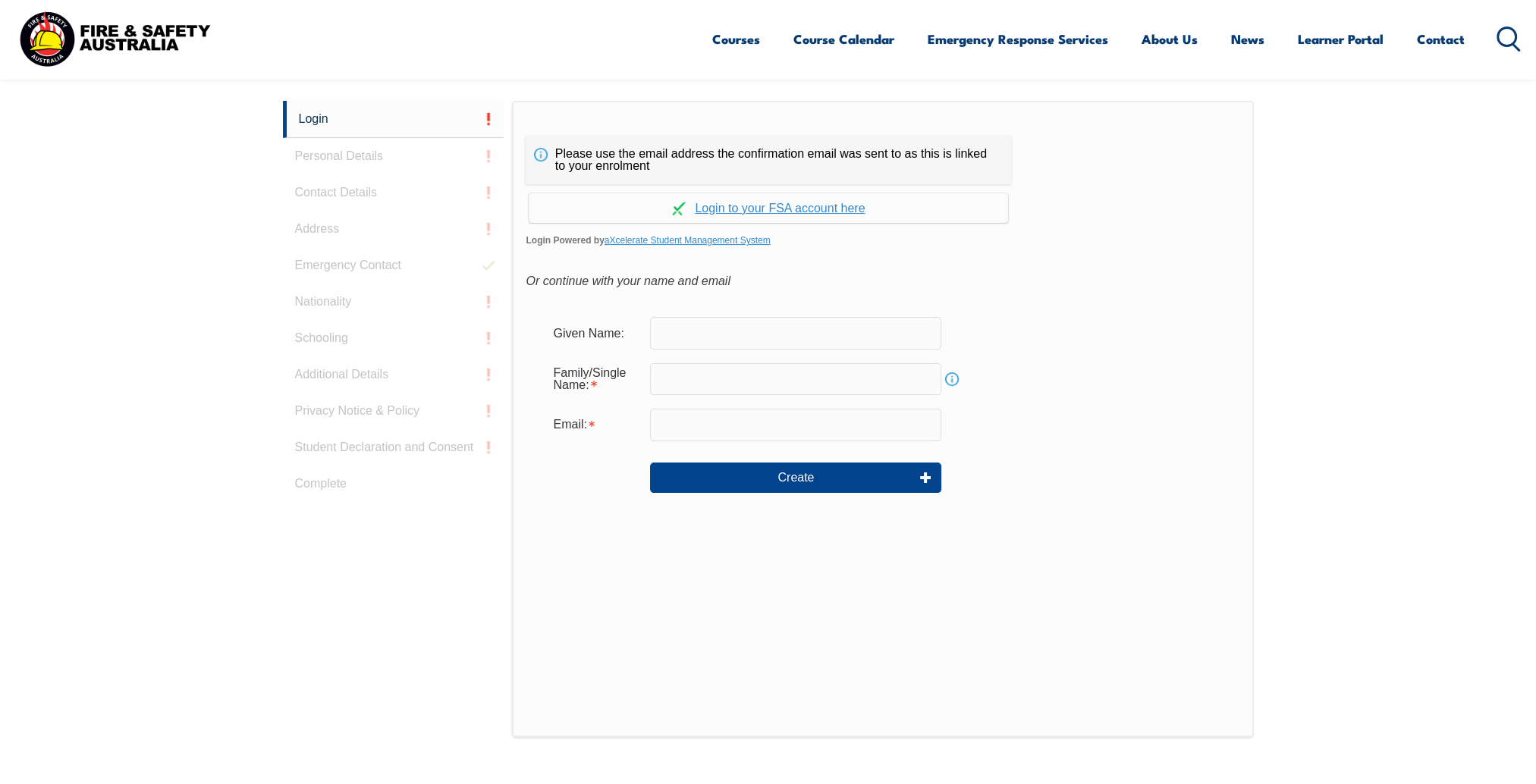
click at [721, 328] on input "text" at bounding box center [796, 333] width 291 height 32
type input "Timothy"
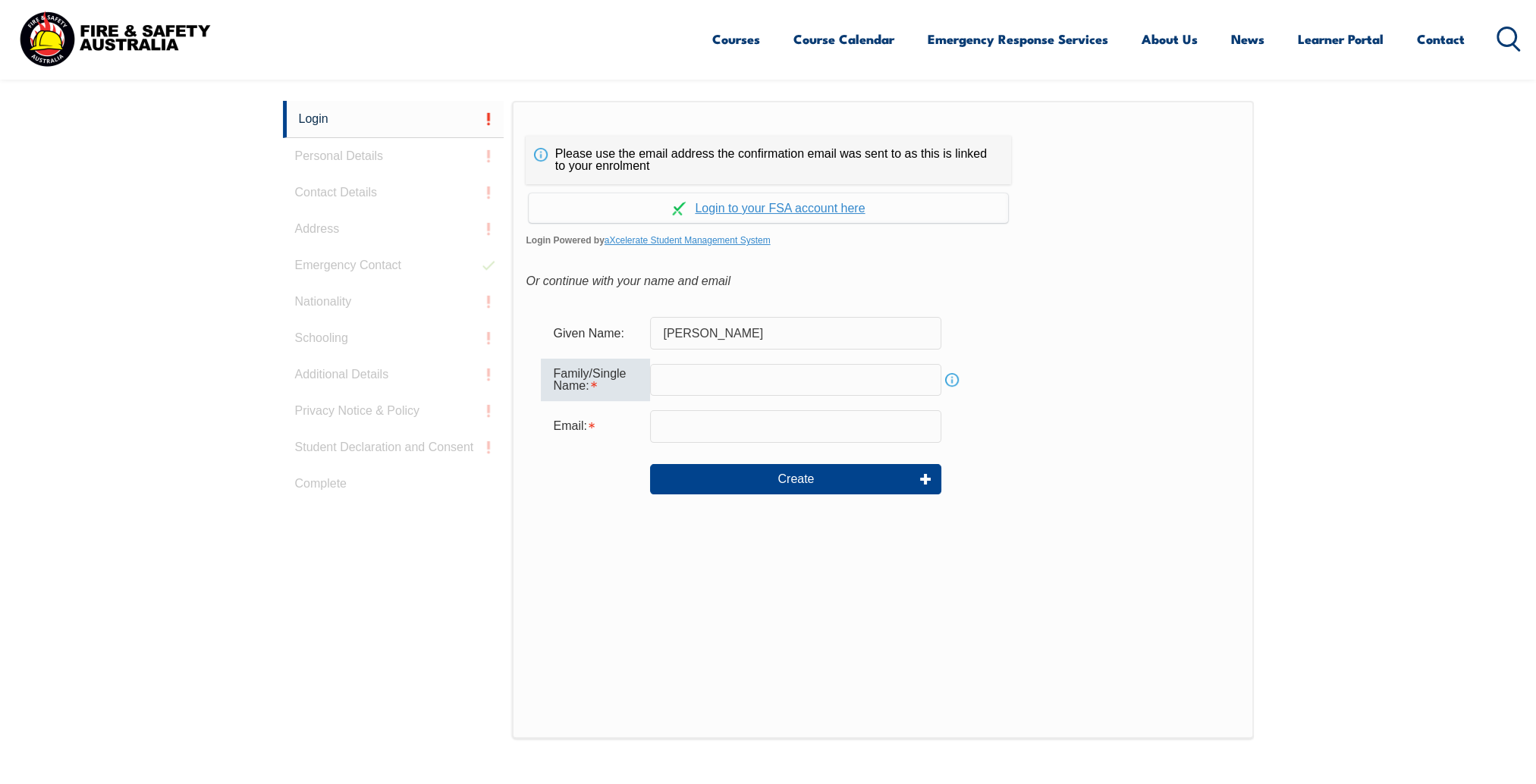
click at [902, 372] on input "text" at bounding box center [796, 380] width 291 height 32
type input "Redpath"
click at [869, 418] on input "email" at bounding box center [796, 427] width 291 height 32
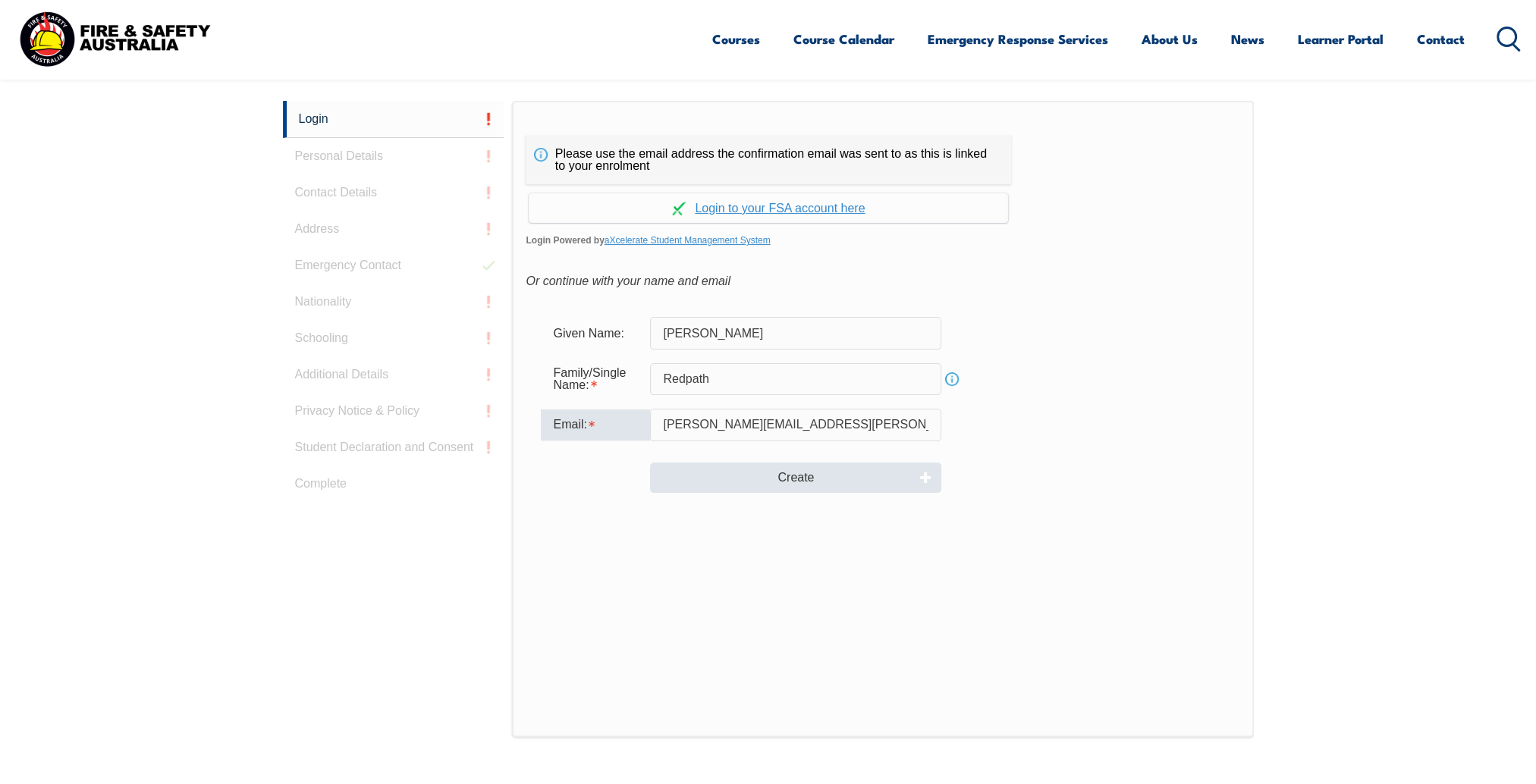
type input "timothy.redpath@bhp.com"
click at [772, 470] on button "Create" at bounding box center [796, 478] width 291 height 31
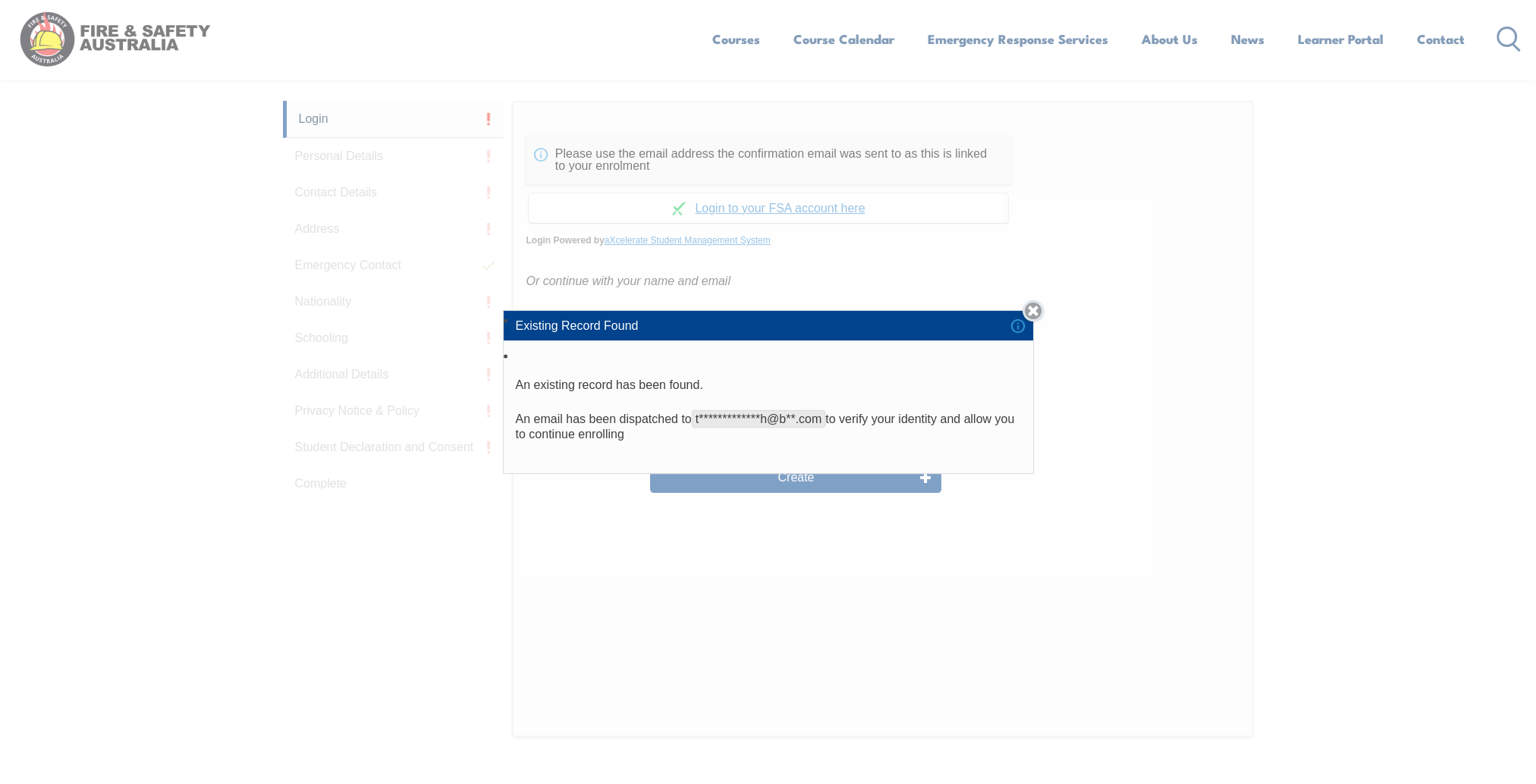
click at [1043, 319] on link "Close" at bounding box center [1033, 311] width 21 height 21
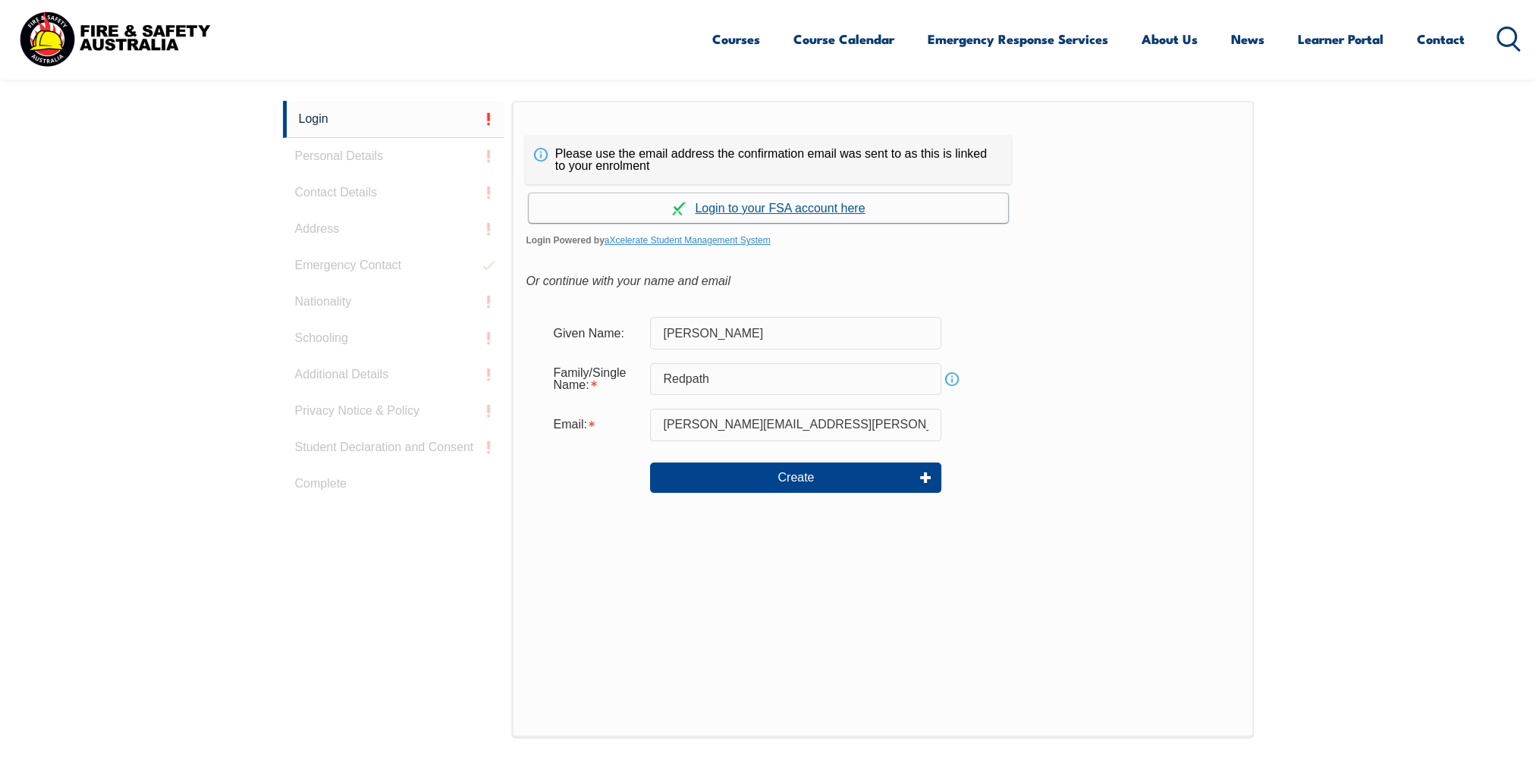
click at [742, 207] on link "Continue with aXcelerate" at bounding box center [769, 208] width 480 height 30
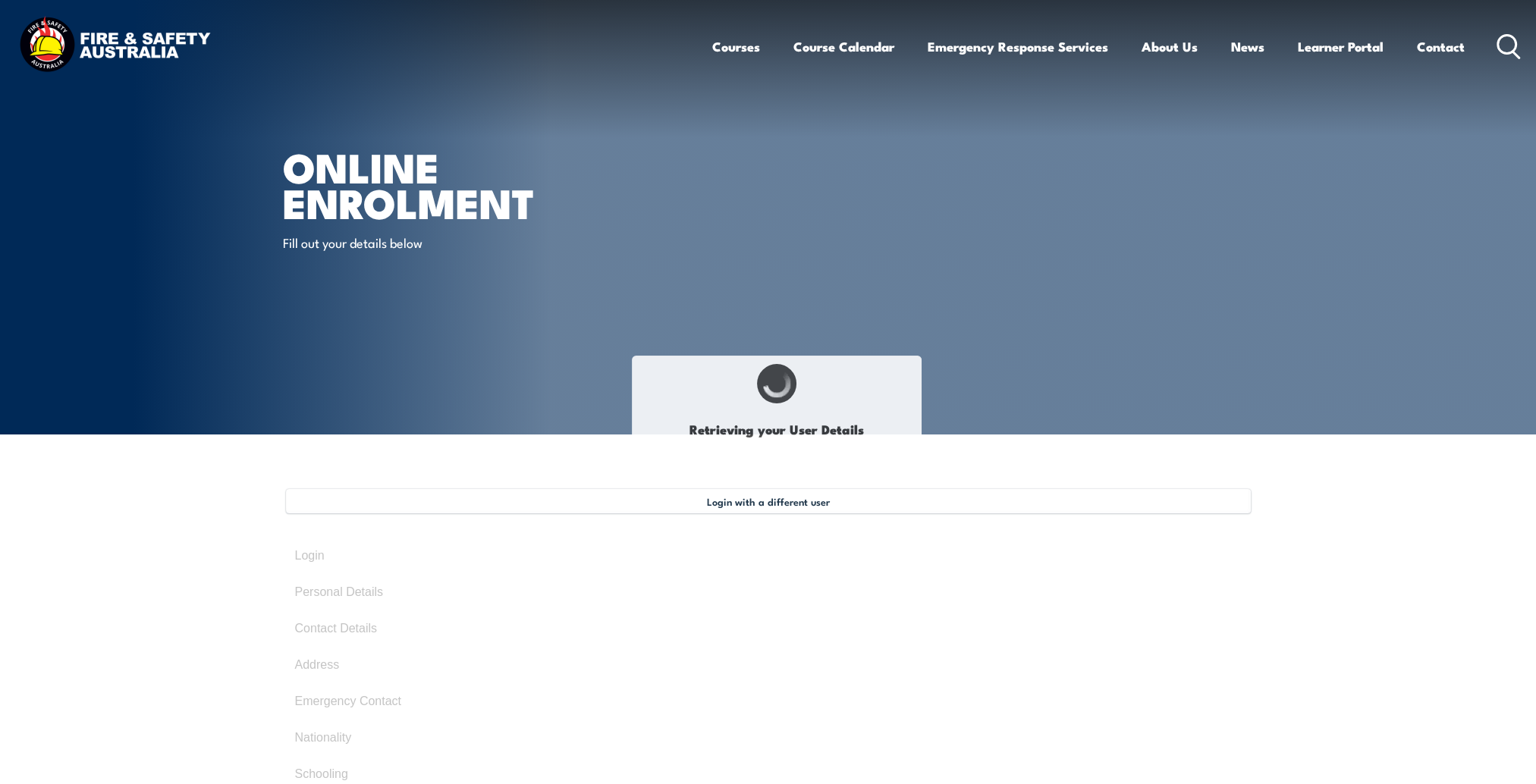
type input "Timothy"
type input "Redpath"
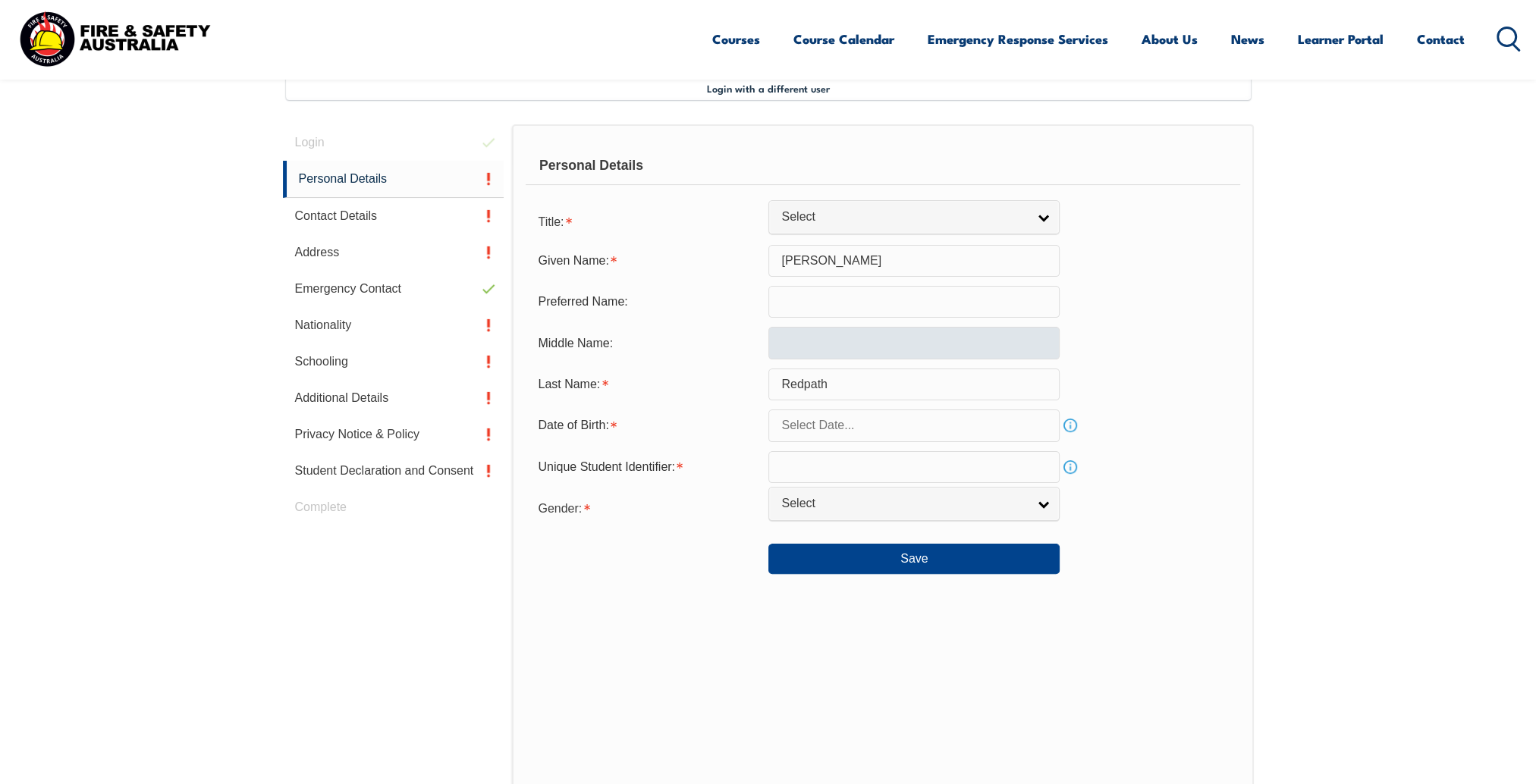
scroll to position [413, 0]
click at [816, 305] on input "text" at bounding box center [915, 303] width 291 height 32
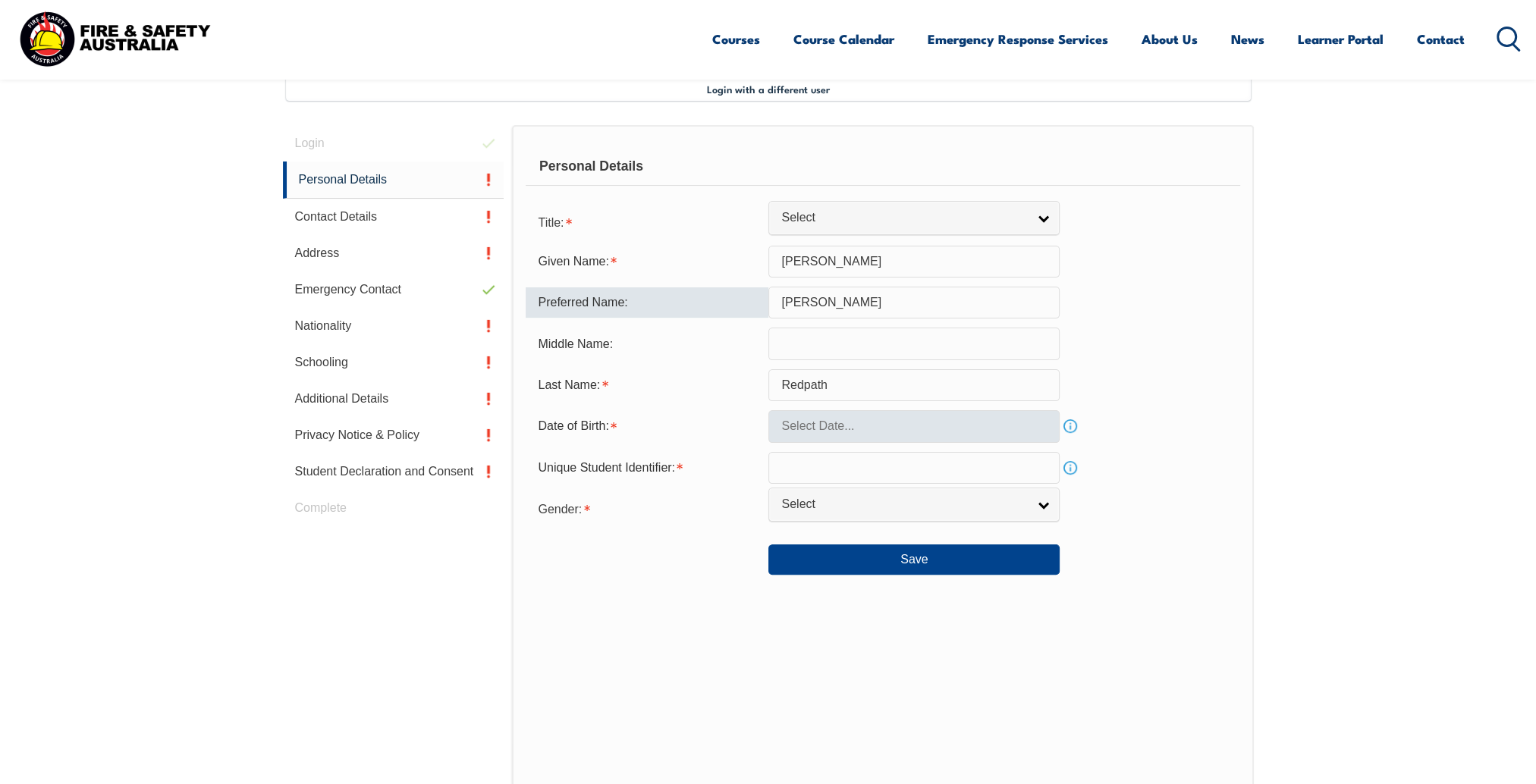
type input "Tim"
click at [990, 431] on input "text" at bounding box center [915, 427] width 291 height 32
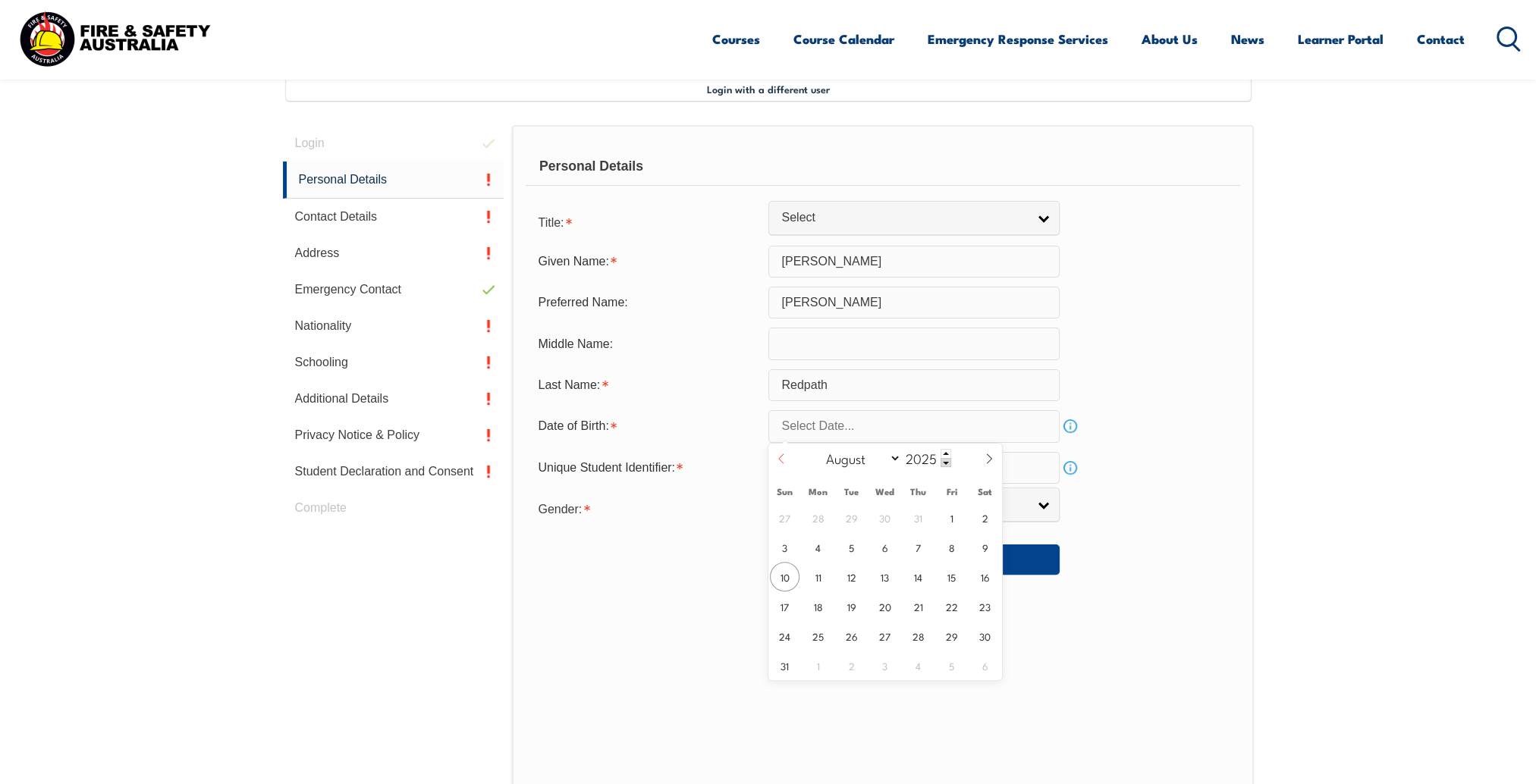
click at [786, 464] on span at bounding box center [782, 464] width 26 height 41
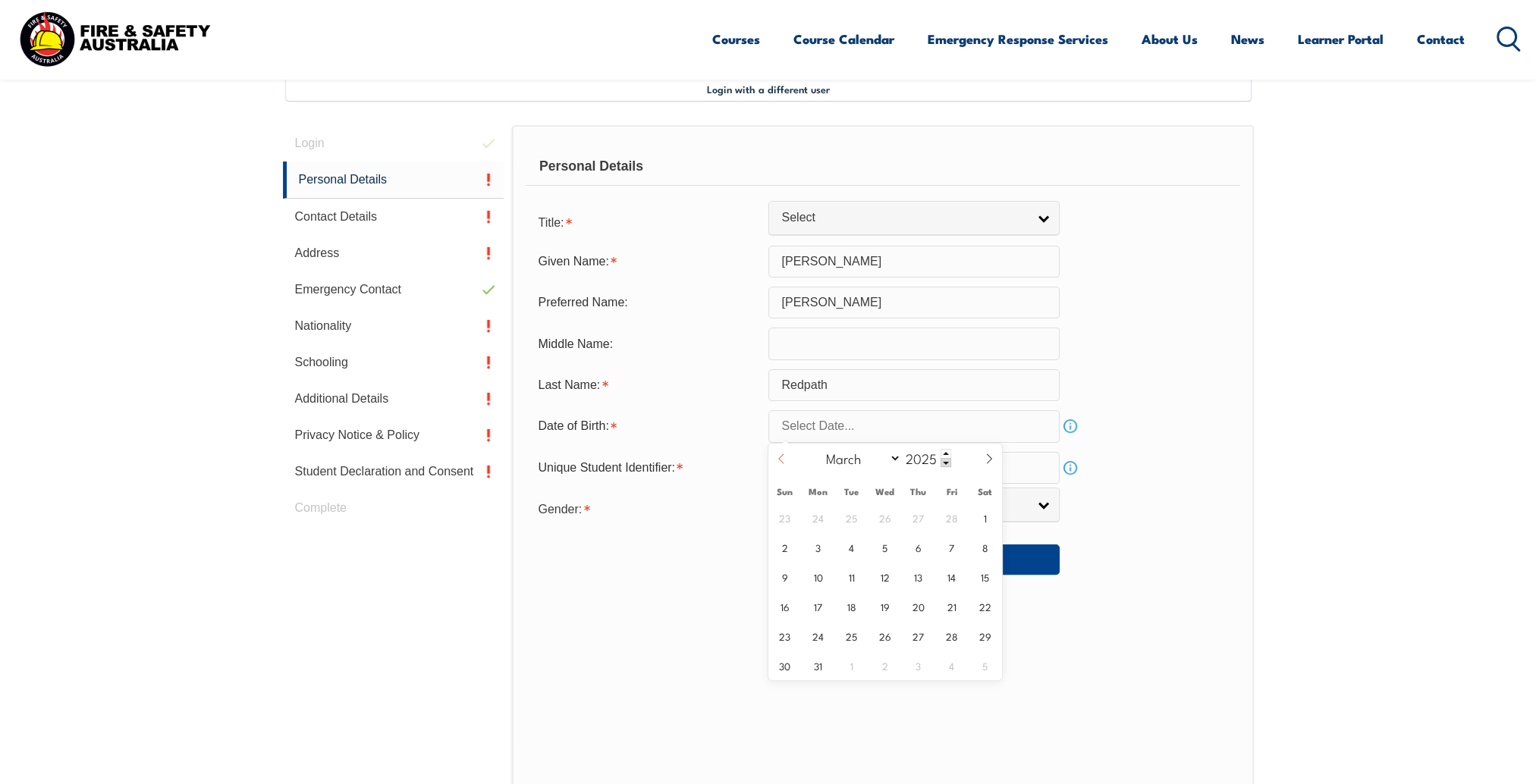
click at [786, 464] on span at bounding box center [782, 464] width 26 height 41
select select "0"
click at [910, 578] on span "16" at bounding box center [918, 576] width 30 height 30
type input "January 16, 2025"
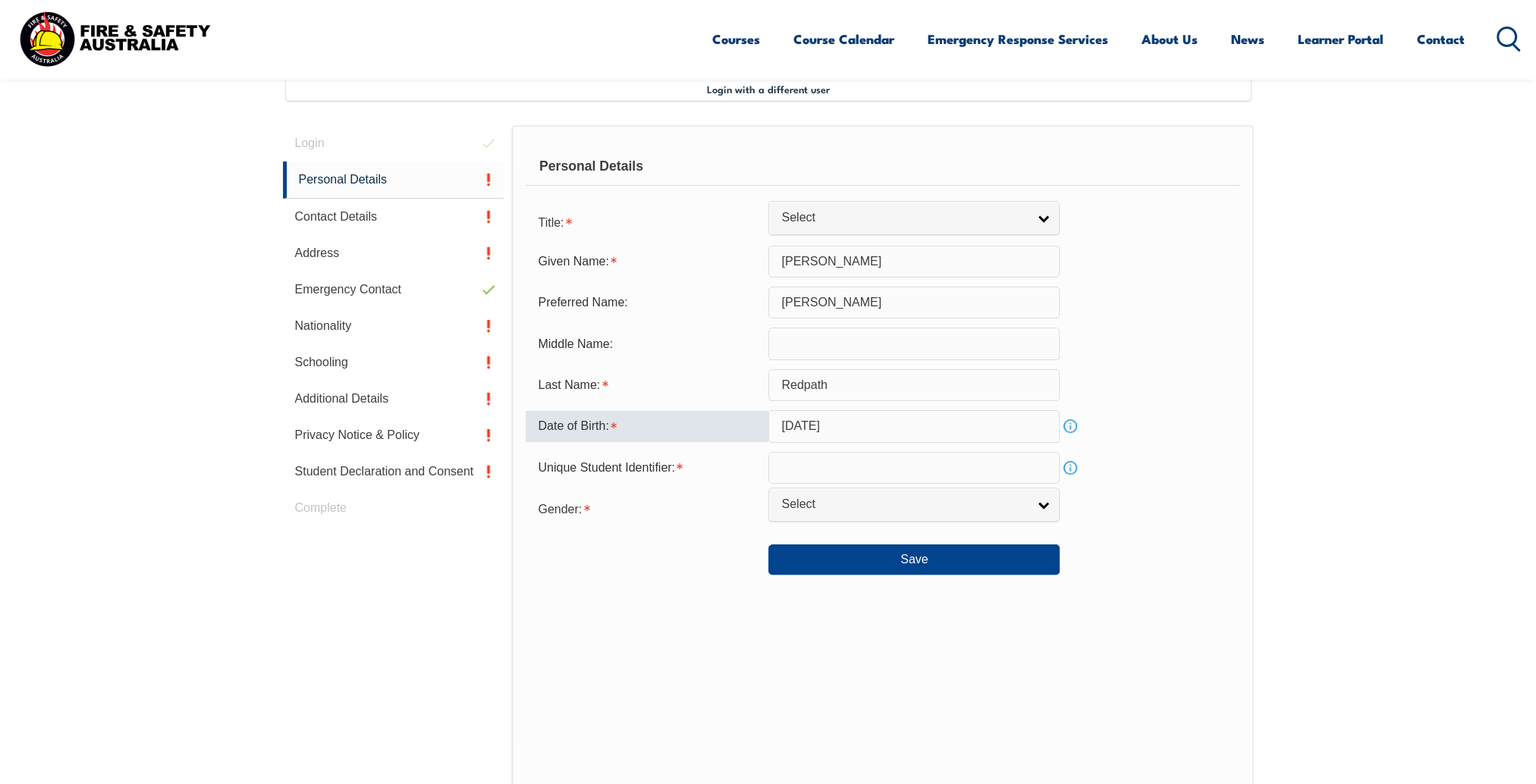
click at [971, 432] on input "January 16, 2025" at bounding box center [915, 427] width 291 height 32
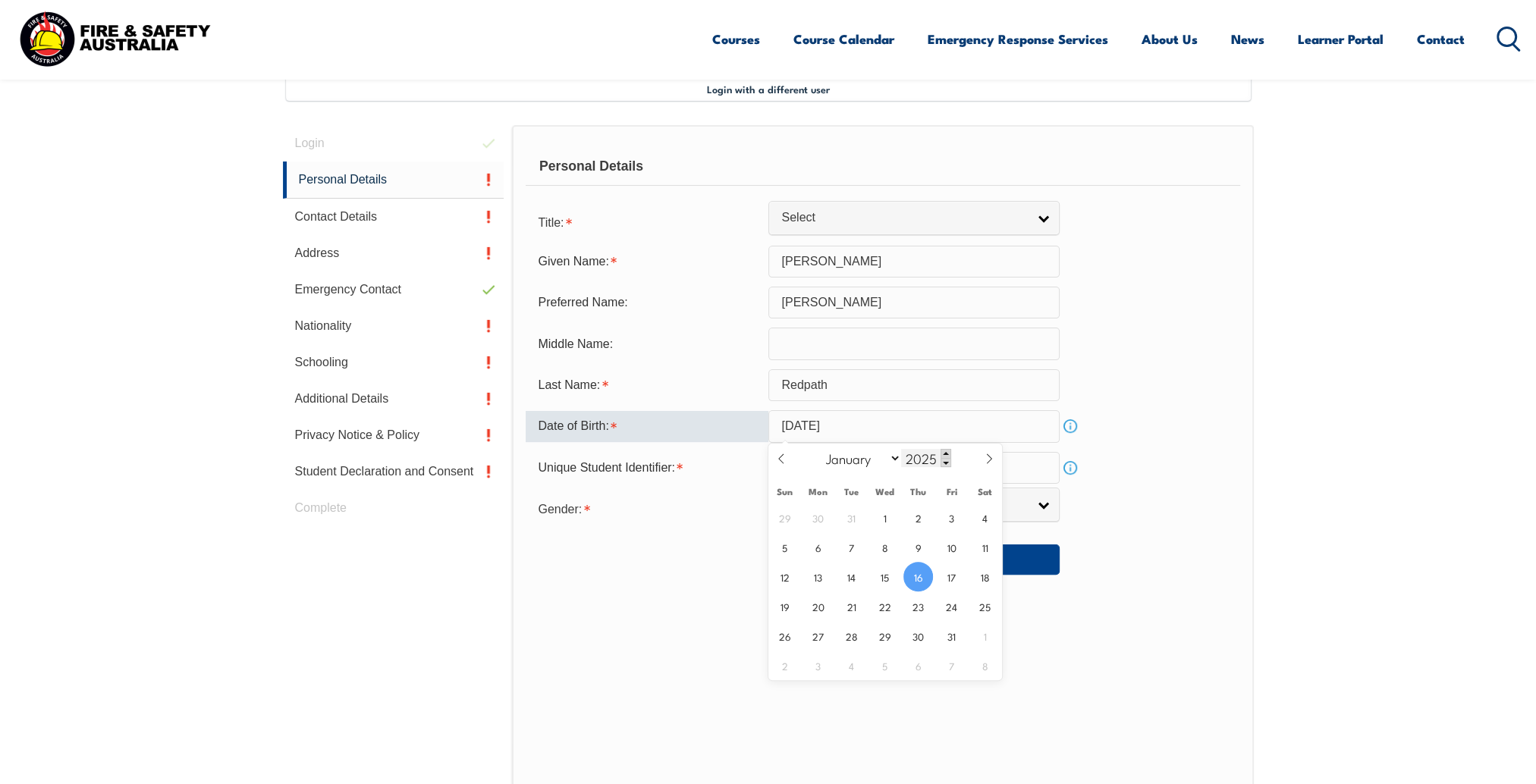
click at [944, 453] on span at bounding box center [945, 453] width 10 height 9
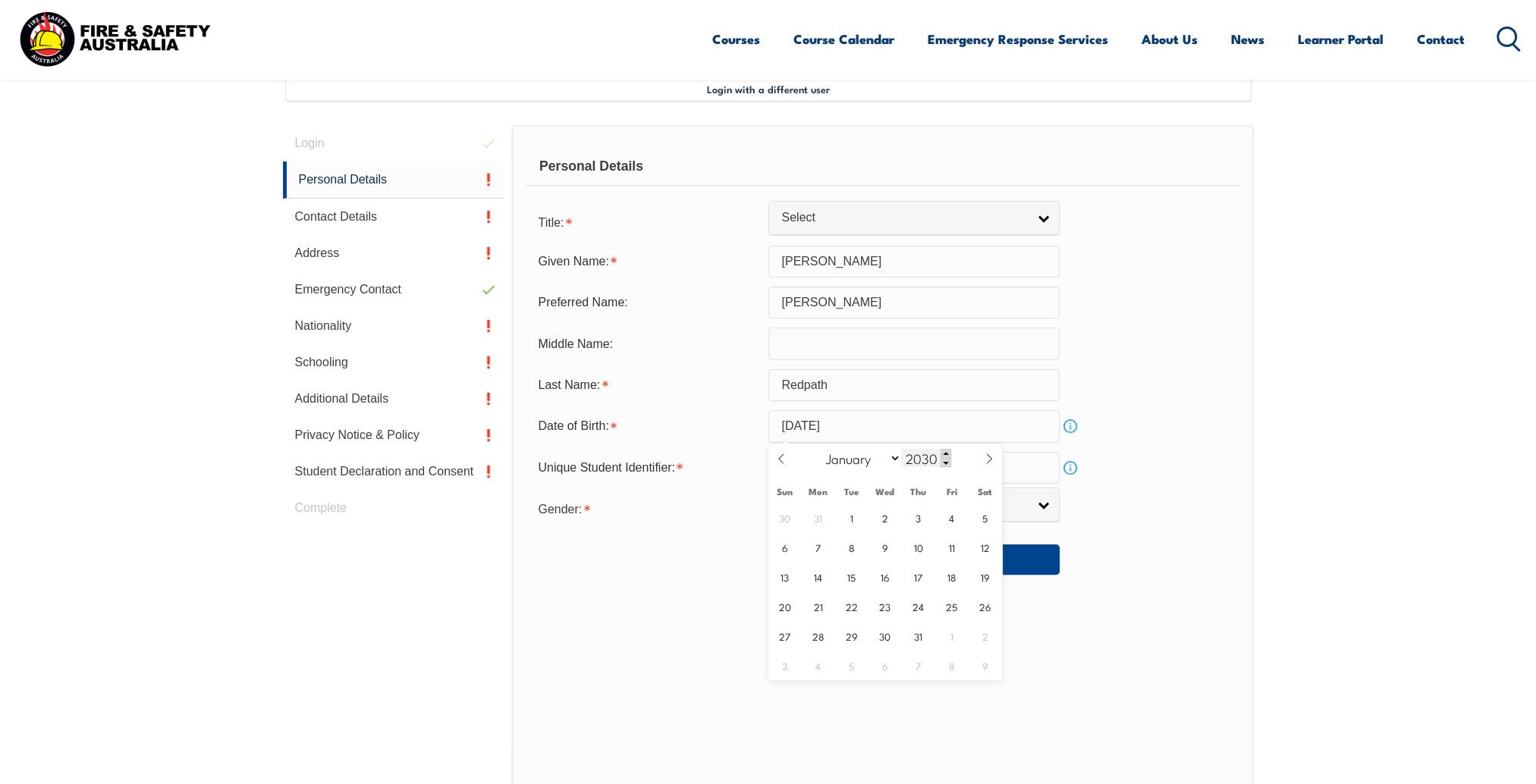
click at [940, 454] on span at bounding box center [945, 453] width 10 height 9
click at [949, 466] on span at bounding box center [945, 462] width 10 height 9
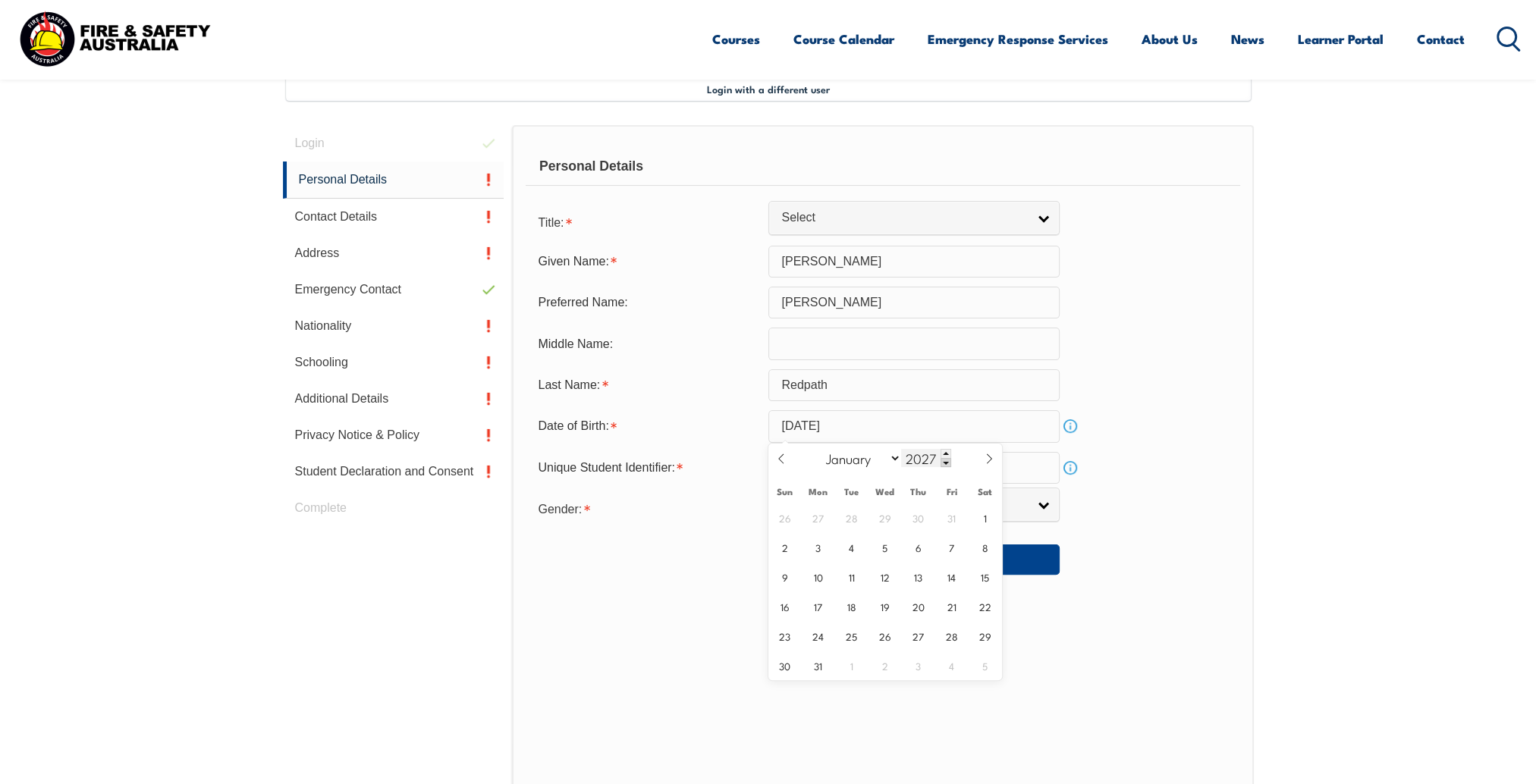
click at [949, 466] on span at bounding box center [945, 462] width 10 height 9
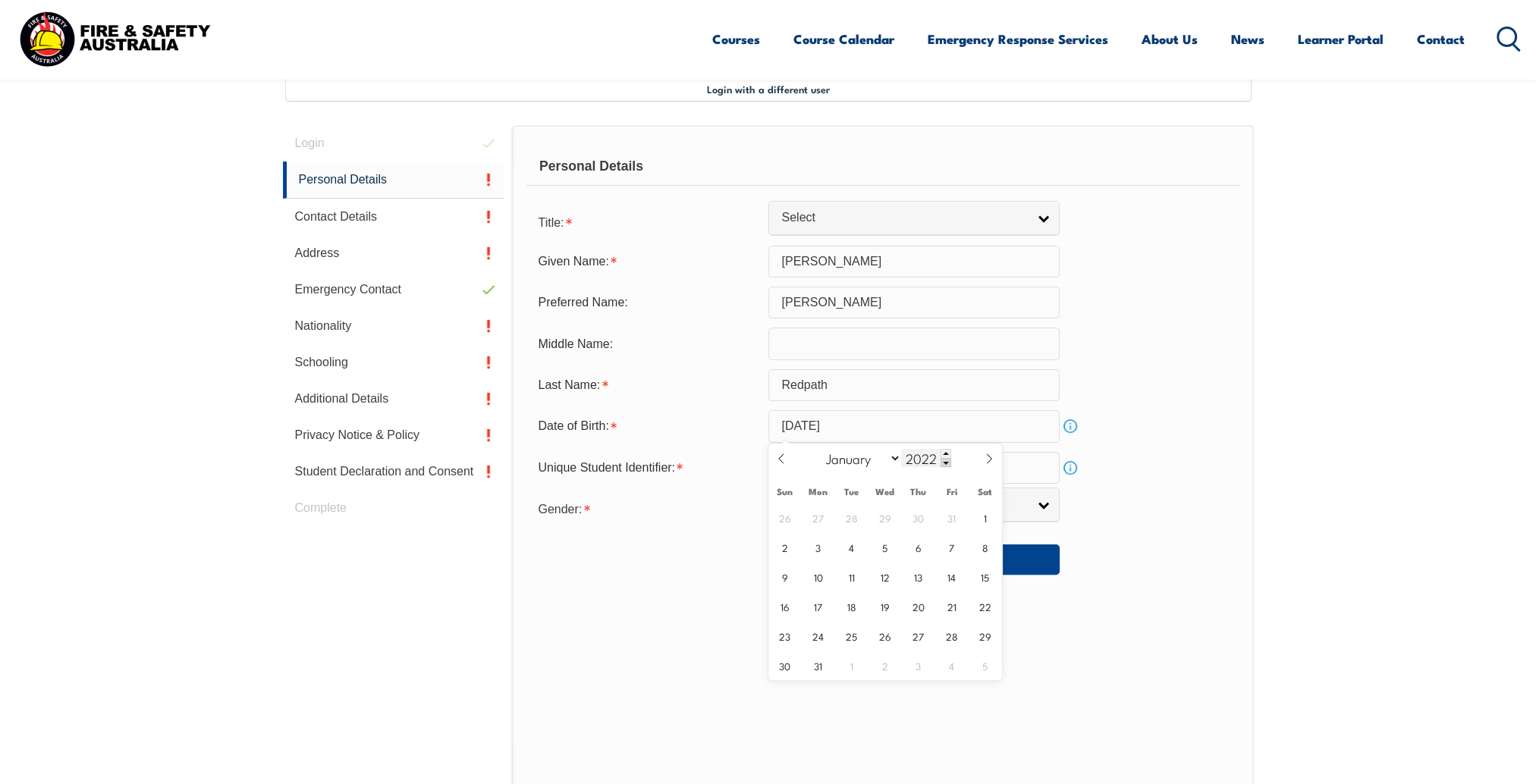
click at [949, 466] on span at bounding box center [945, 462] width 10 height 9
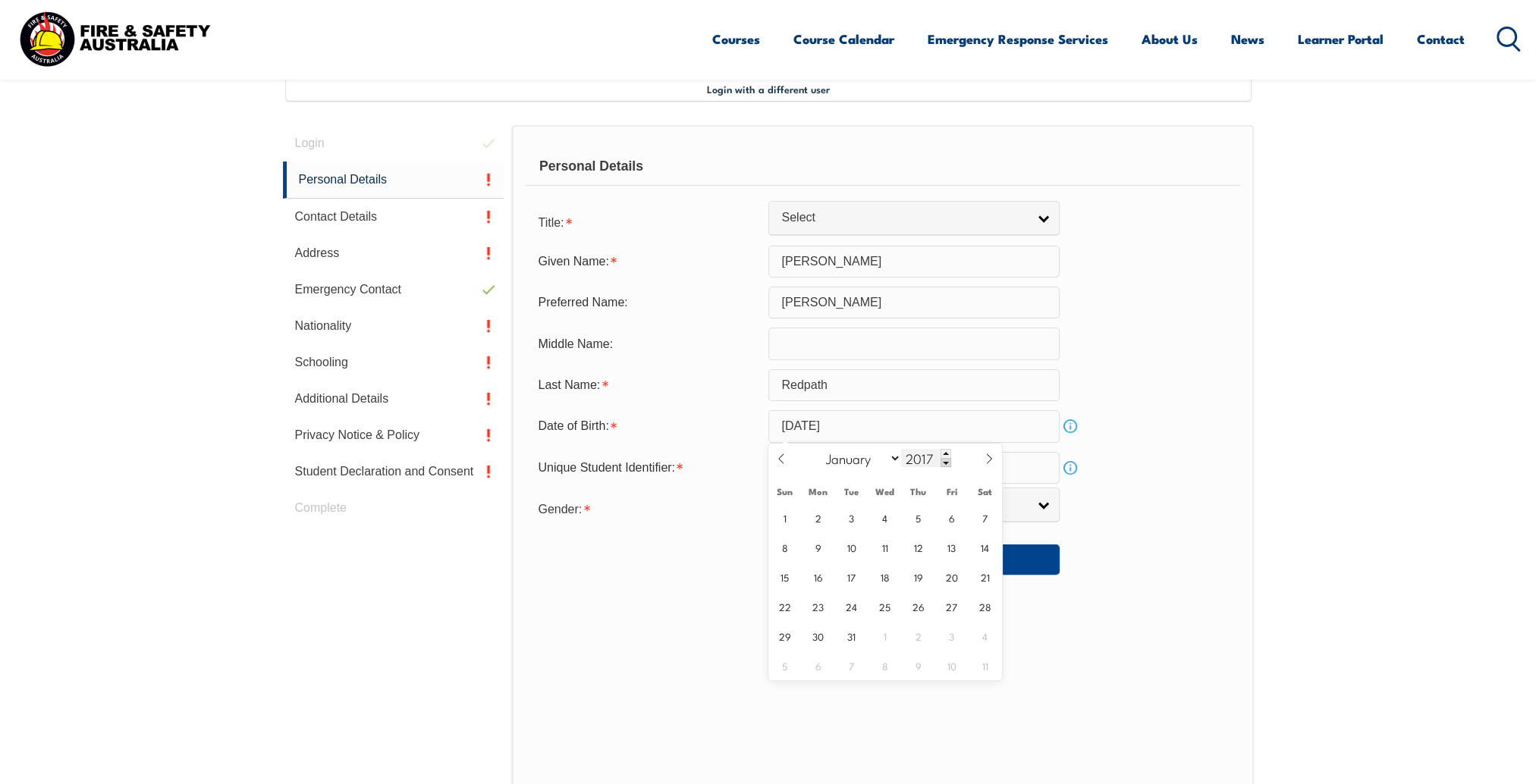
click at [949, 466] on span at bounding box center [945, 462] width 10 height 9
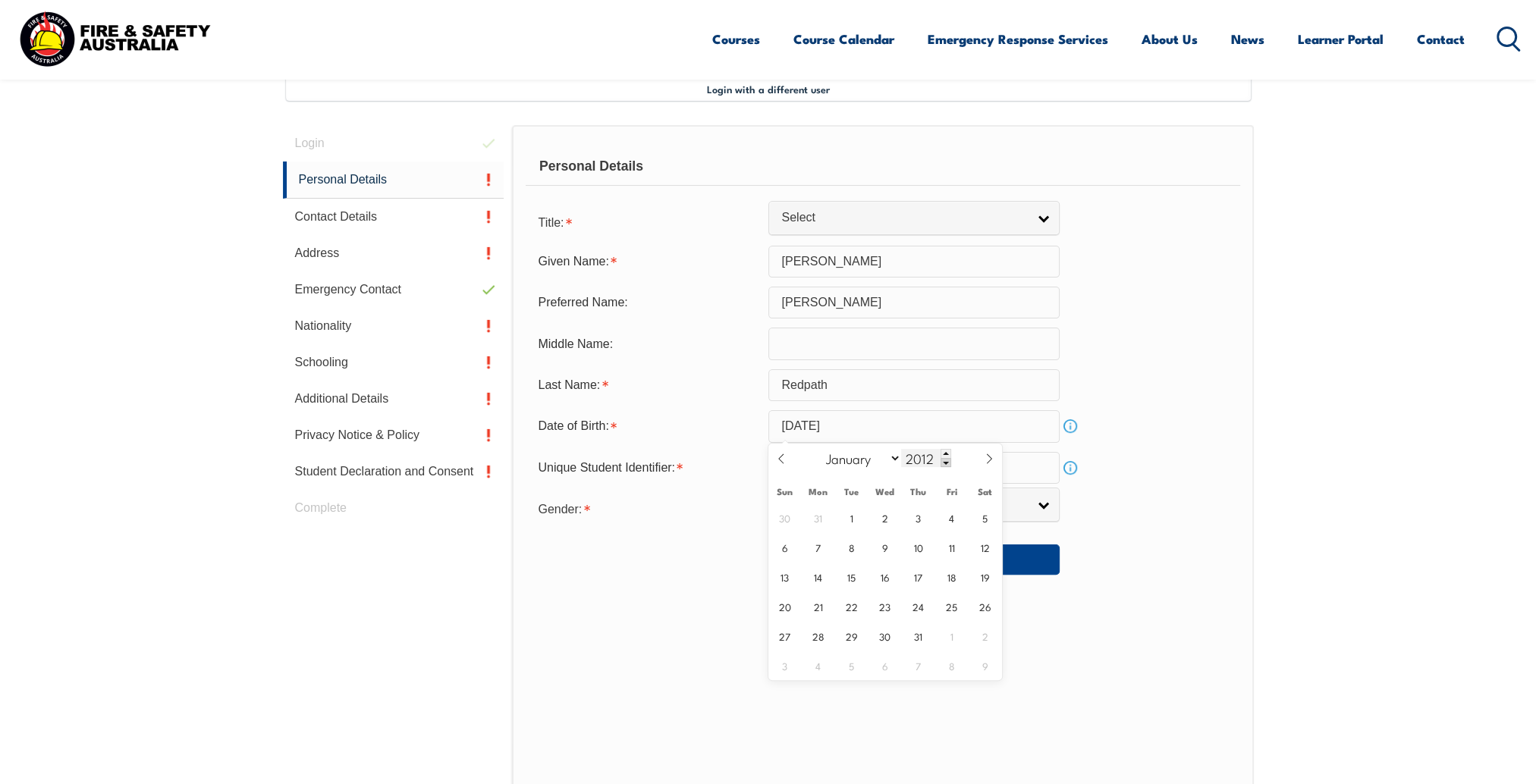
click at [949, 466] on span at bounding box center [945, 462] width 10 height 9
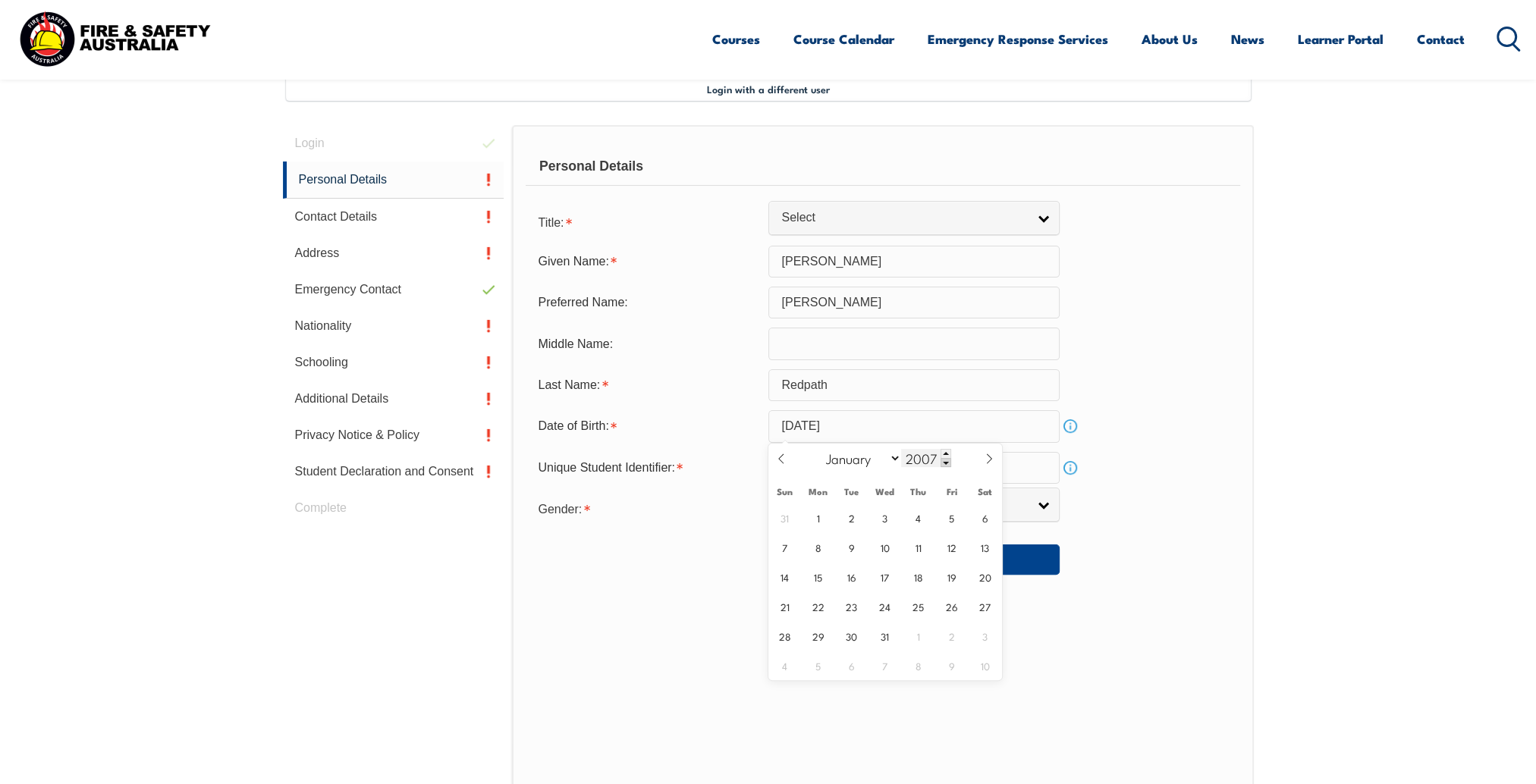
click at [949, 466] on span at bounding box center [945, 462] width 10 height 9
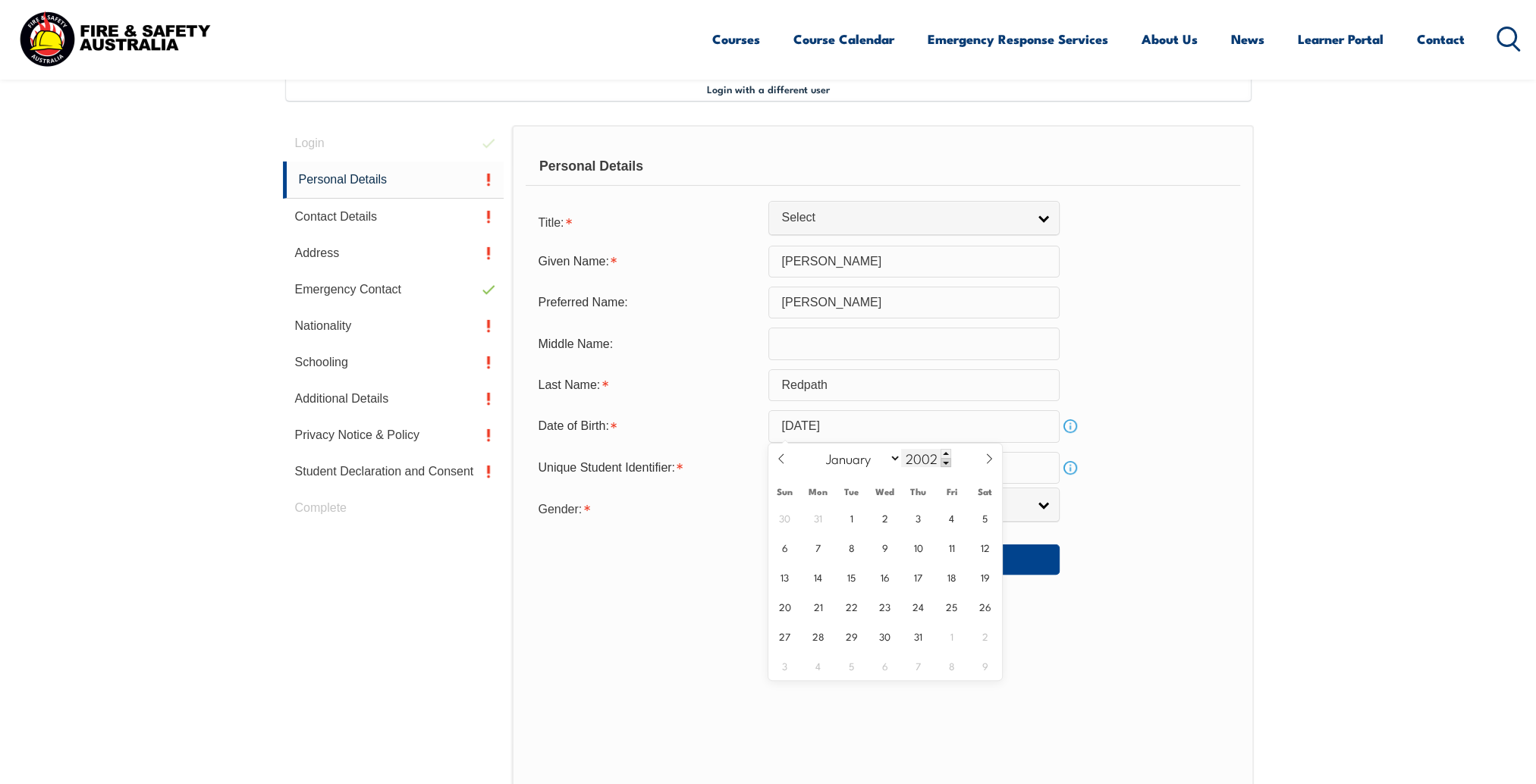
click at [949, 466] on span at bounding box center [945, 462] width 10 height 9
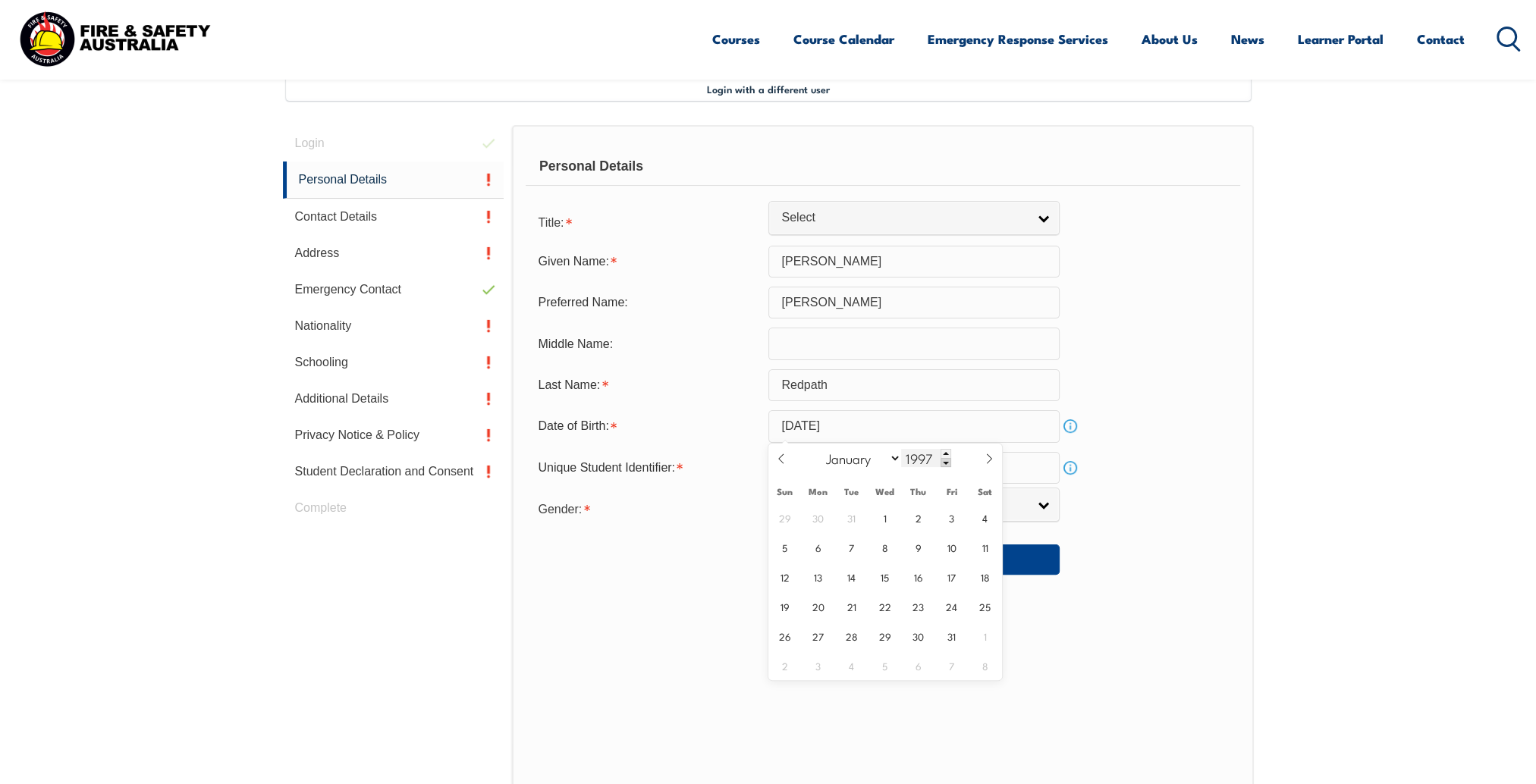
click at [949, 466] on span at bounding box center [945, 462] width 10 height 9
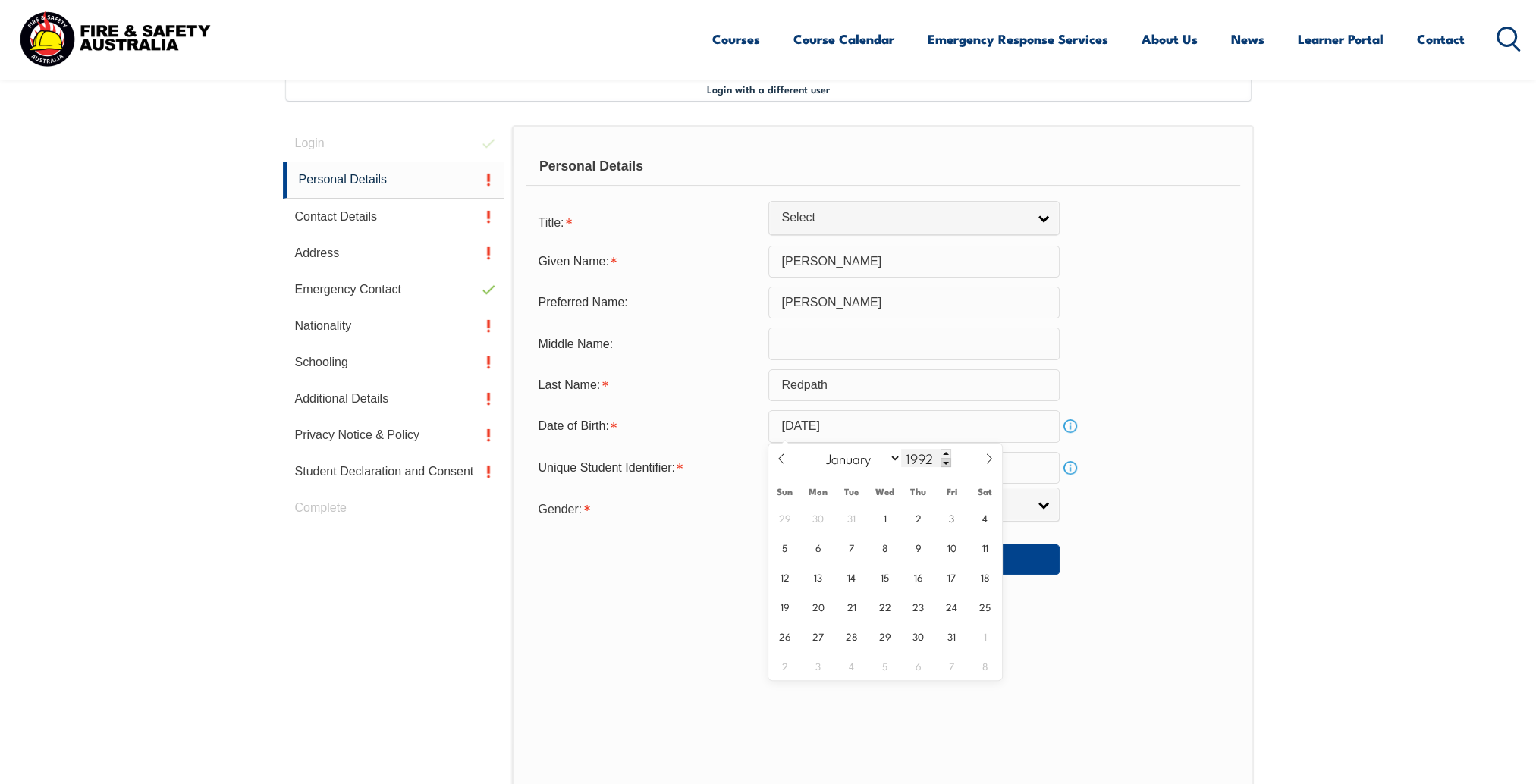
click at [949, 466] on span at bounding box center [945, 462] width 10 height 9
type input "1989"
click at [820, 573] on span "16" at bounding box center [818, 576] width 30 height 30
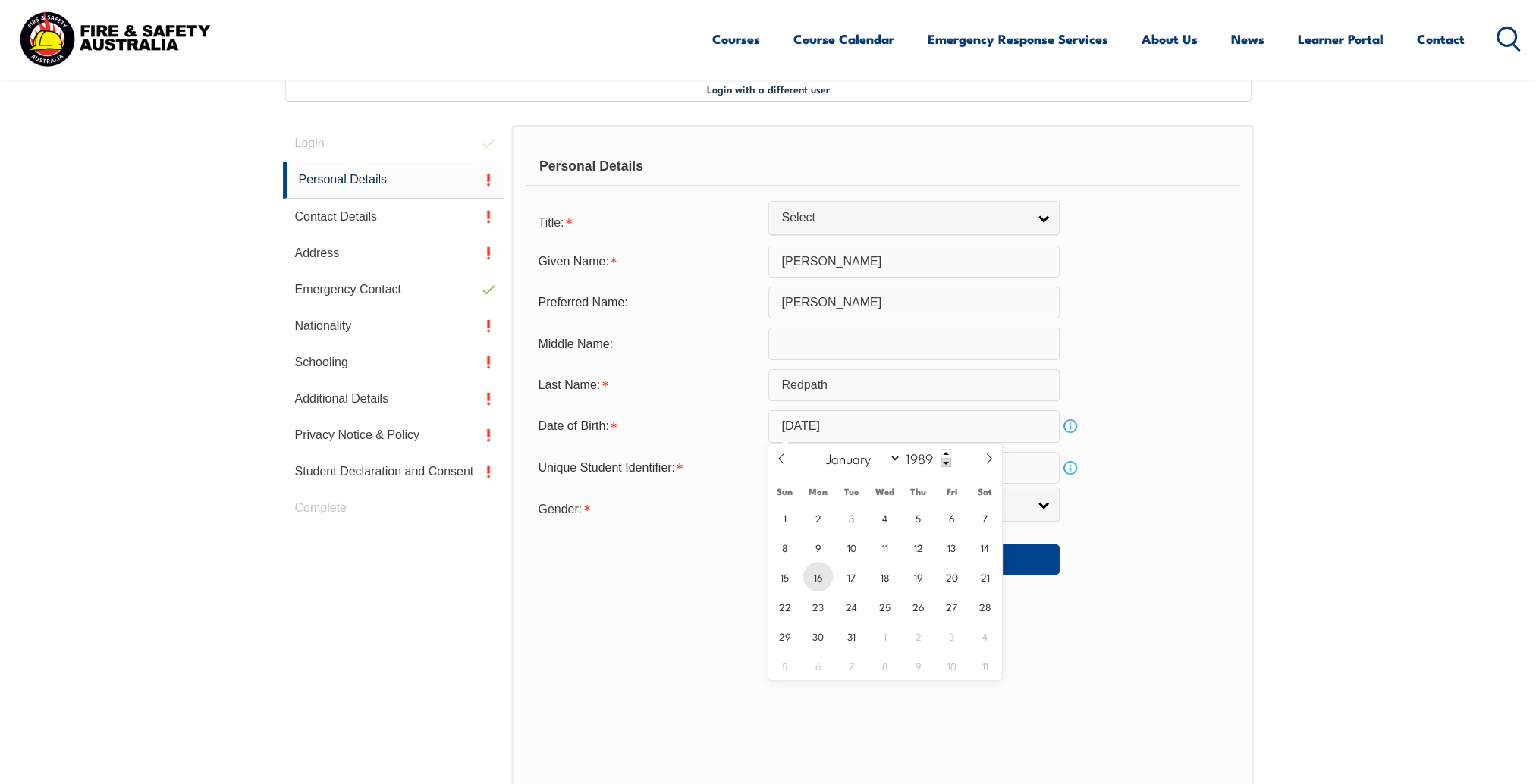
type input "January 16, 1989"
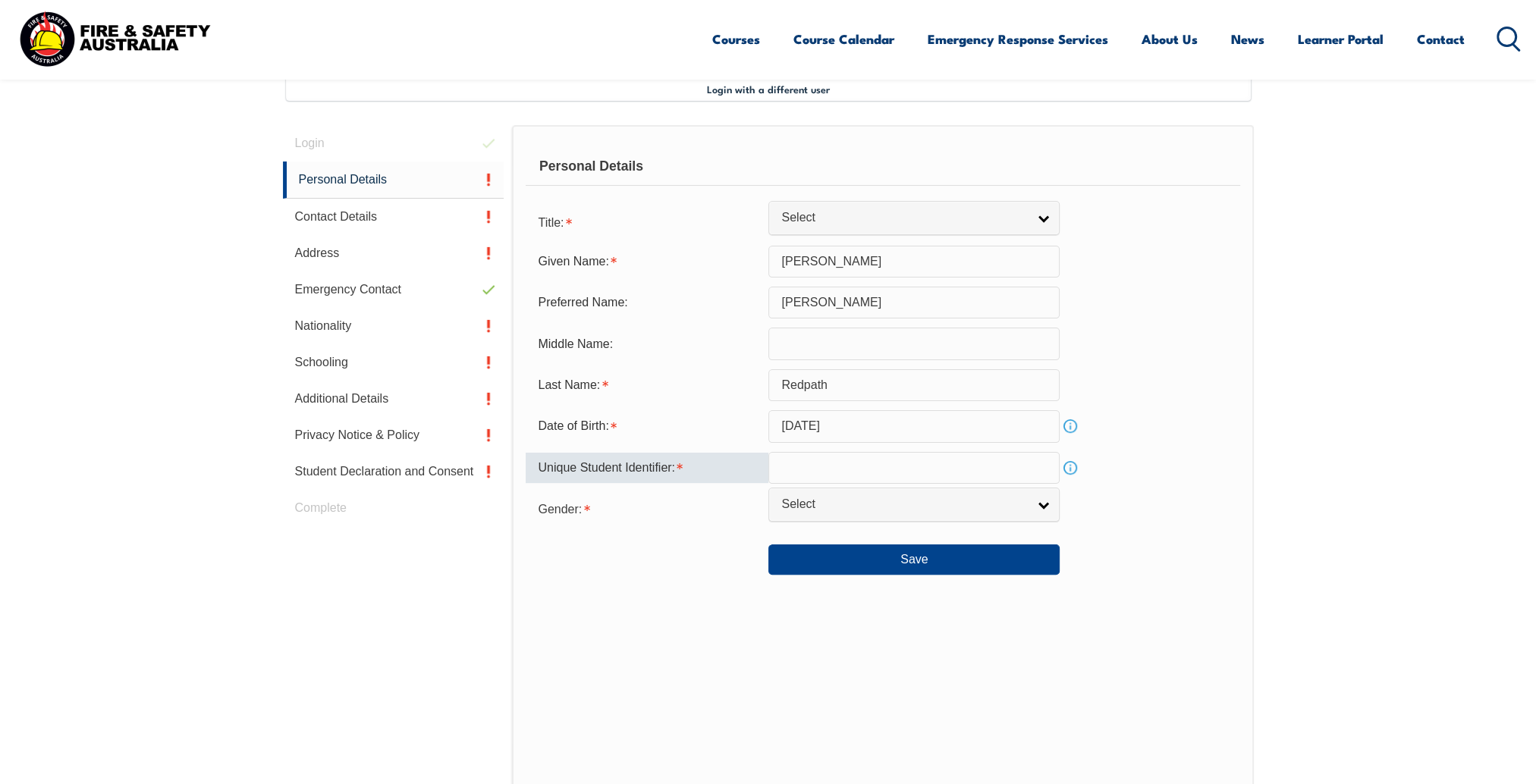
click at [882, 470] on input "text" at bounding box center [915, 468] width 291 height 32
type input "BAYN6QE34U"
click at [1050, 512] on link "Select" at bounding box center [915, 505] width 291 height 34
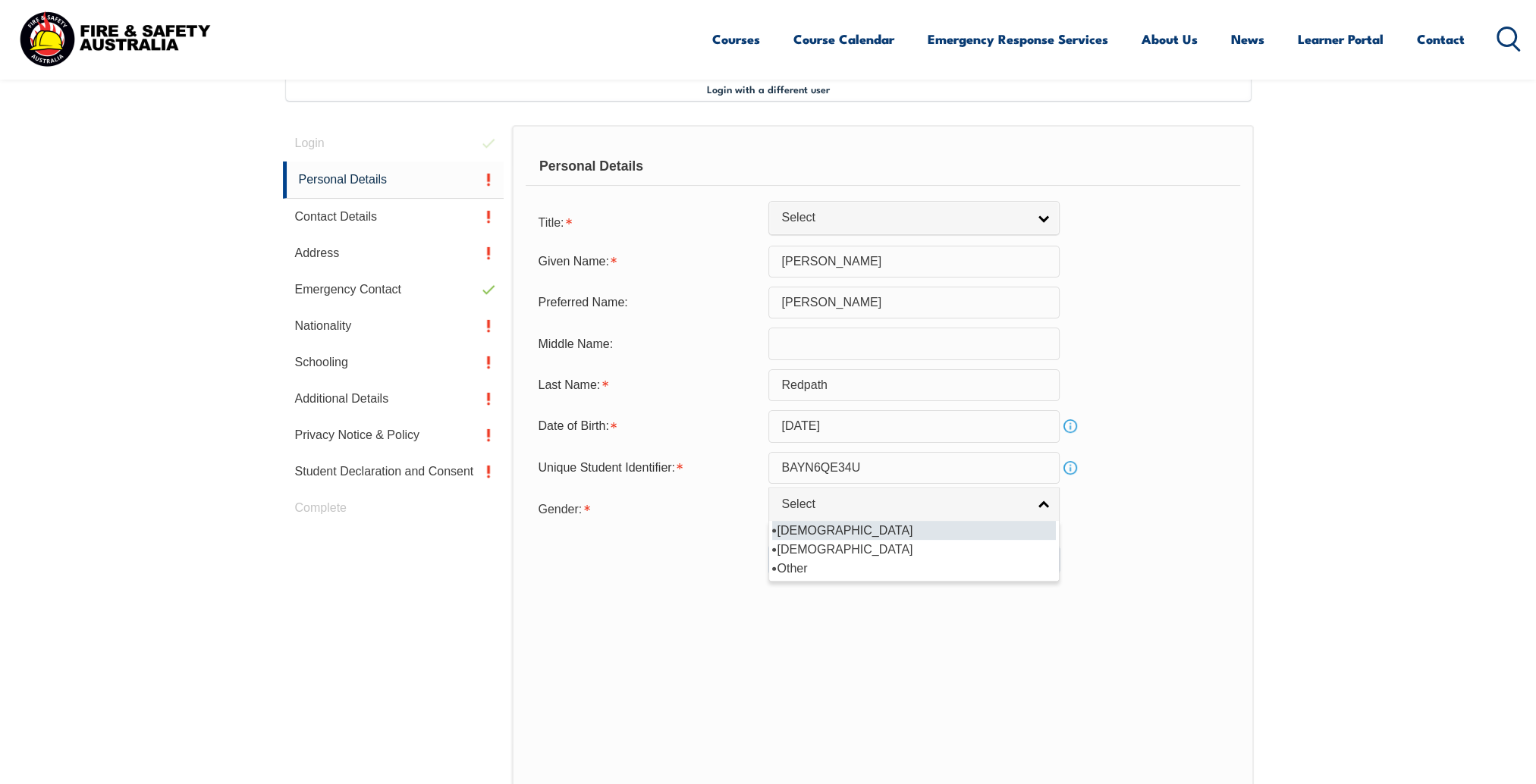
click at [839, 533] on li "Male" at bounding box center [914, 530] width 283 height 19
select select "M"
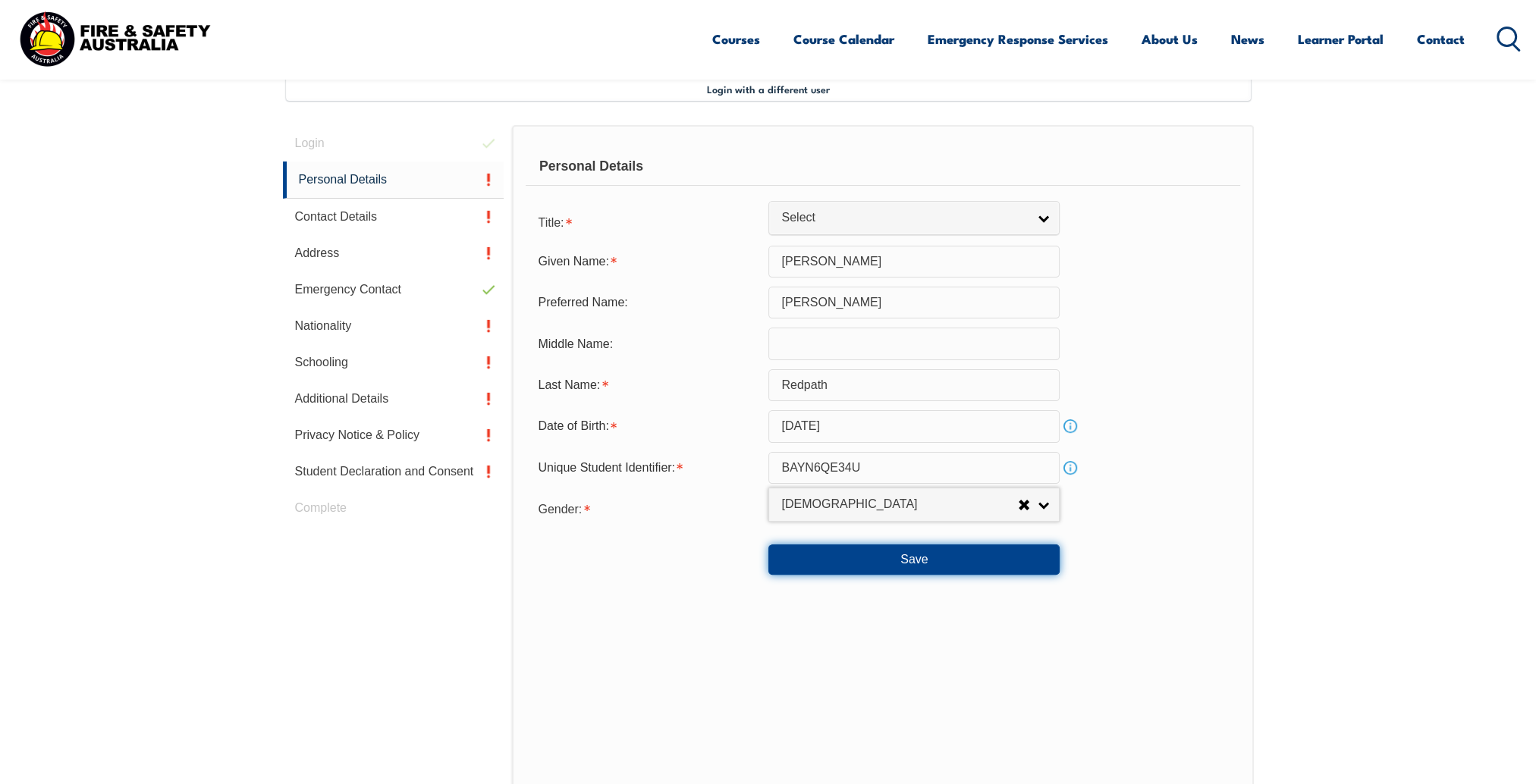
click at [943, 551] on button "Save" at bounding box center [915, 560] width 291 height 31
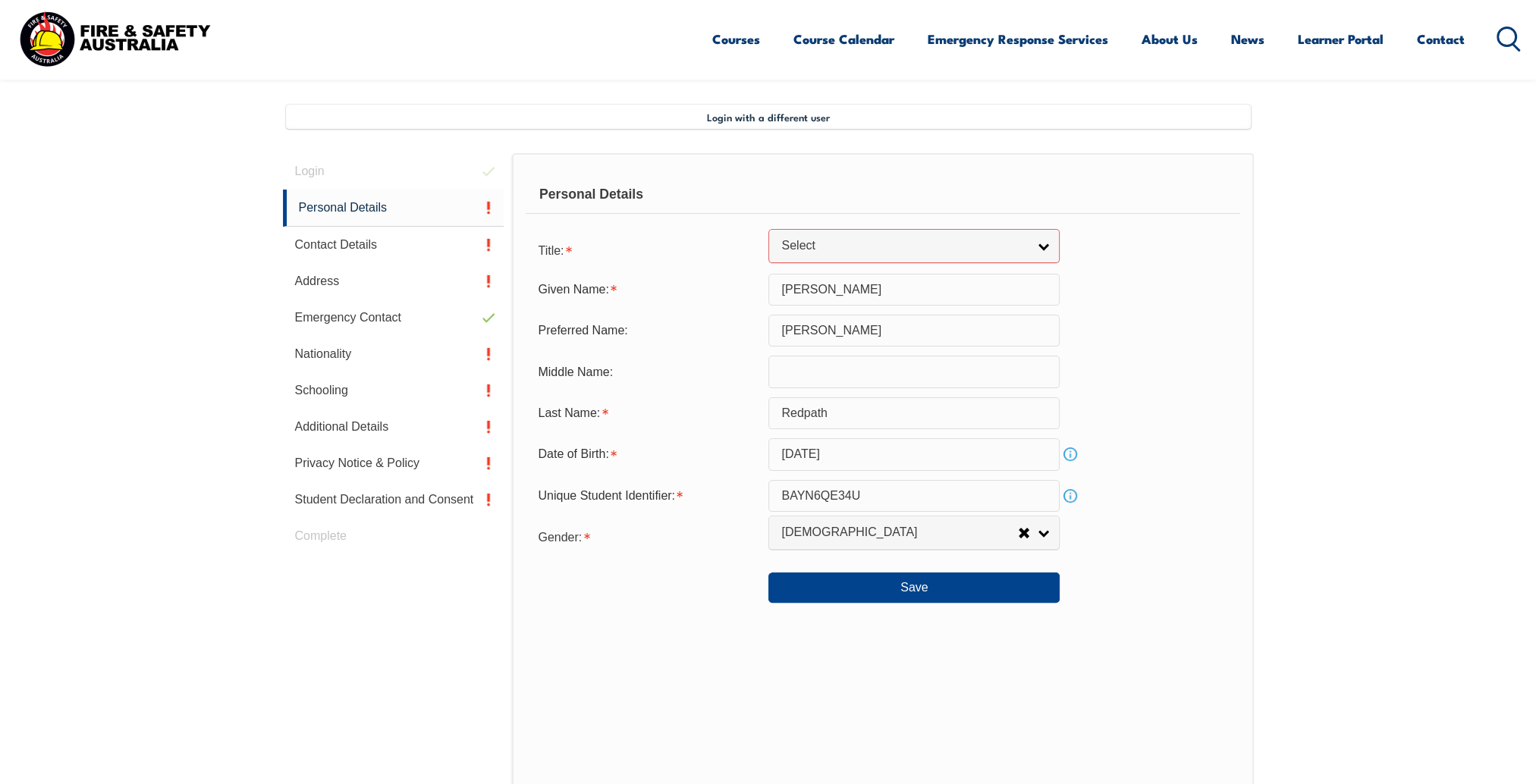
scroll to position [309, 0]
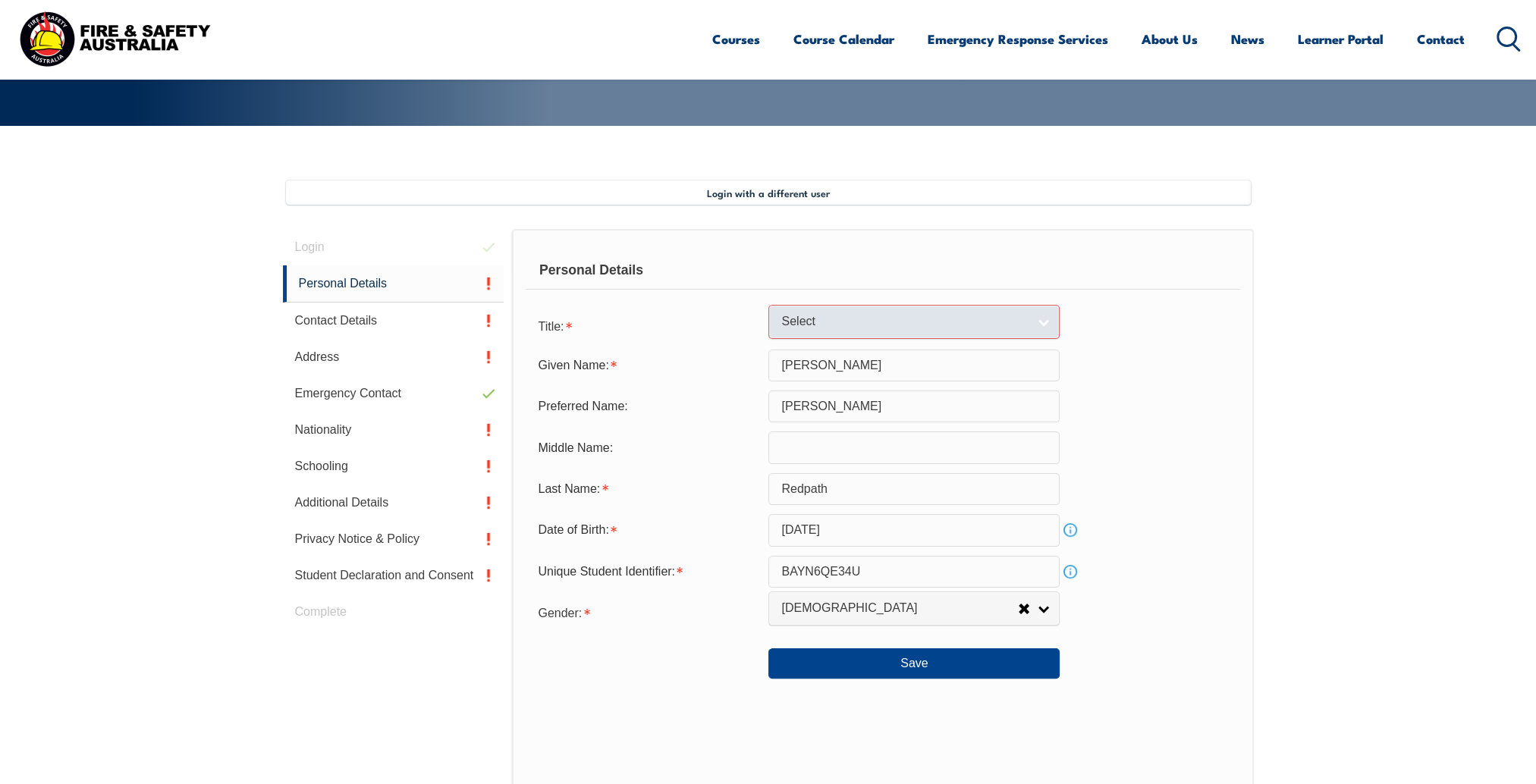
click at [1039, 318] on link "Select" at bounding box center [915, 322] width 291 height 34
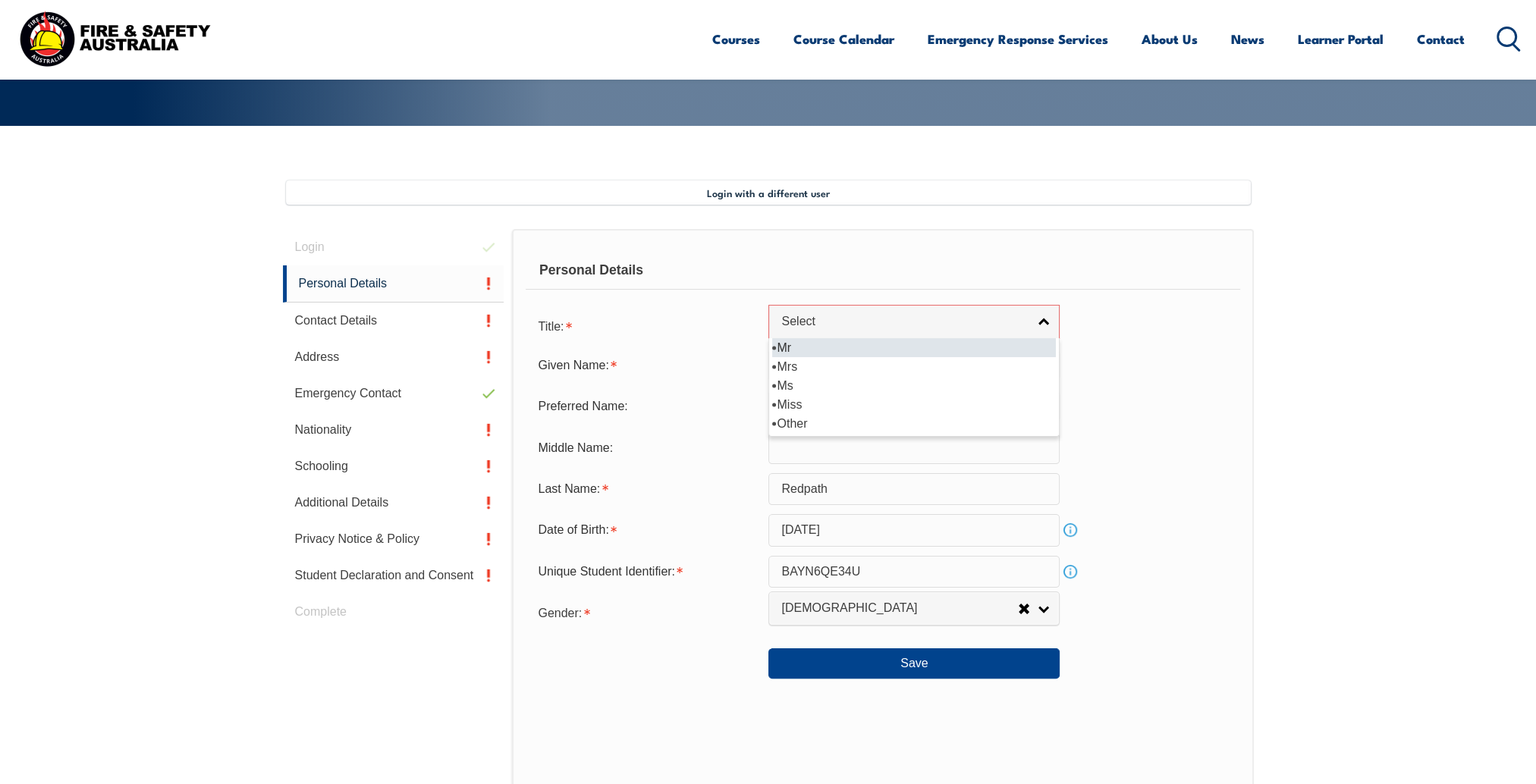
click at [780, 340] on li "Mr" at bounding box center [914, 348] width 283 height 19
select select "Mr"
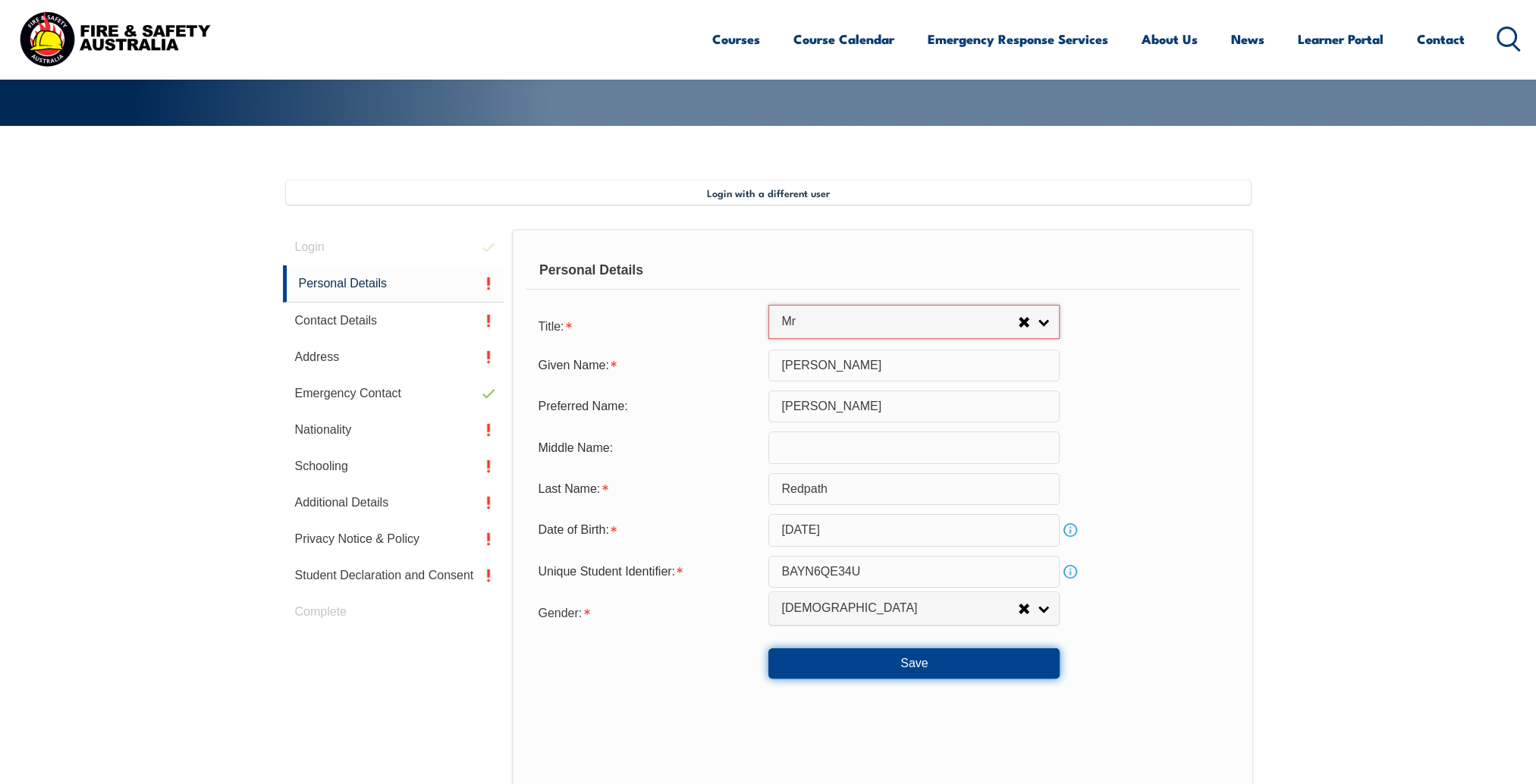
click at [933, 650] on button "Save" at bounding box center [915, 664] width 291 height 31
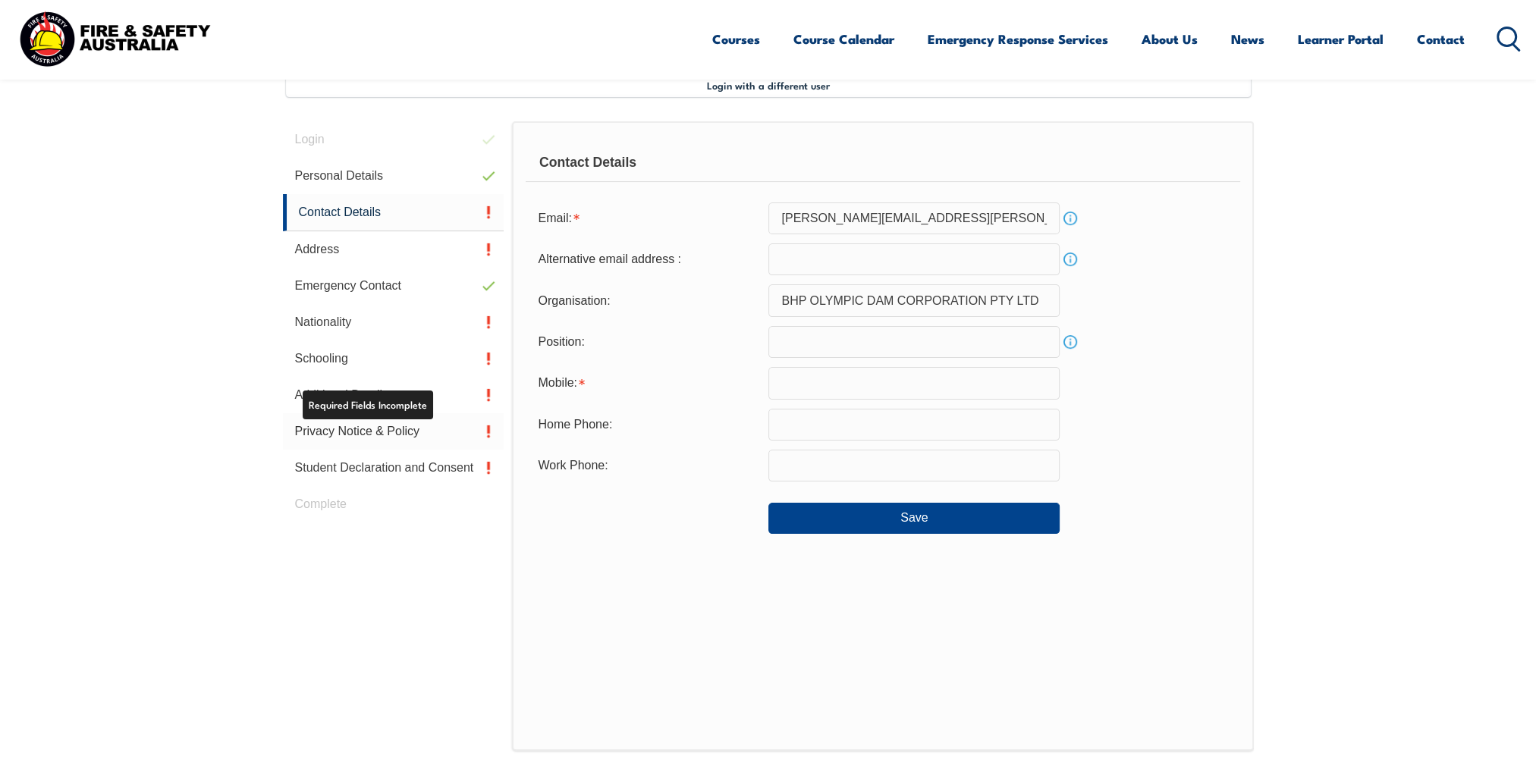
scroll to position [413, 0]
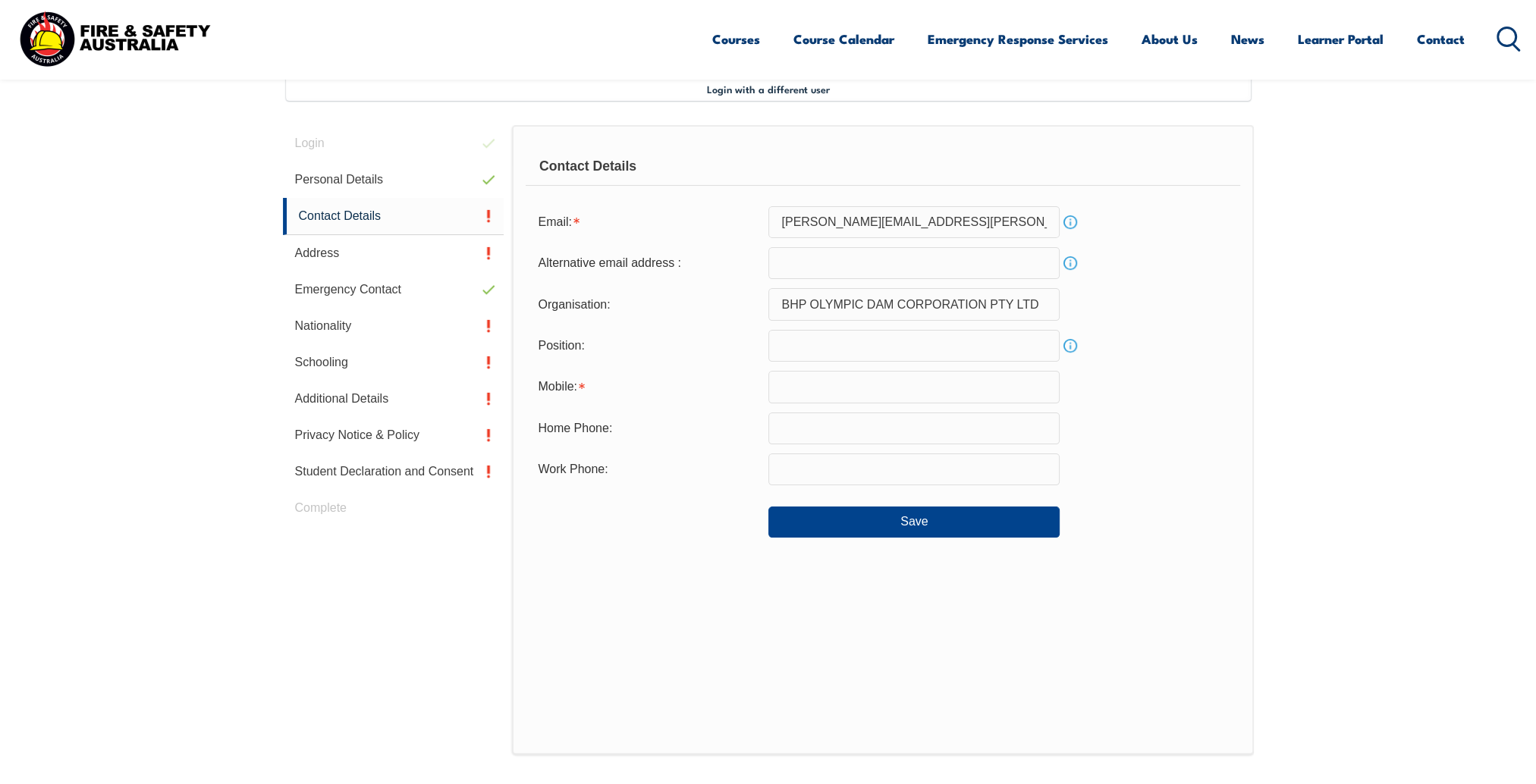
click at [906, 271] on input "email" at bounding box center [915, 263] width 291 height 32
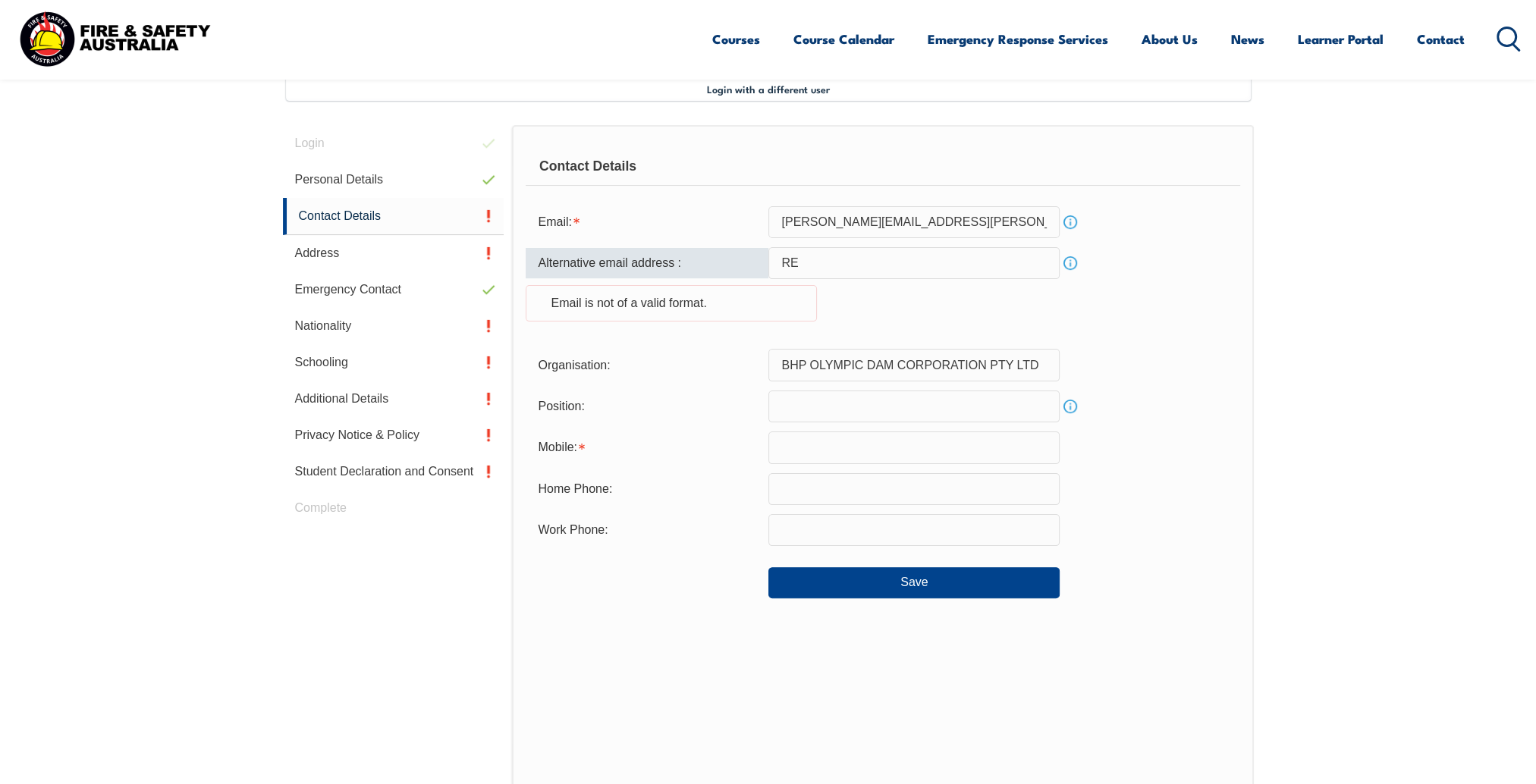
type input "R"
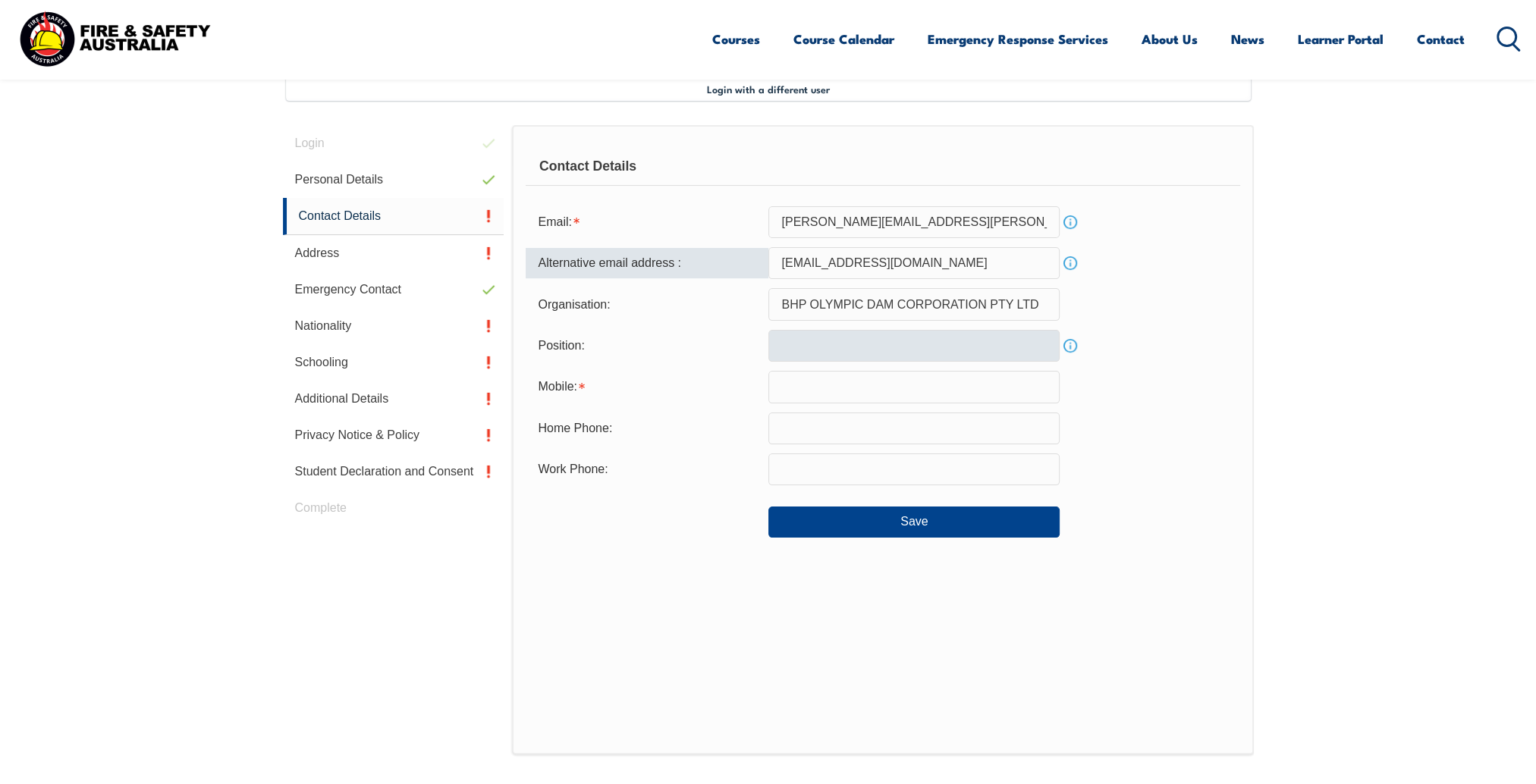
type input "redtim403@gmail.com"
click at [896, 335] on input "text" at bounding box center [915, 346] width 291 height 32
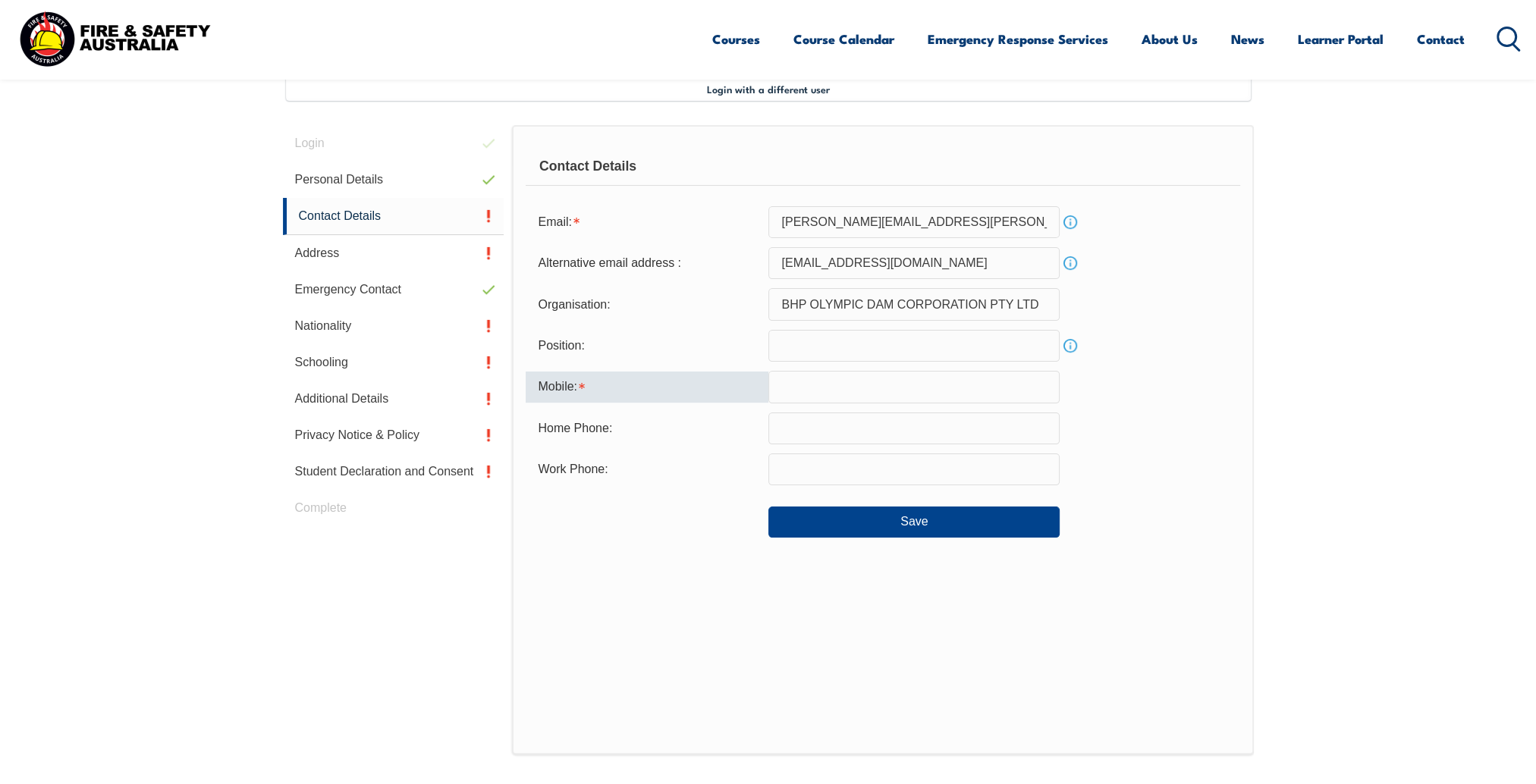
click at [979, 390] on input "text" at bounding box center [915, 387] width 291 height 32
type input "0447890377"
click at [968, 518] on button "Save" at bounding box center [915, 522] width 291 height 31
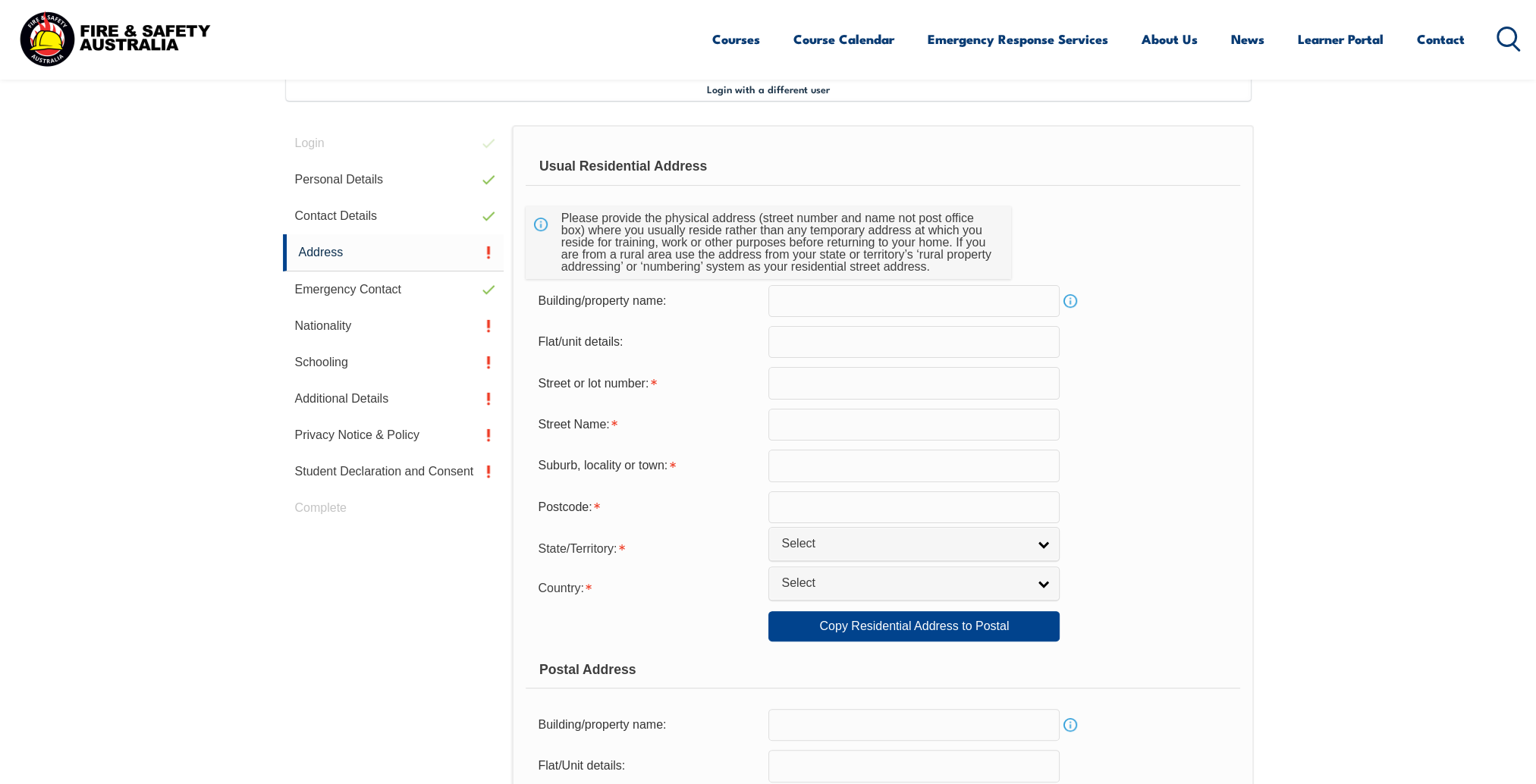
click at [868, 380] on input "text" at bounding box center [915, 383] width 291 height 32
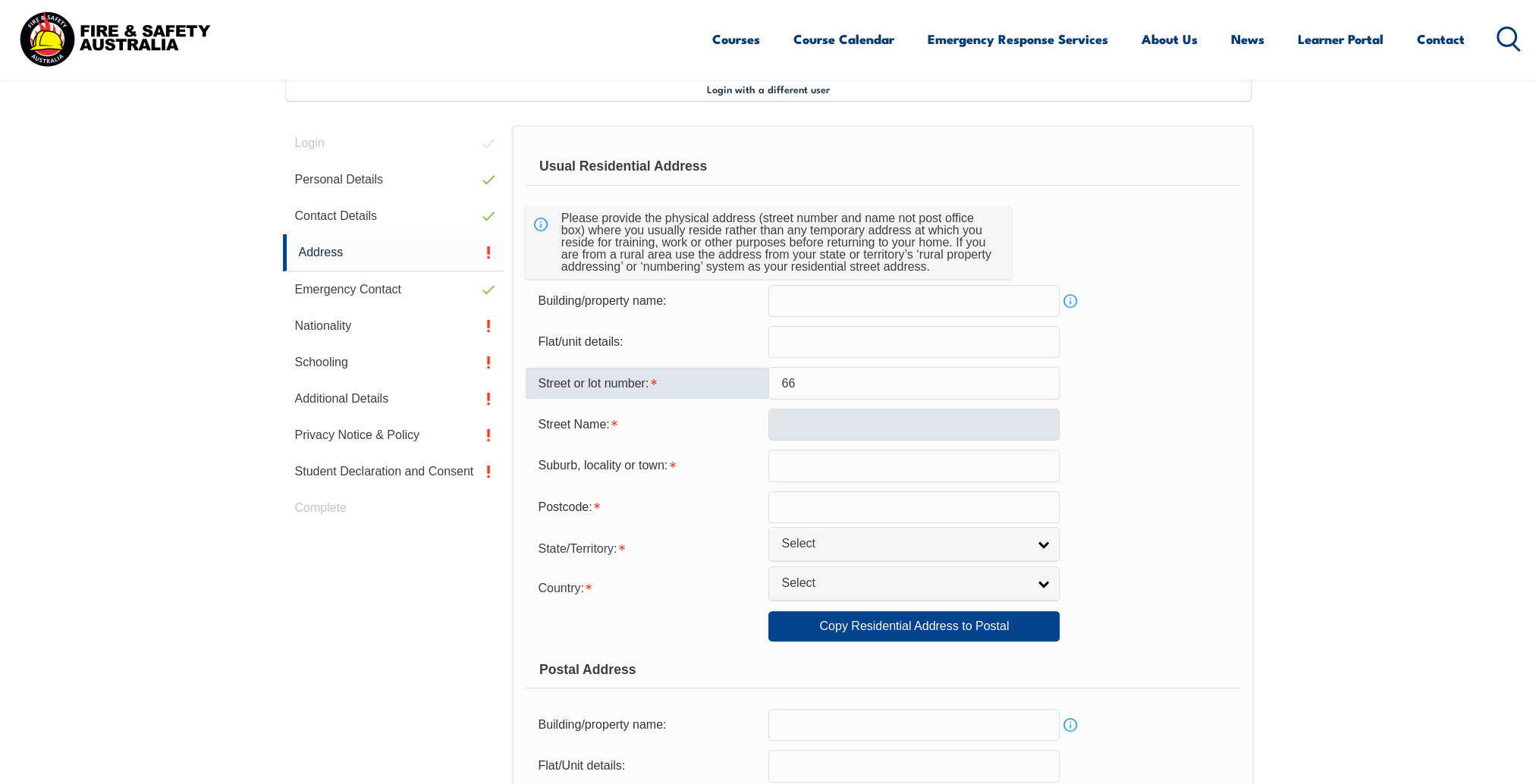
type input "66"
click at [839, 423] on input "text" at bounding box center [915, 425] width 291 height 32
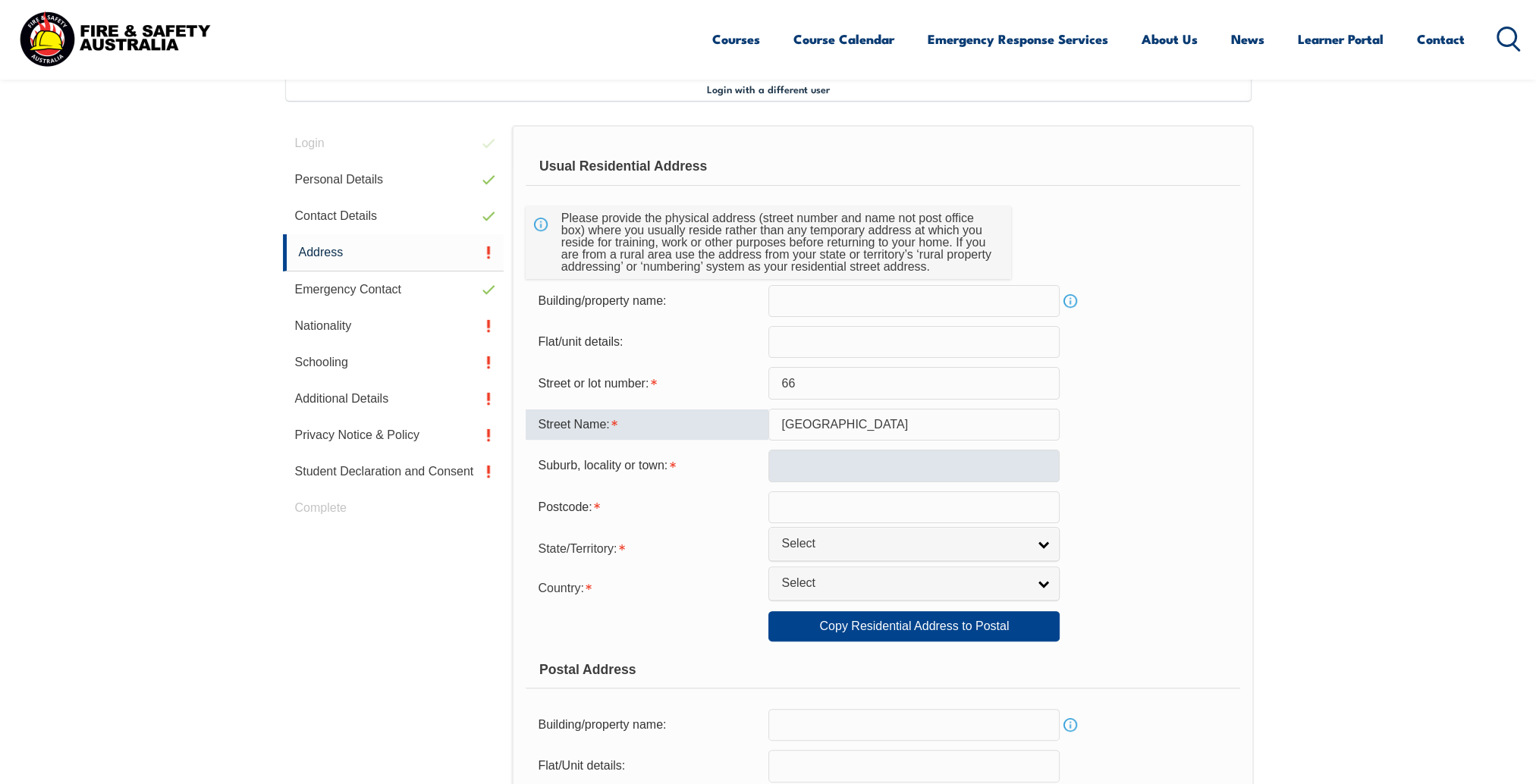
type input "south terrace"
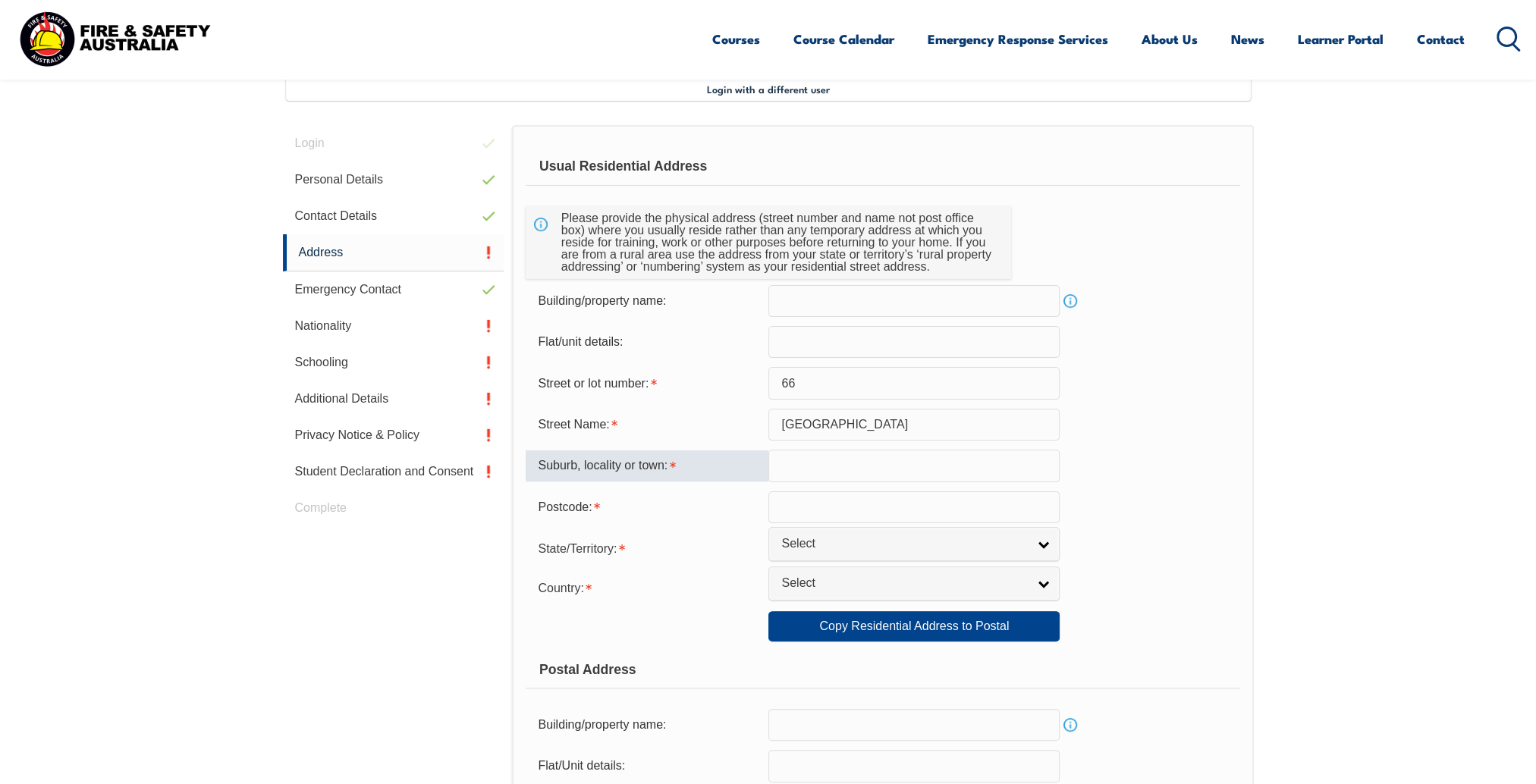
click at [839, 468] on input "text" at bounding box center [915, 466] width 291 height 32
type input "Jamestown"
click at [837, 511] on input "text" at bounding box center [915, 508] width 291 height 32
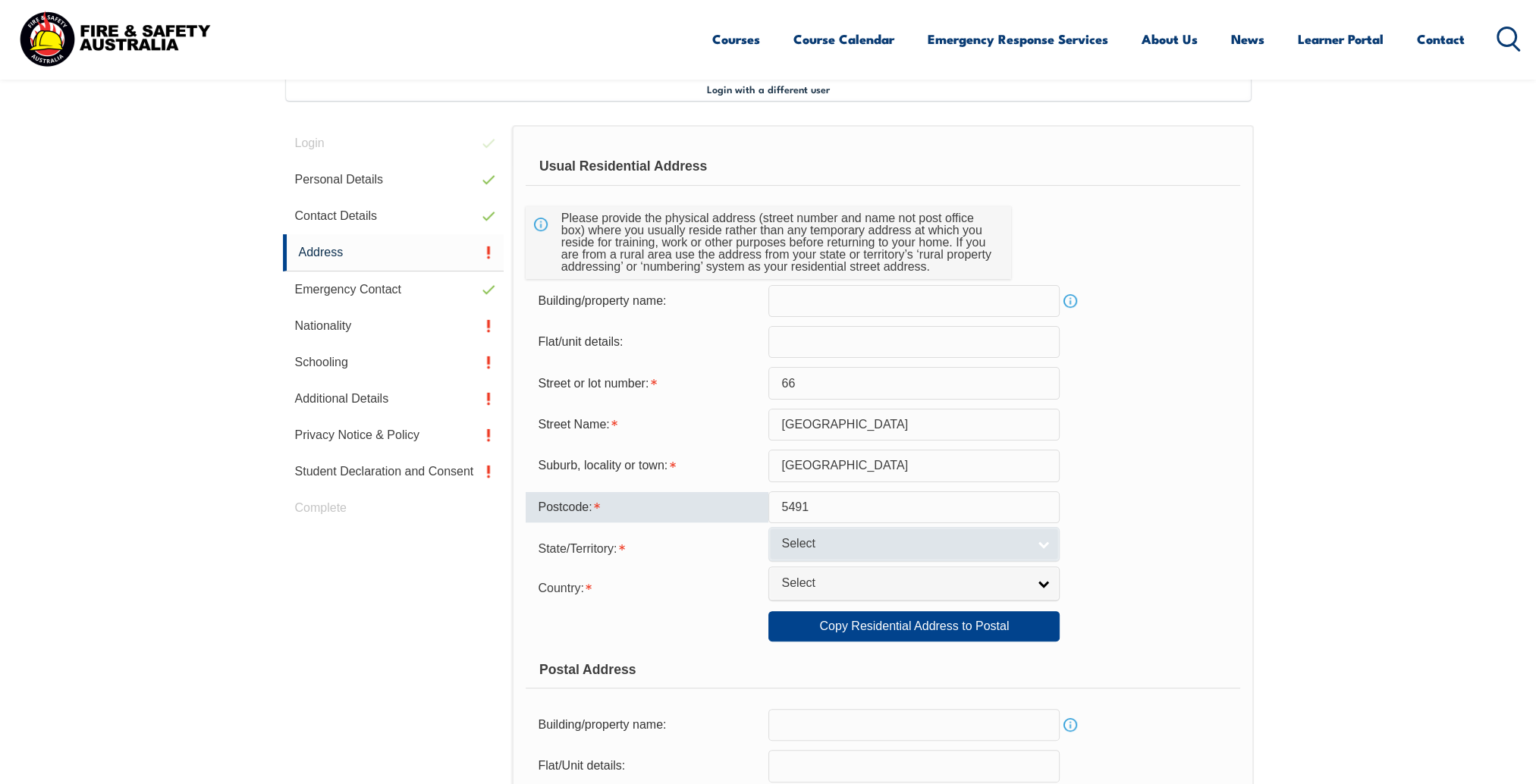
type input "5491"
click at [1038, 547] on link "Select" at bounding box center [915, 544] width 291 height 34
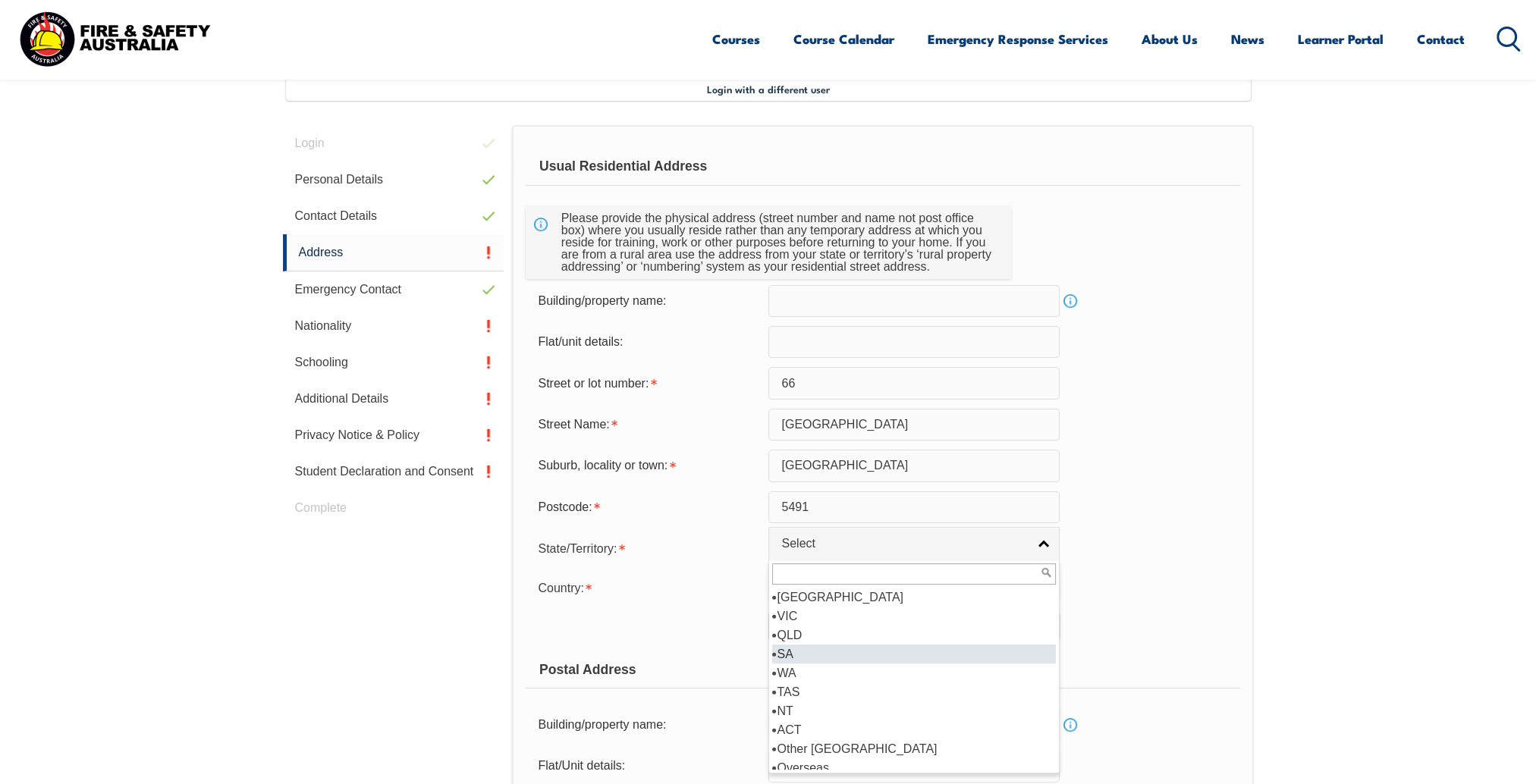
click at [822, 660] on li "SA" at bounding box center [914, 654] width 283 height 19
select select "SA"
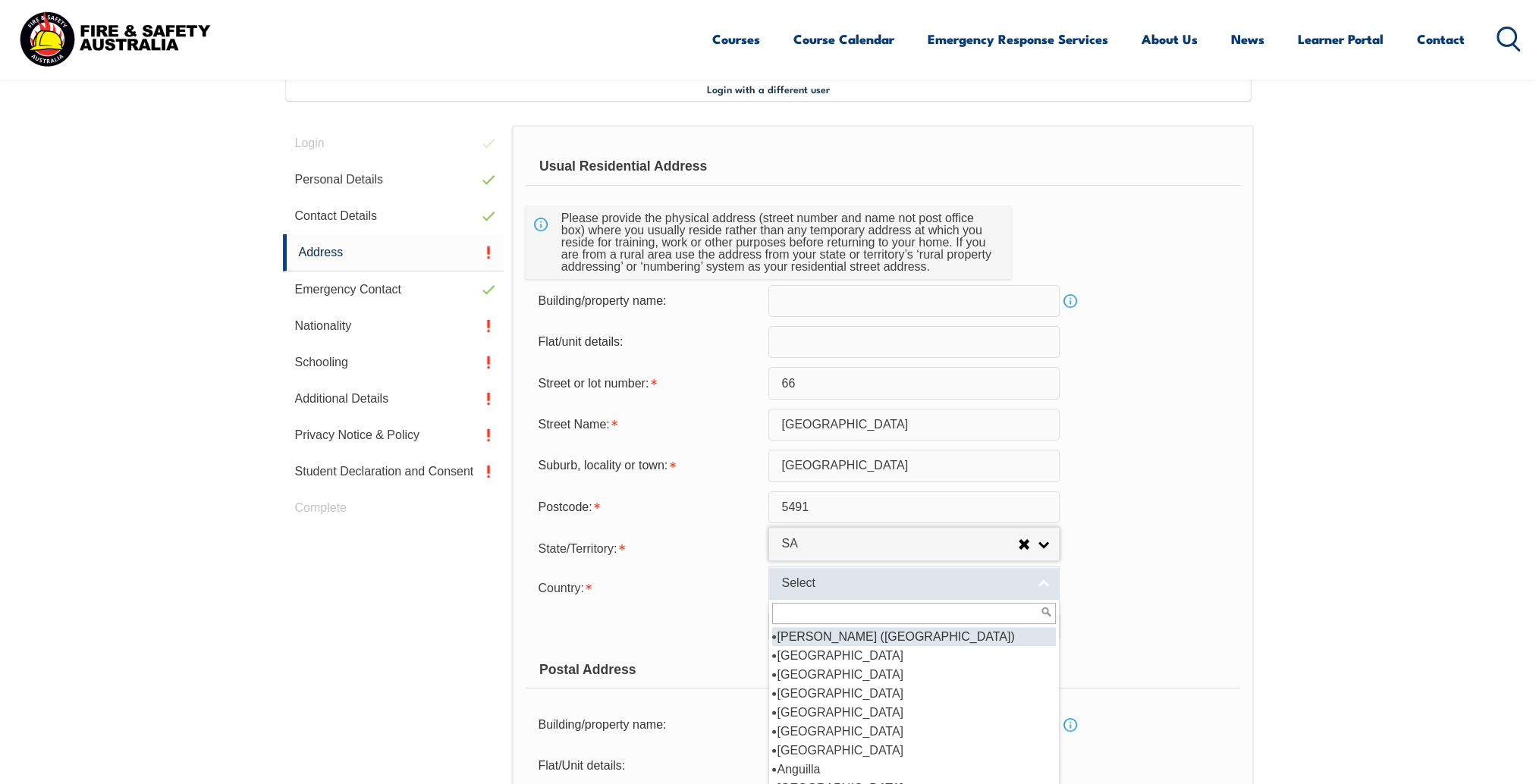
click at [1032, 592] on link "Select" at bounding box center [915, 584] width 291 height 34
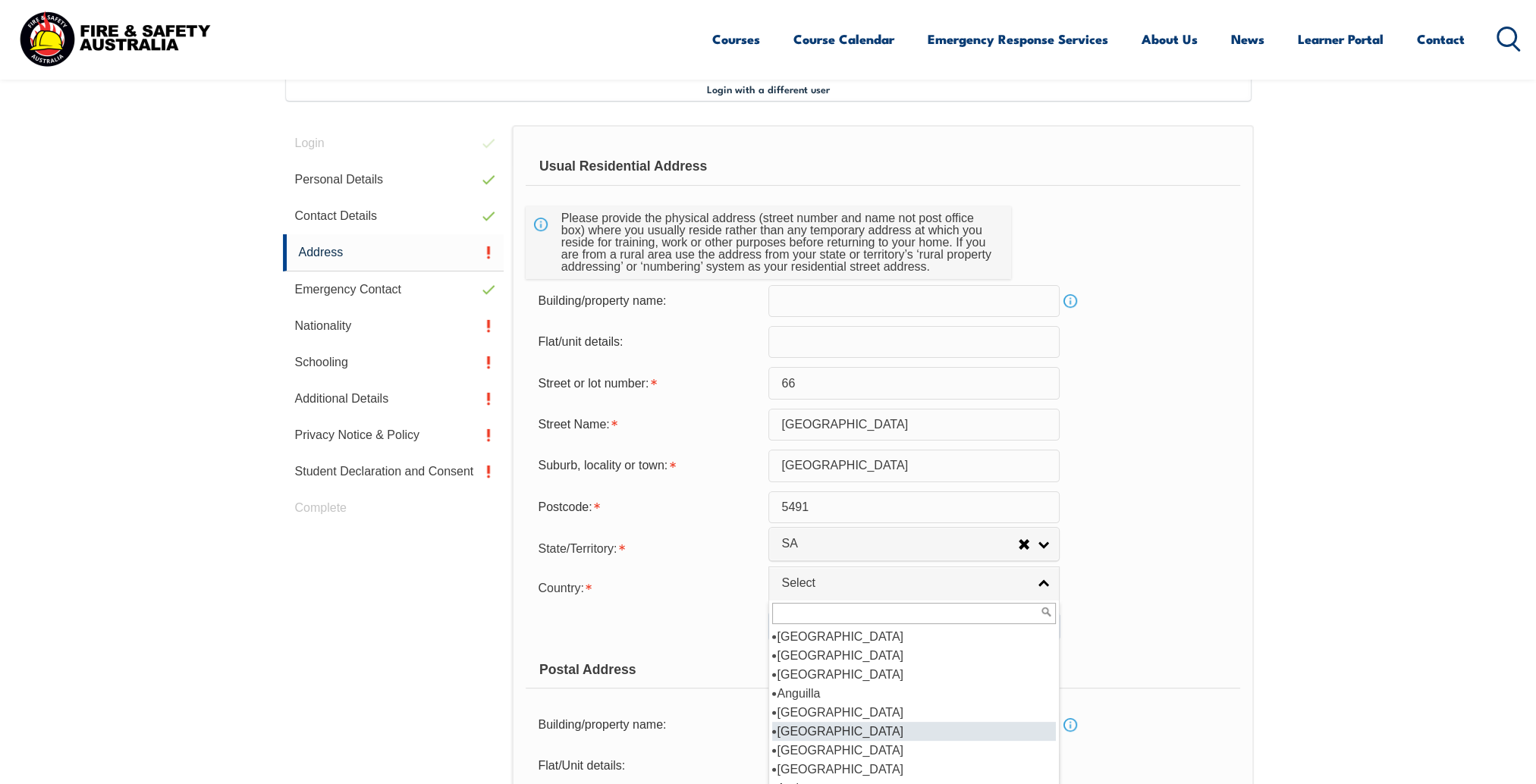
scroll to position [151, 0]
click at [828, 729] on li "Australia" at bounding box center [914, 732] width 283 height 19
select select "1101"
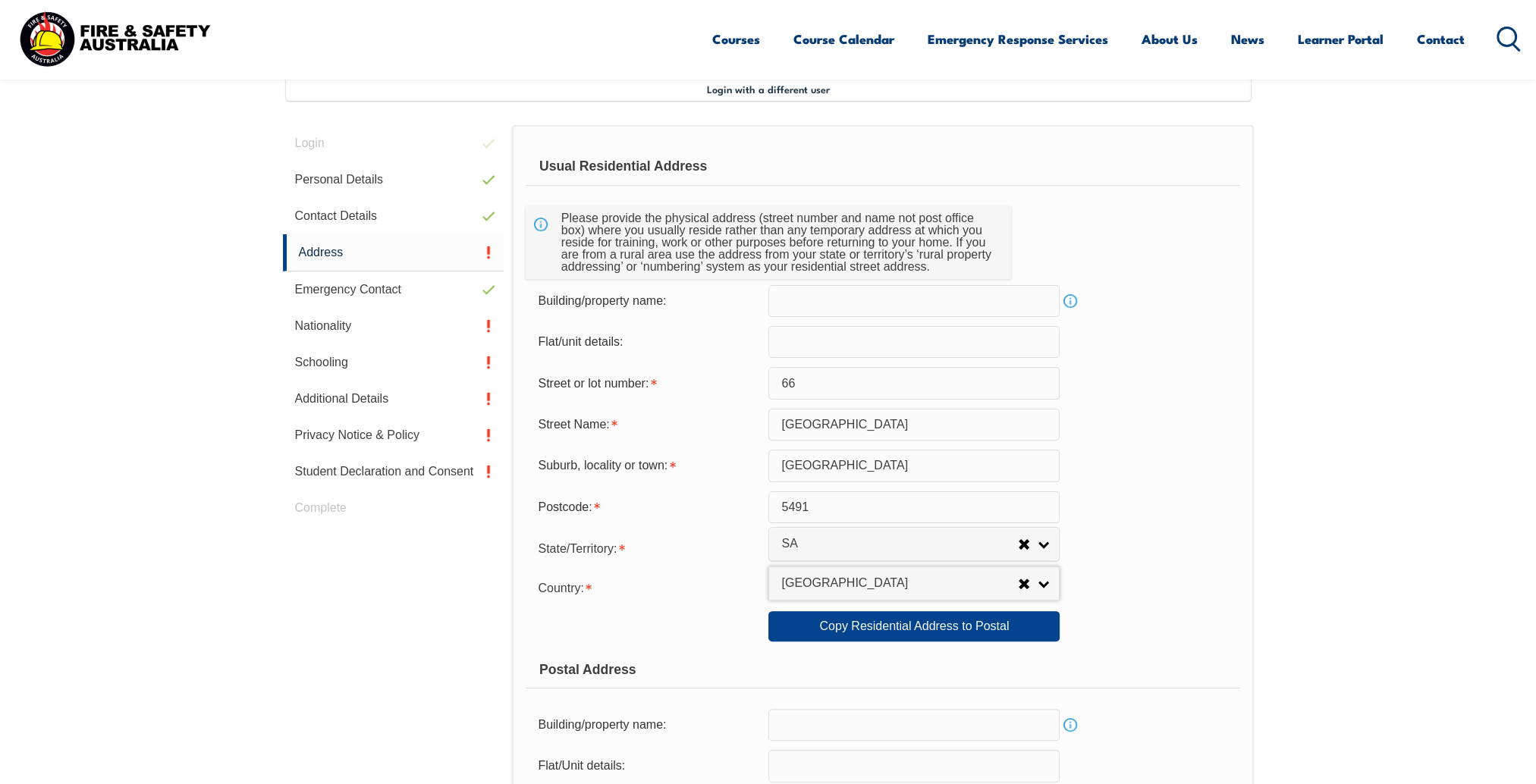
click at [1123, 585] on div "Country: Adelie Land (France) Afghanistan Aland Islands Albania Algeria Andorra…" at bounding box center [882, 587] width 714 height 31
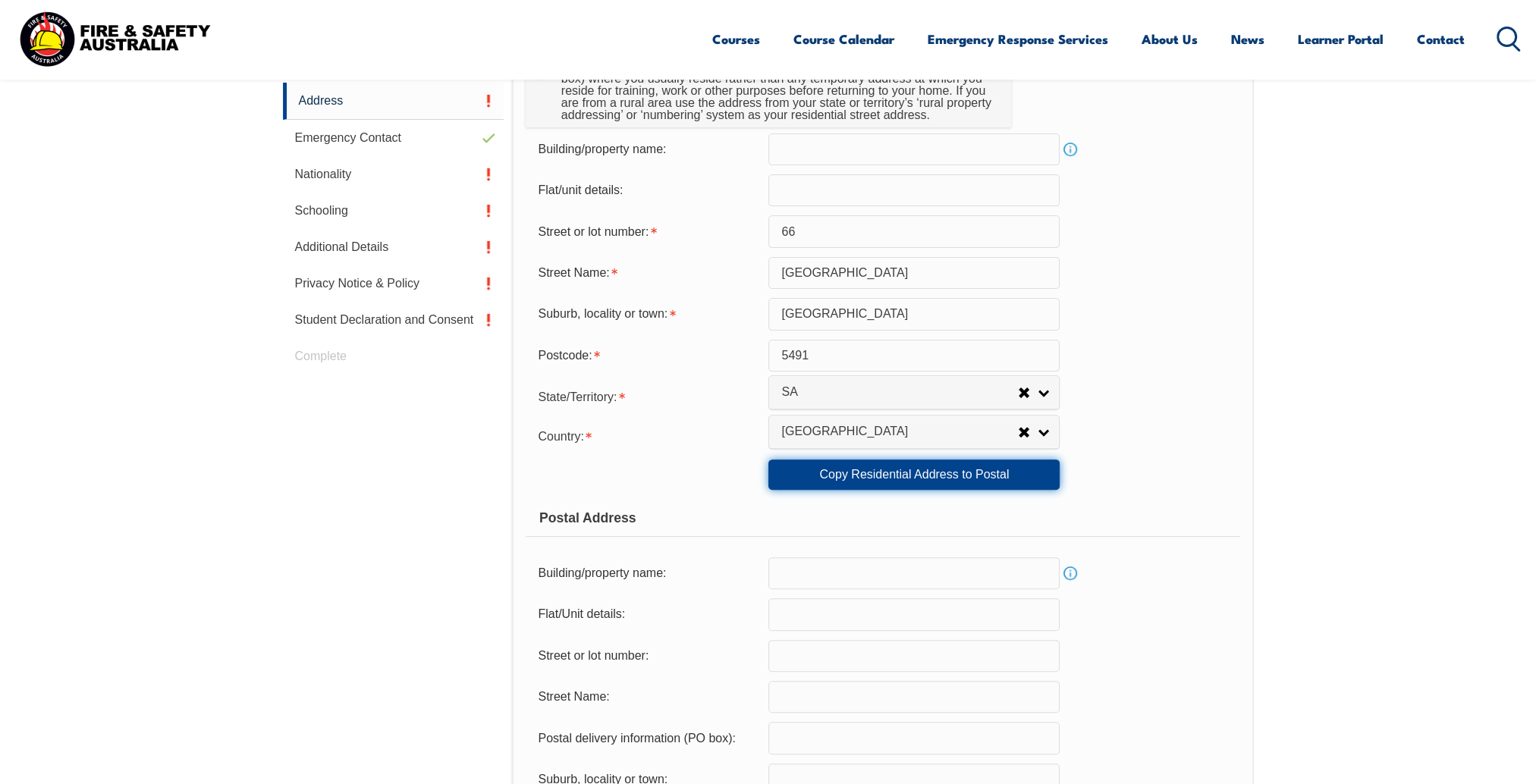
click at [950, 478] on link "Copy Residential Address to Postal" at bounding box center [915, 475] width 291 height 31
type input "66"
type input "south terrace"
type input "Jamestown"
select select "SA"
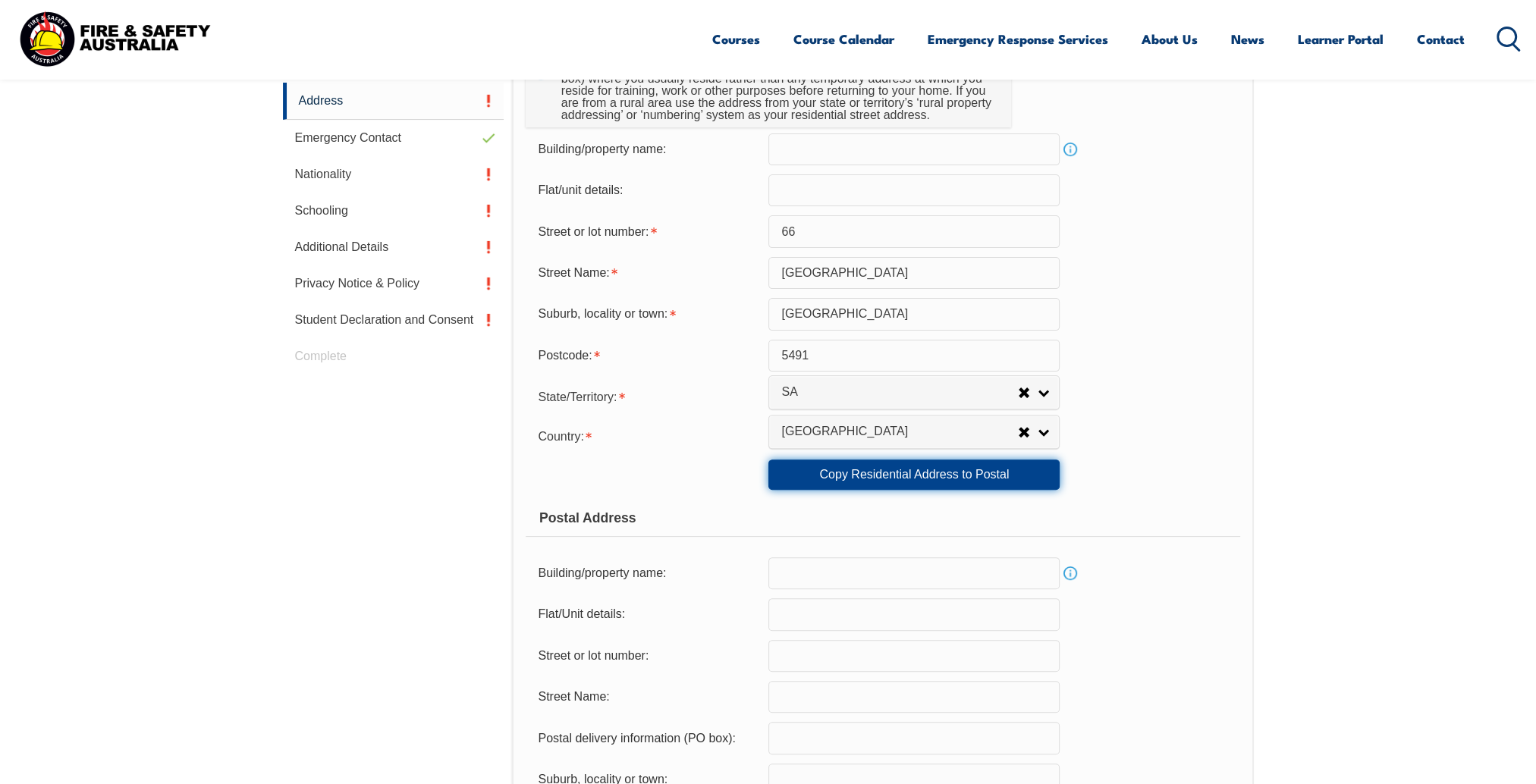
type input "5491"
select select "1101"
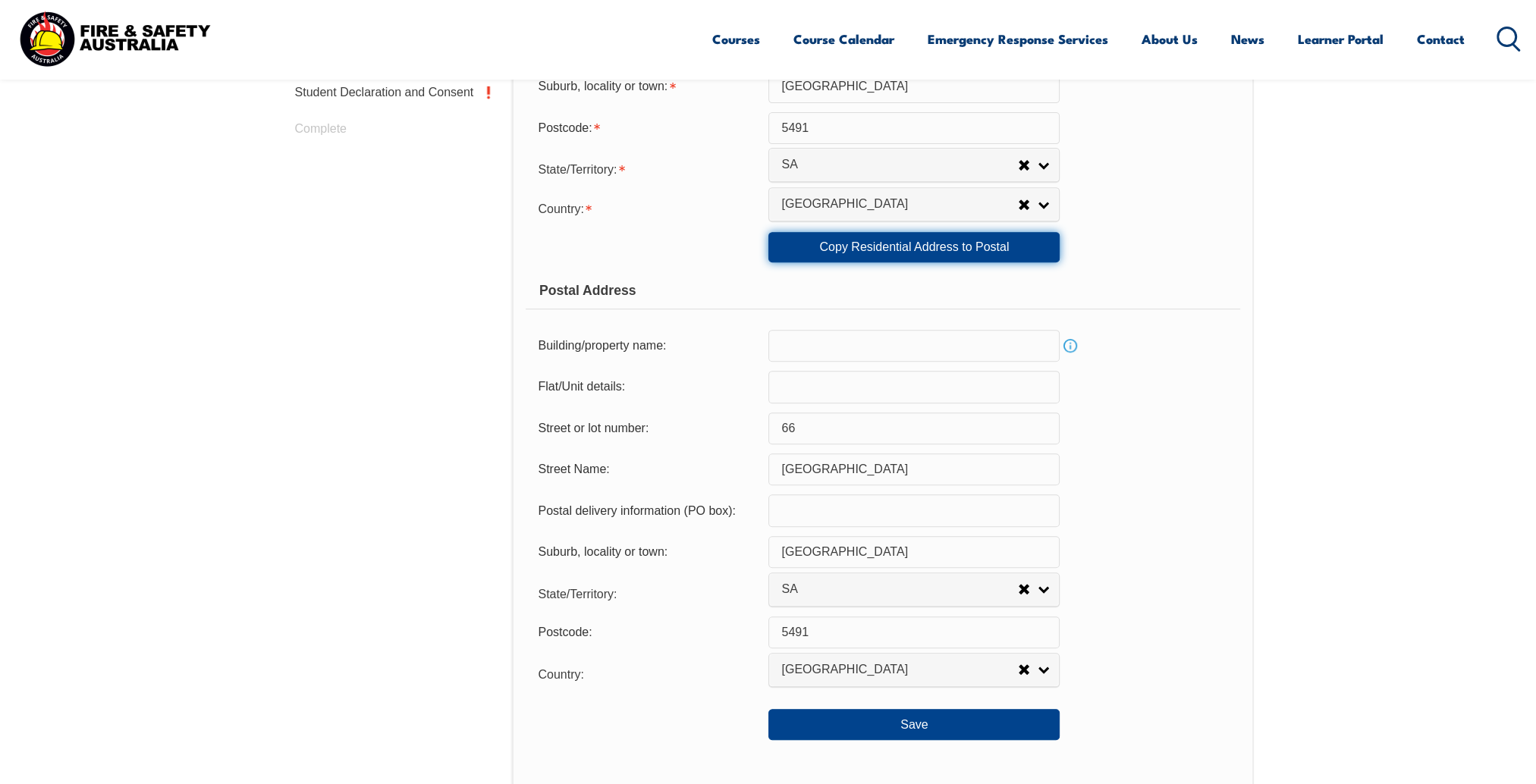
scroll to position [1019, 0]
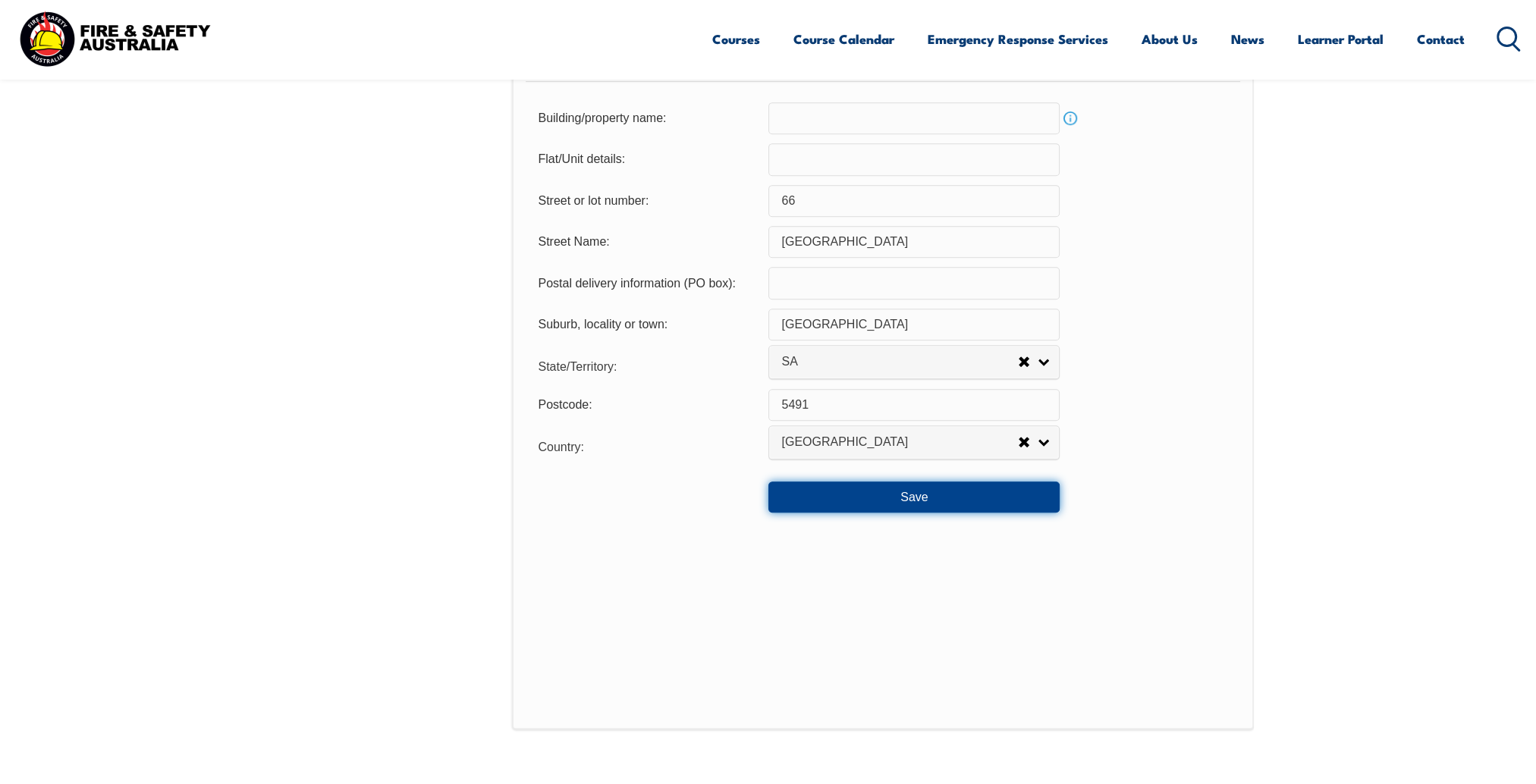
click at [926, 489] on button "Save" at bounding box center [915, 497] width 291 height 31
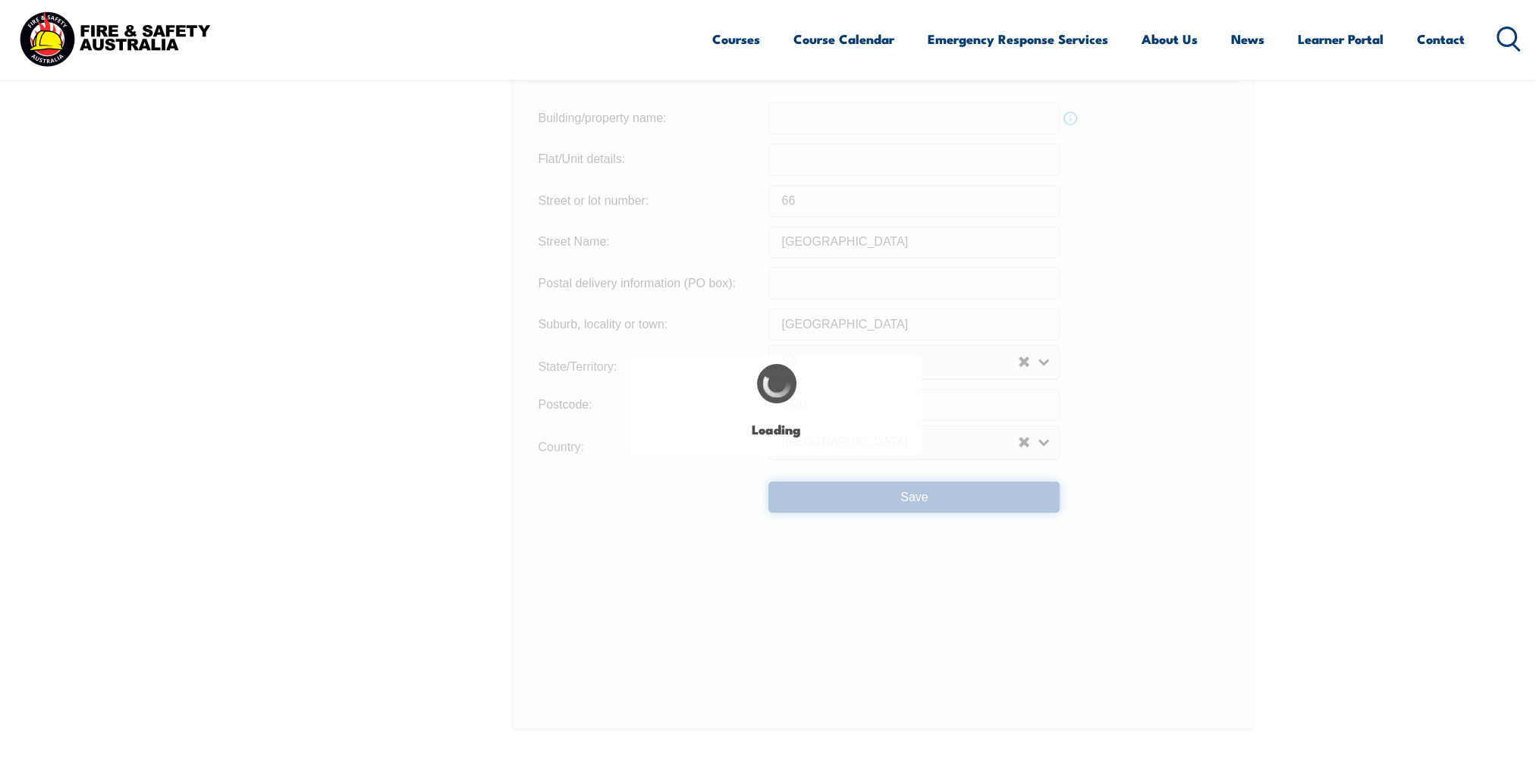
type input "south terrace"
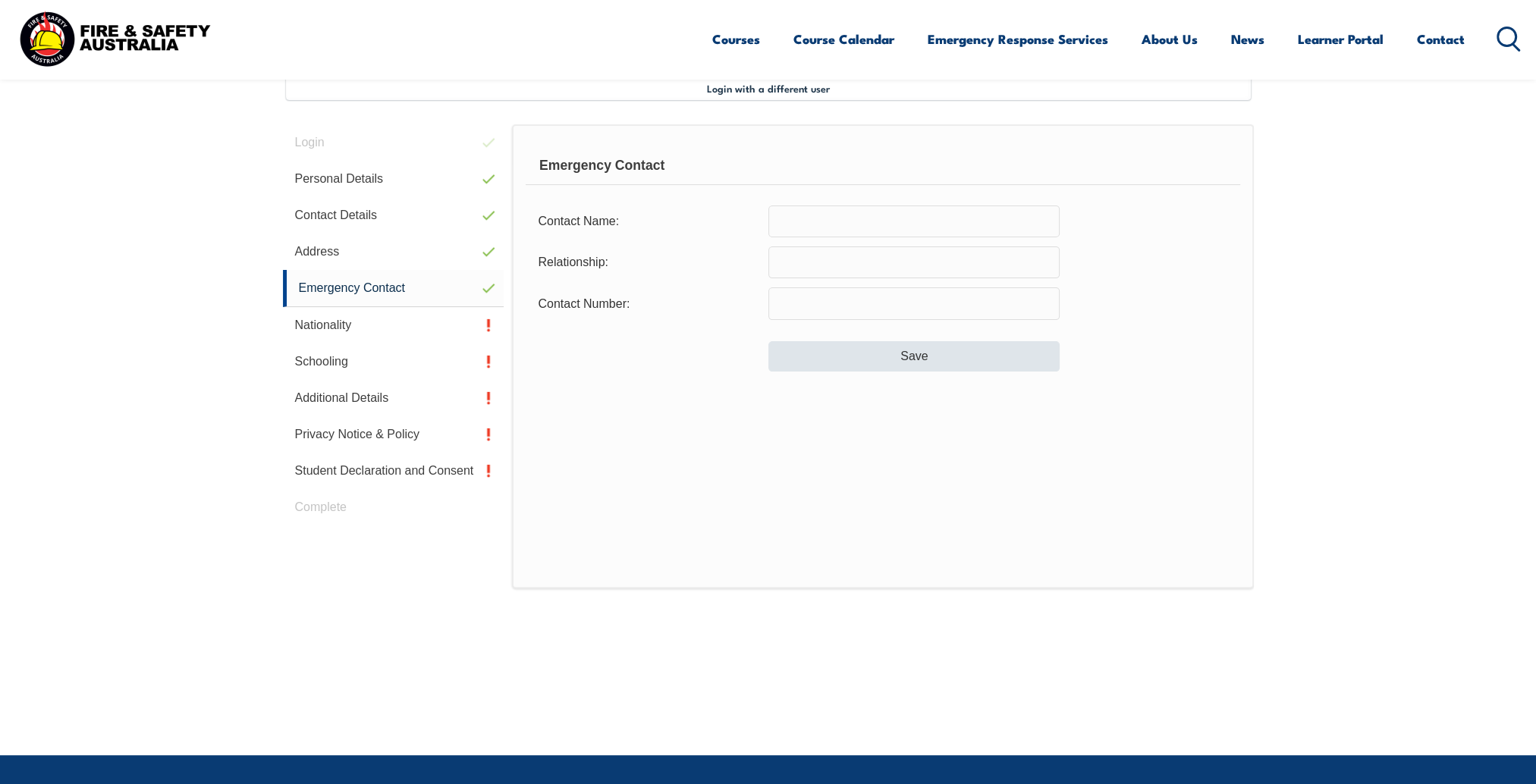
scroll to position [413, 0]
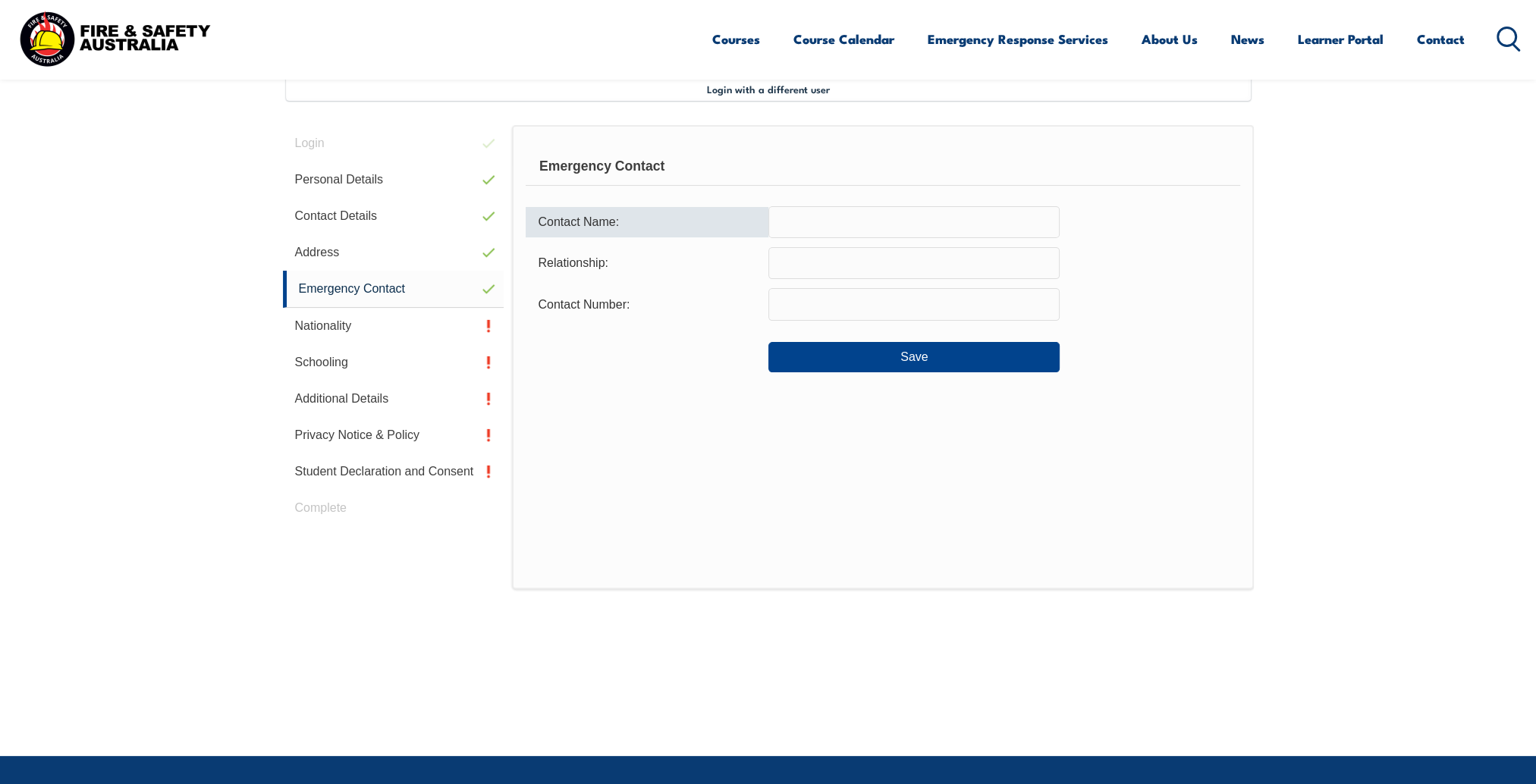
click at [852, 220] on input "text" at bounding box center [915, 222] width 291 height 32
type input "Tracy Wilson"
click at [849, 274] on input "text" at bounding box center [915, 263] width 291 height 32
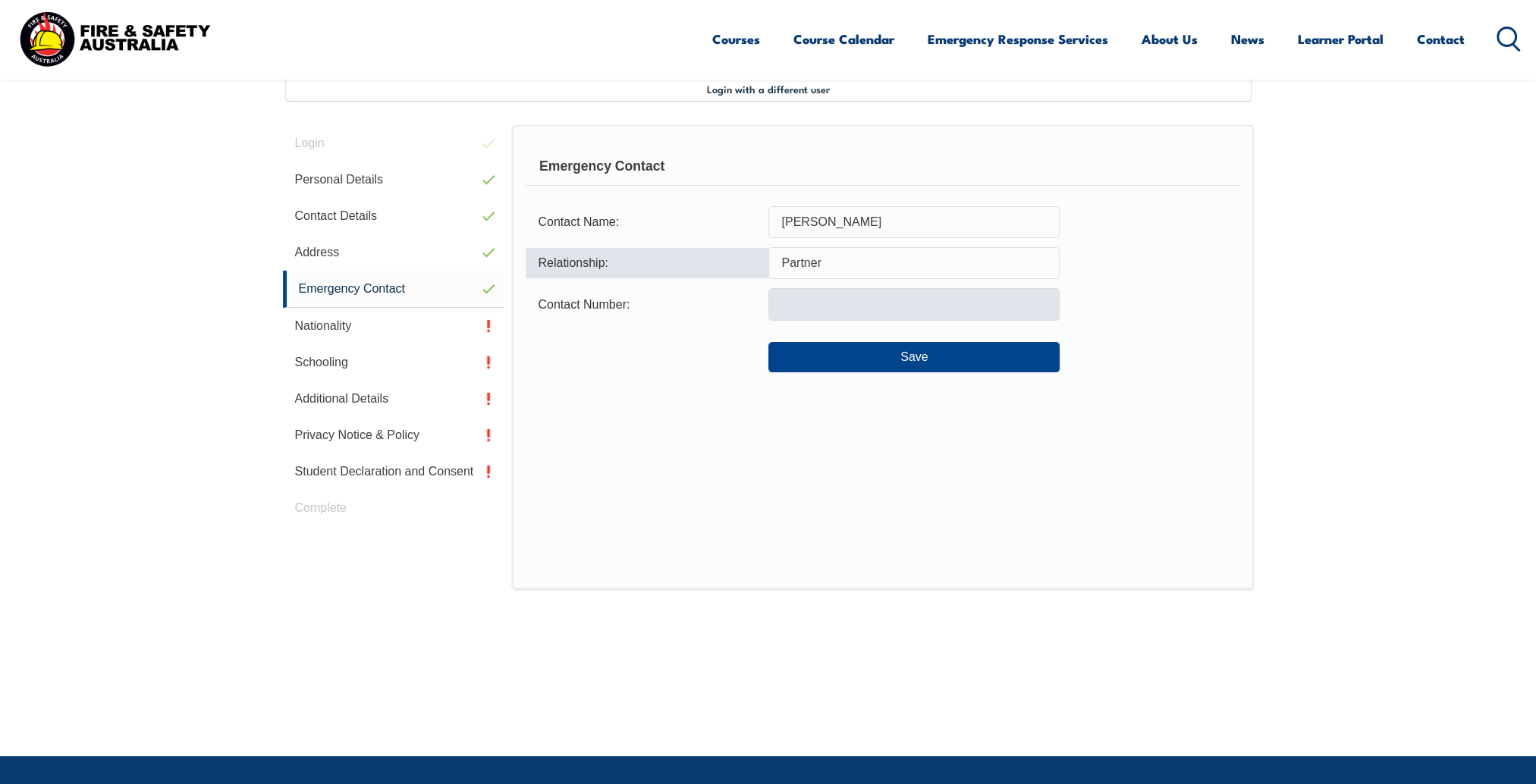
type input "Partner"
click at [849, 290] on input "text" at bounding box center [915, 304] width 291 height 32
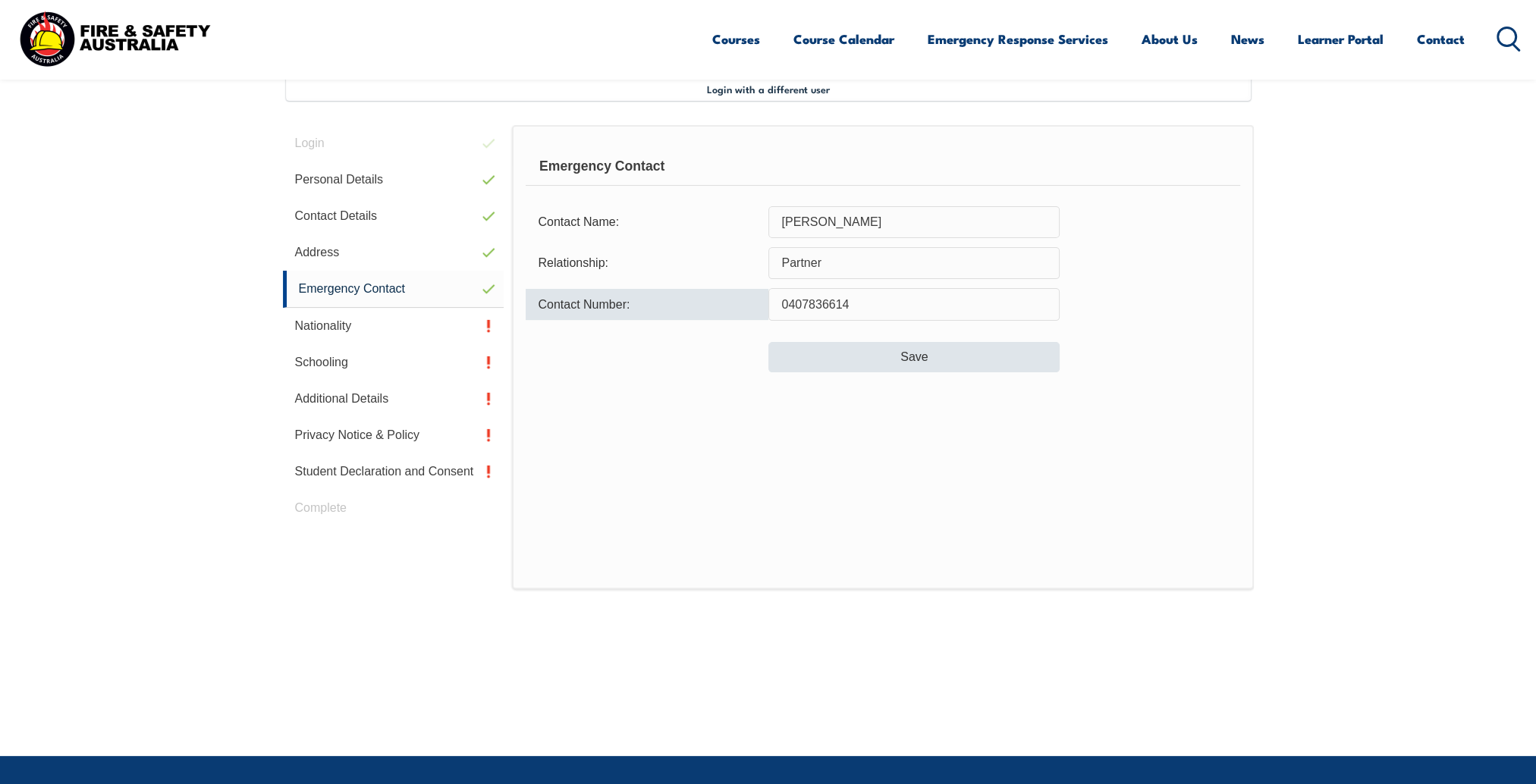
type input "0407836614"
click at [866, 353] on button "Save" at bounding box center [915, 357] width 291 height 31
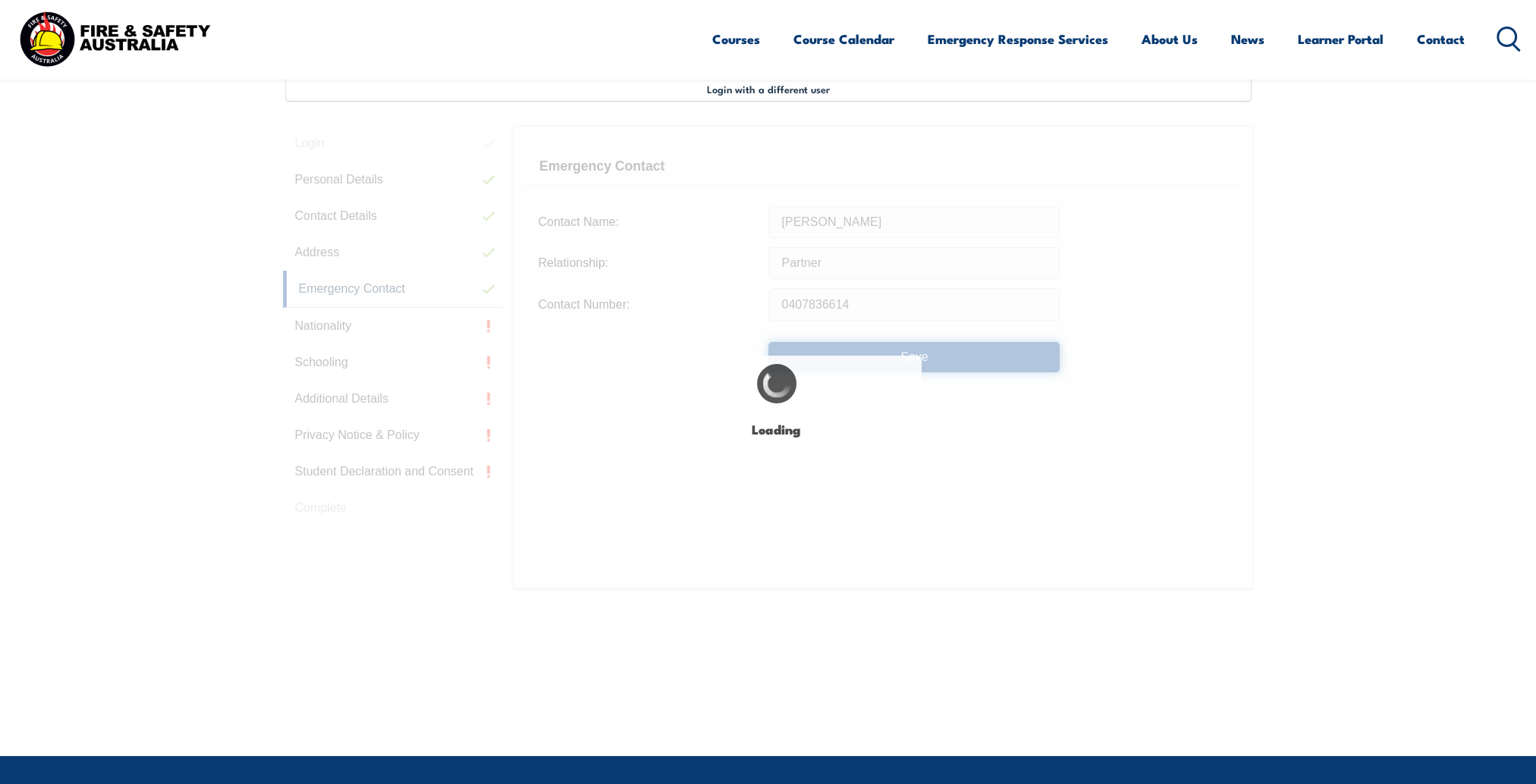
type input "Partner"
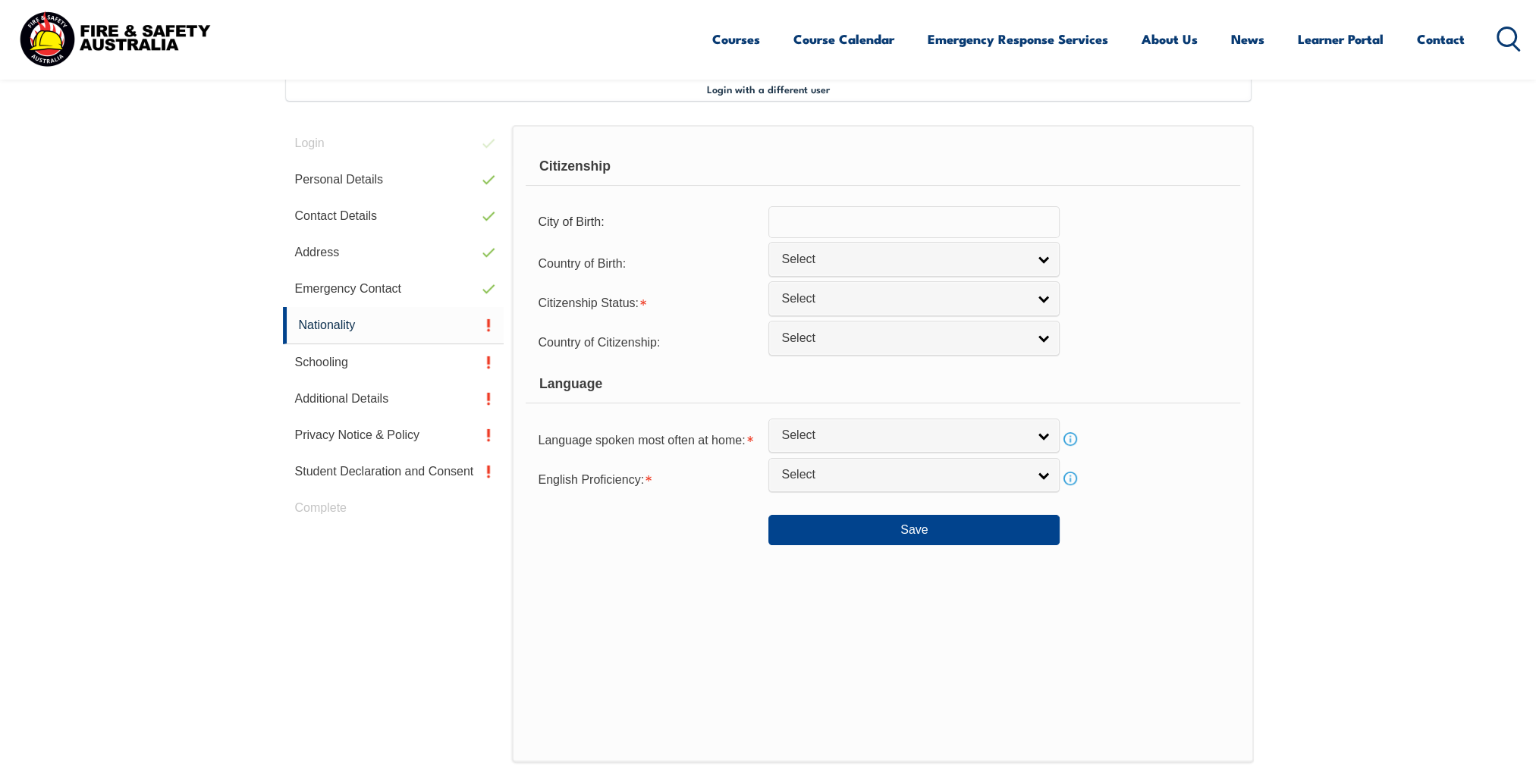
click at [874, 214] on input "text" at bounding box center [915, 222] width 291 height 32
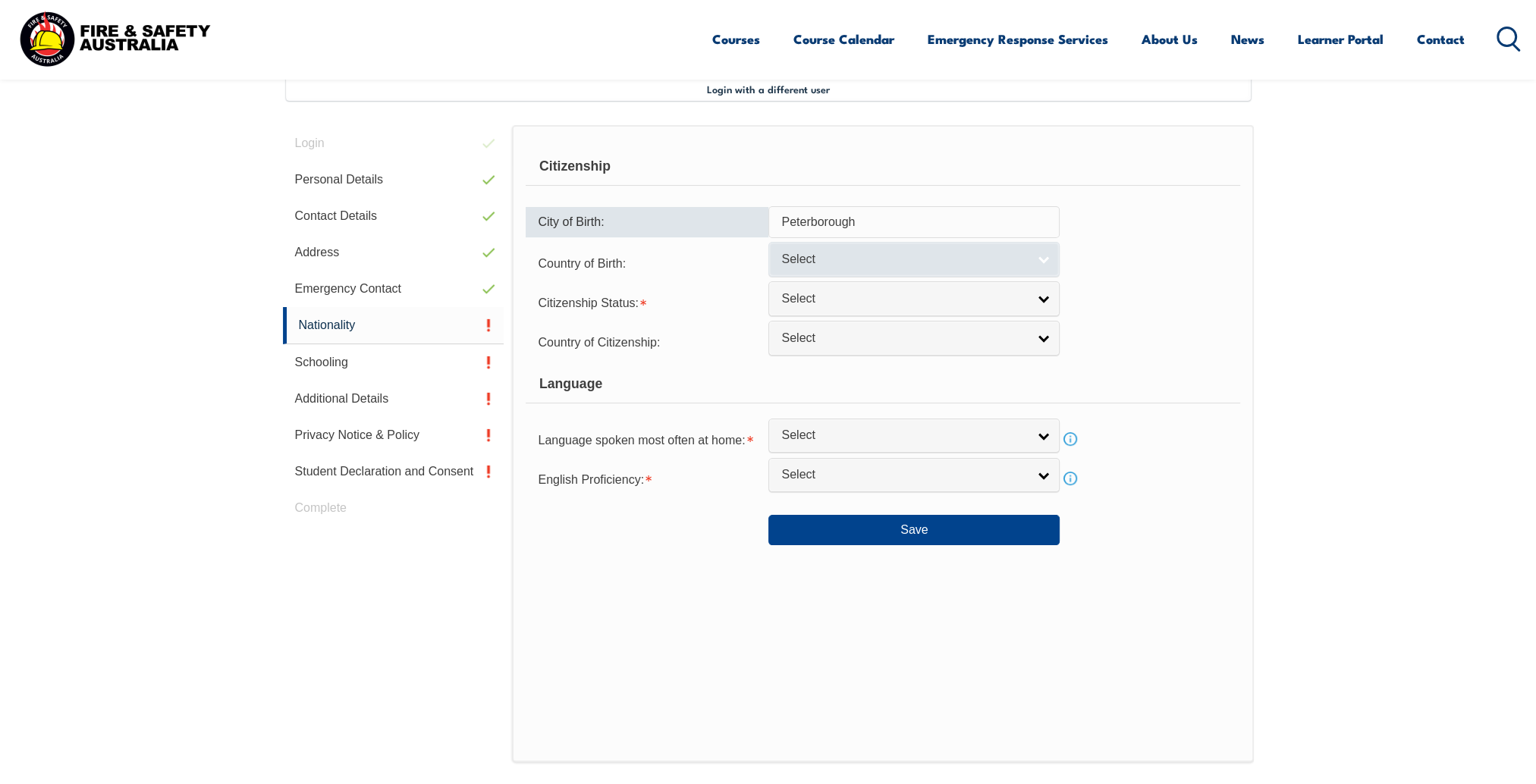
type input "Peterborough"
click at [1028, 269] on link "Select" at bounding box center [915, 259] width 291 height 34
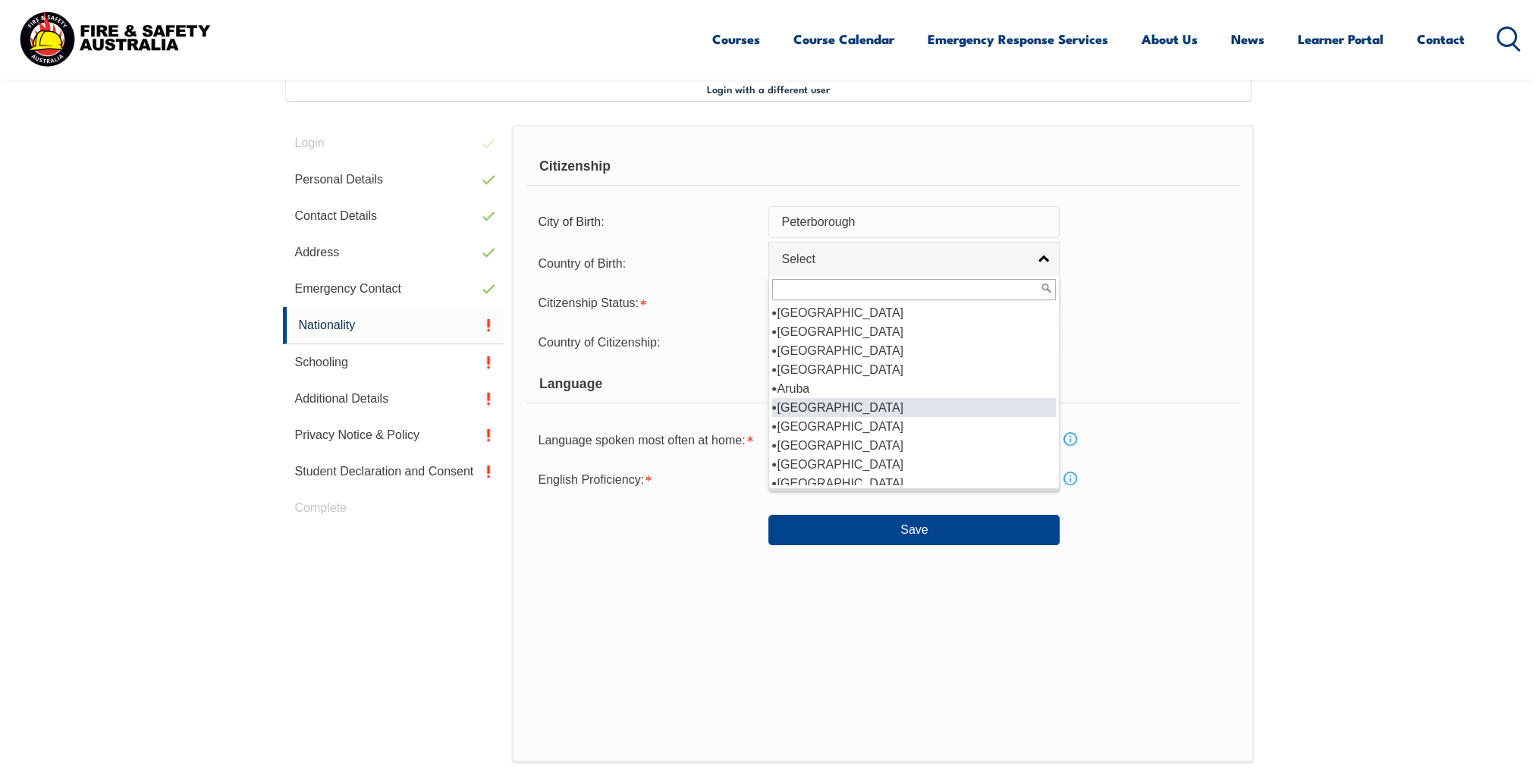
scroll to position [228, 0]
click at [807, 335] on li "Australia" at bounding box center [914, 332] width 283 height 19
select select "1101"
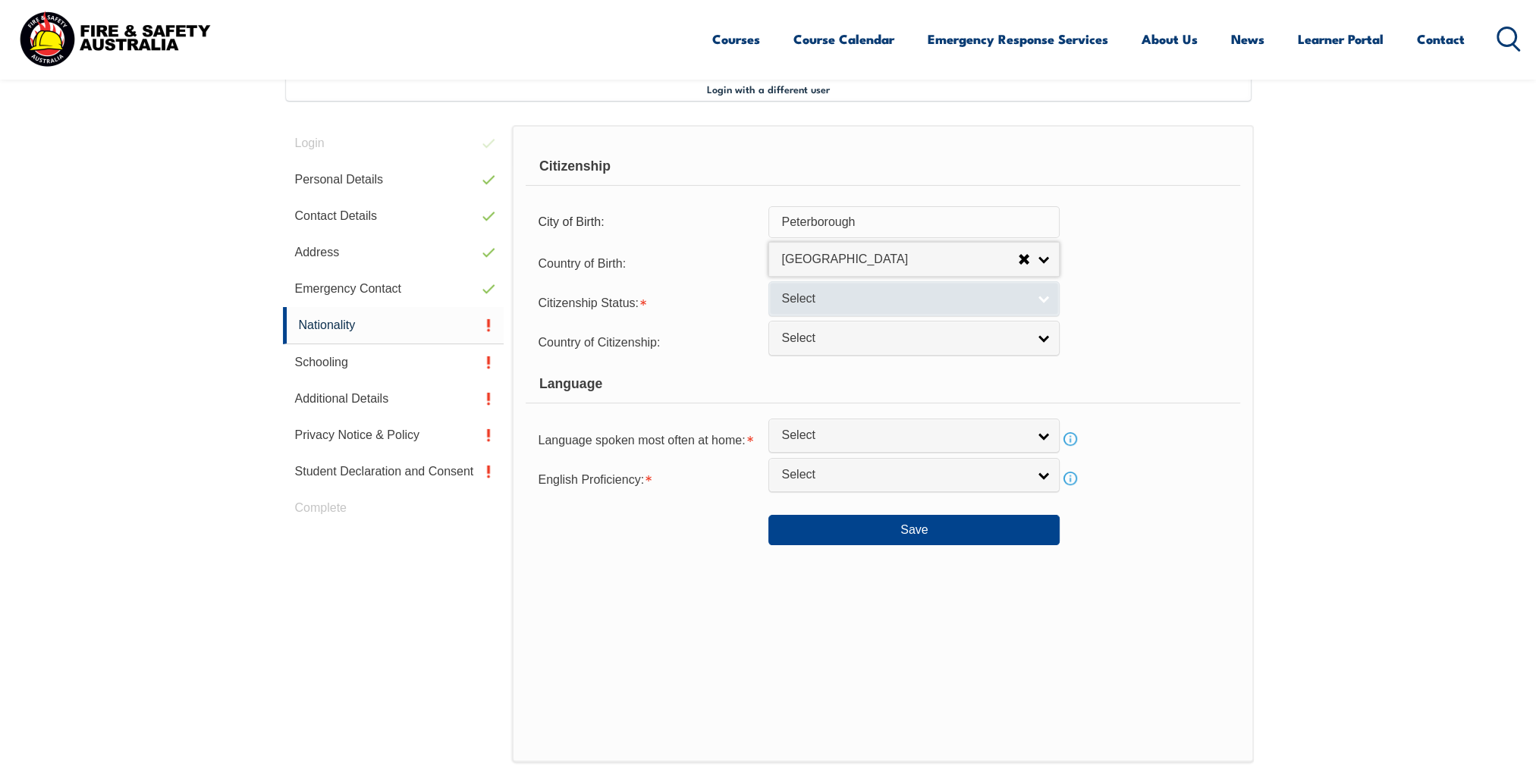
click at [1039, 298] on link "Select" at bounding box center [915, 299] width 291 height 34
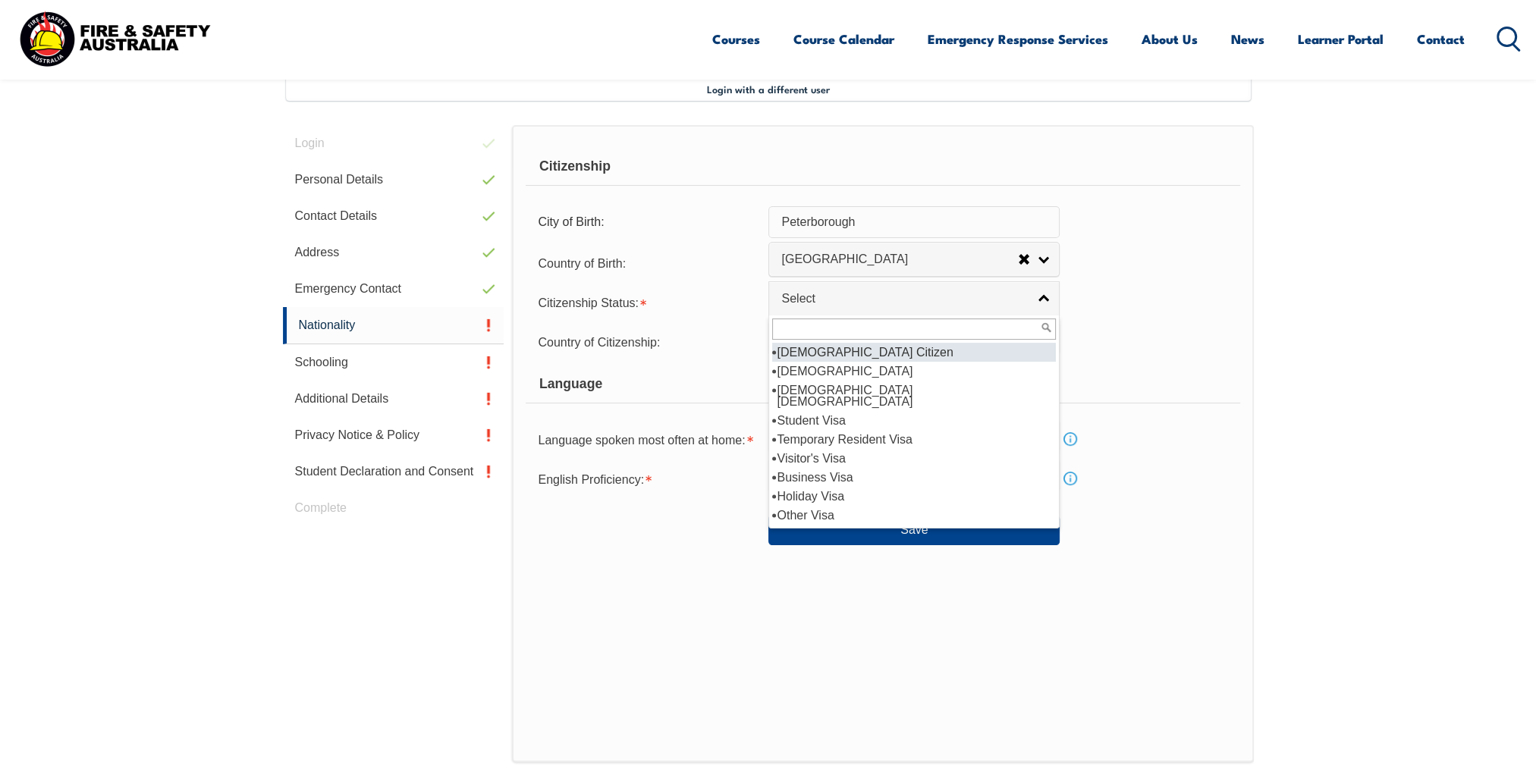
click at [814, 350] on li "Australian Citizen" at bounding box center [914, 353] width 283 height 19
select select "1"
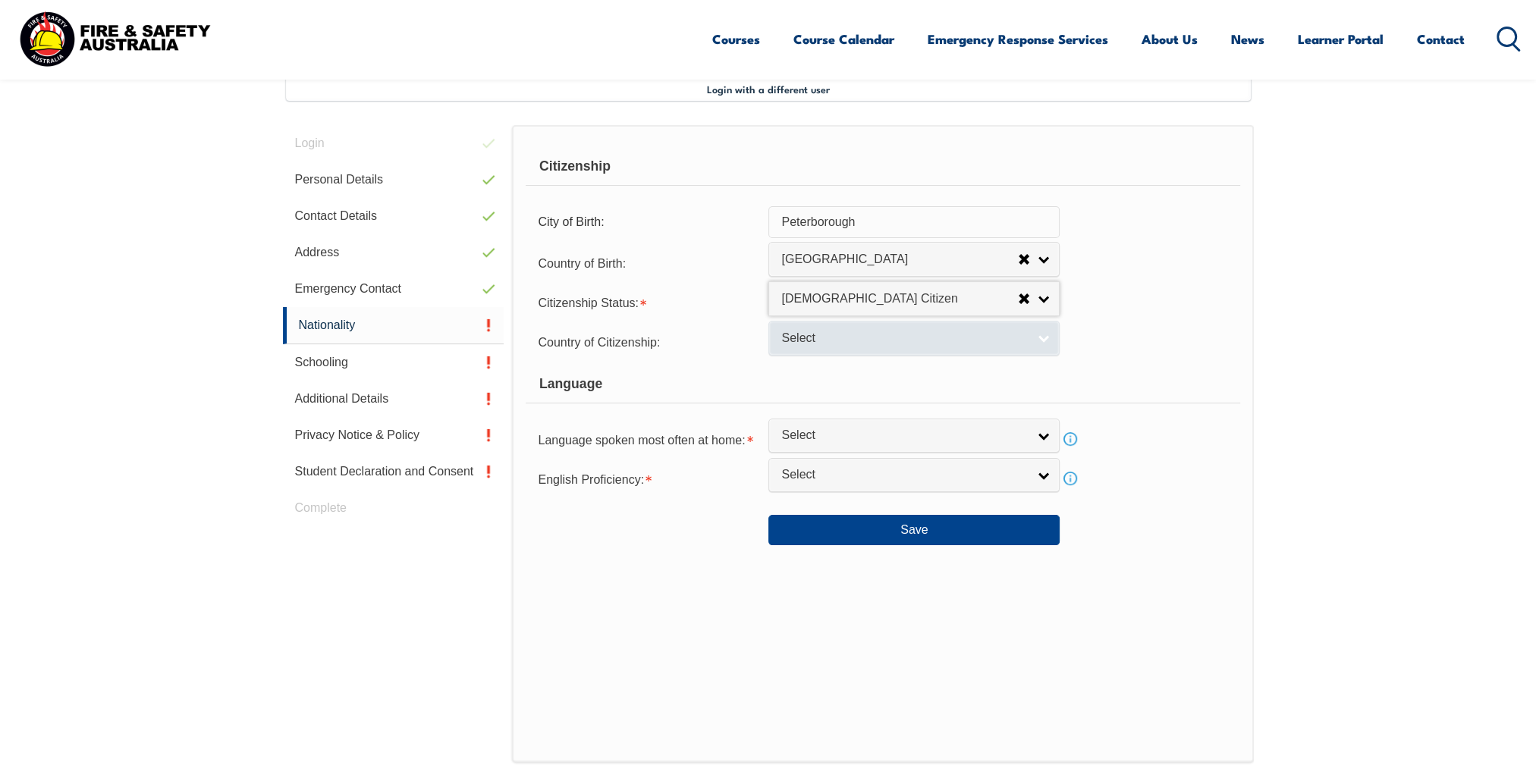
click at [1056, 344] on link "Select" at bounding box center [915, 338] width 291 height 34
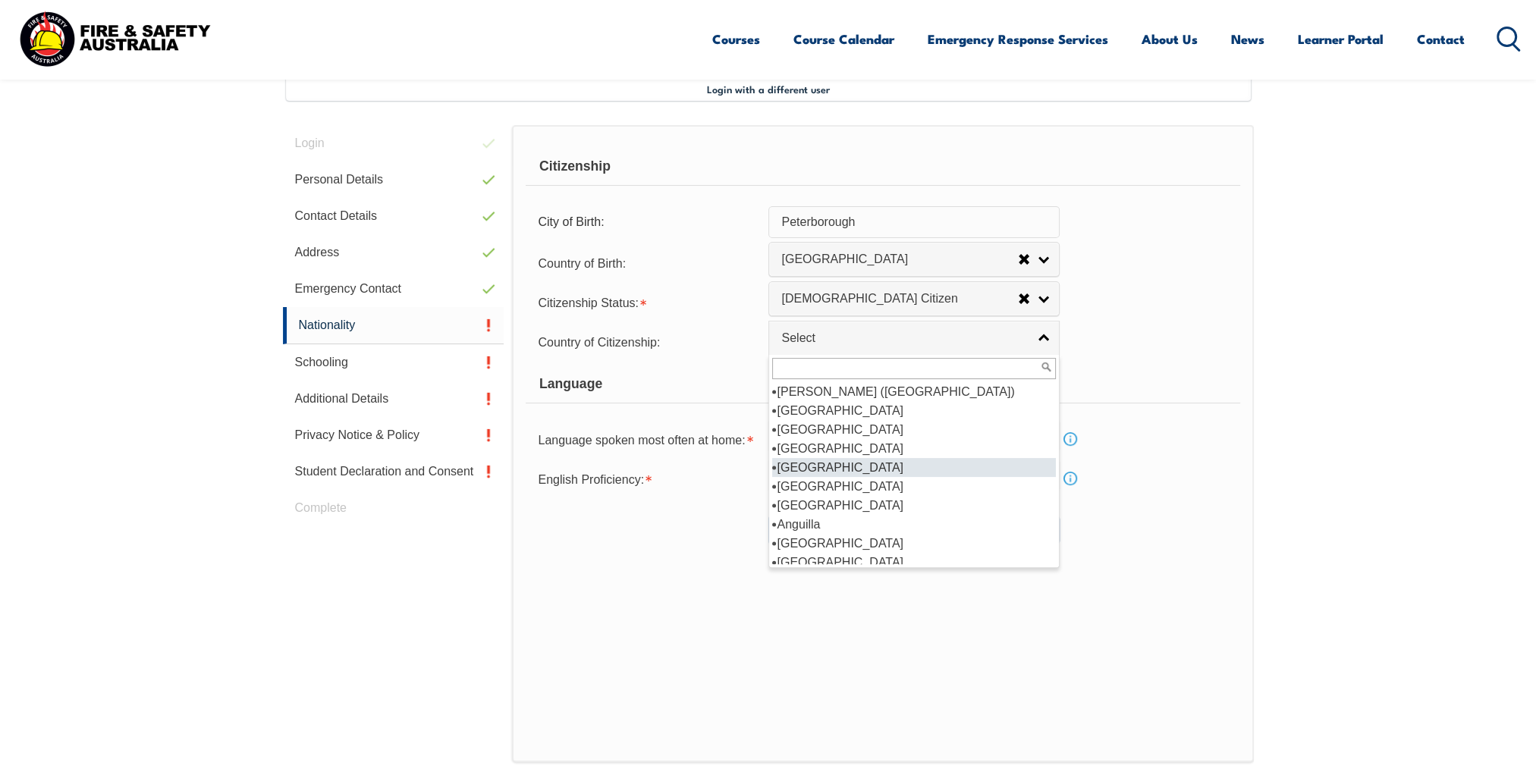
scroll to position [76, 0]
click at [1149, 234] on div "City of Birth: Peterborough" at bounding box center [882, 222] width 714 height 32
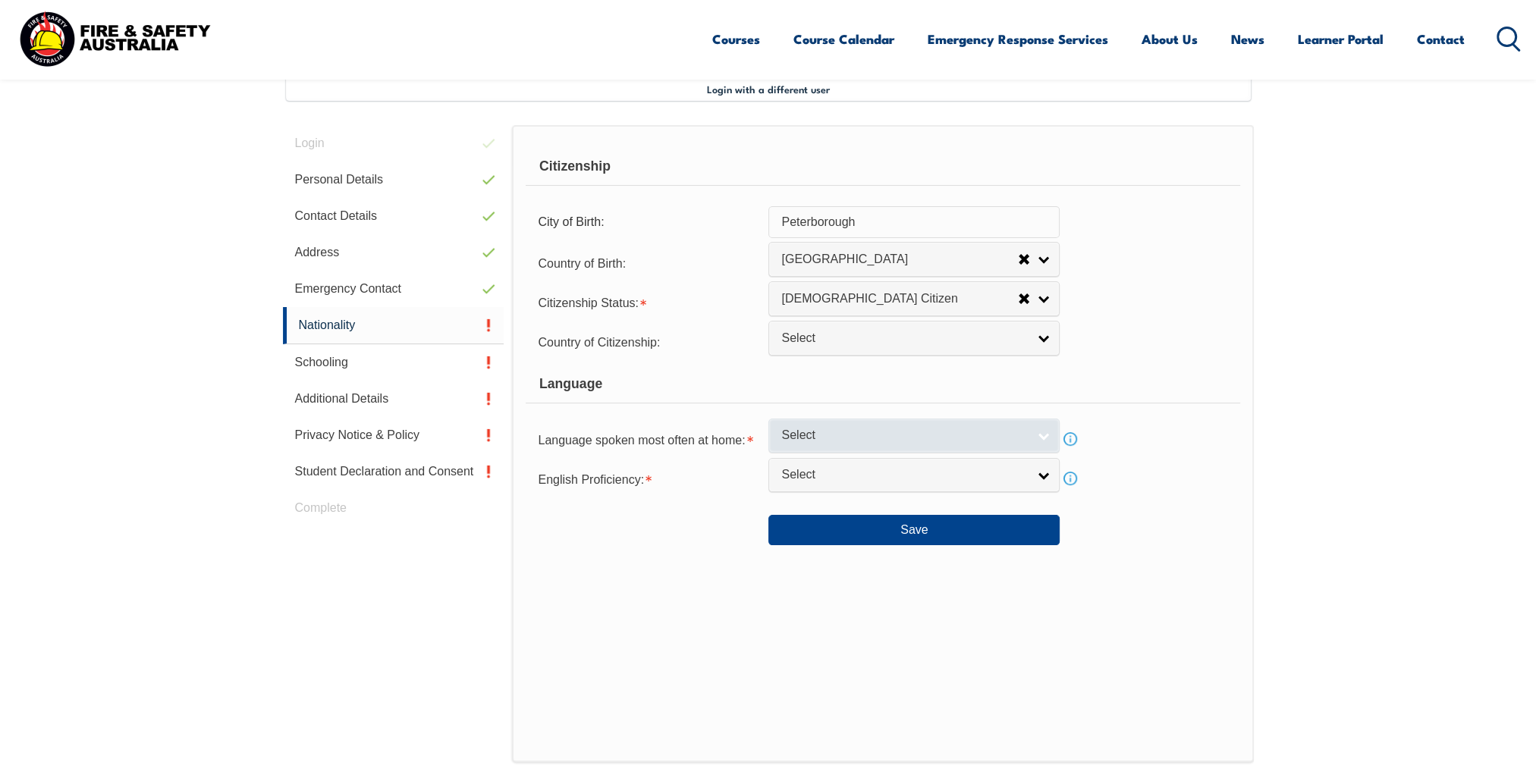
click at [1029, 441] on link "Select" at bounding box center [915, 435] width 291 height 34
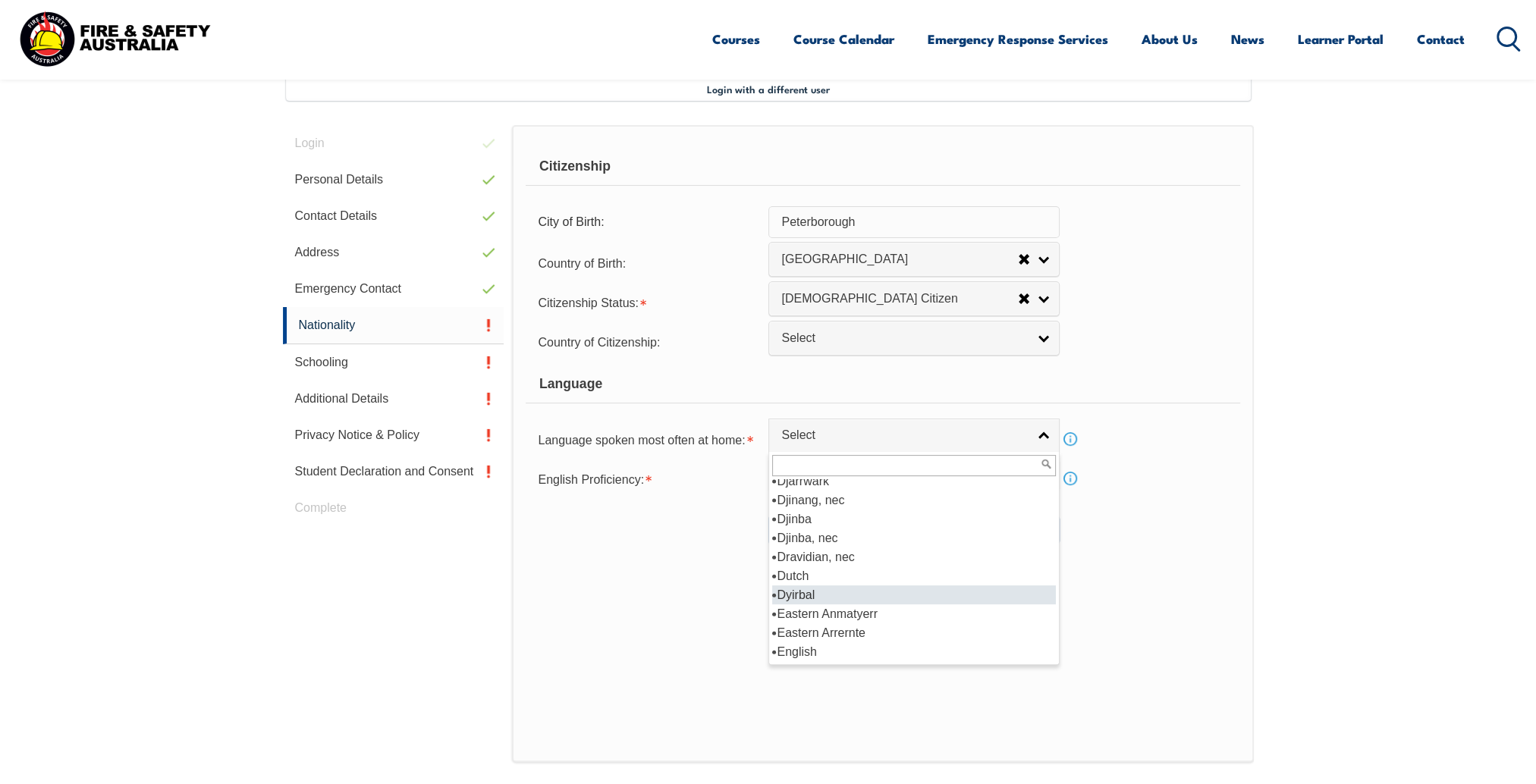
scroll to position [1821, 0]
click at [807, 574] on li "English" at bounding box center [914, 576] width 283 height 19
select select "1201"
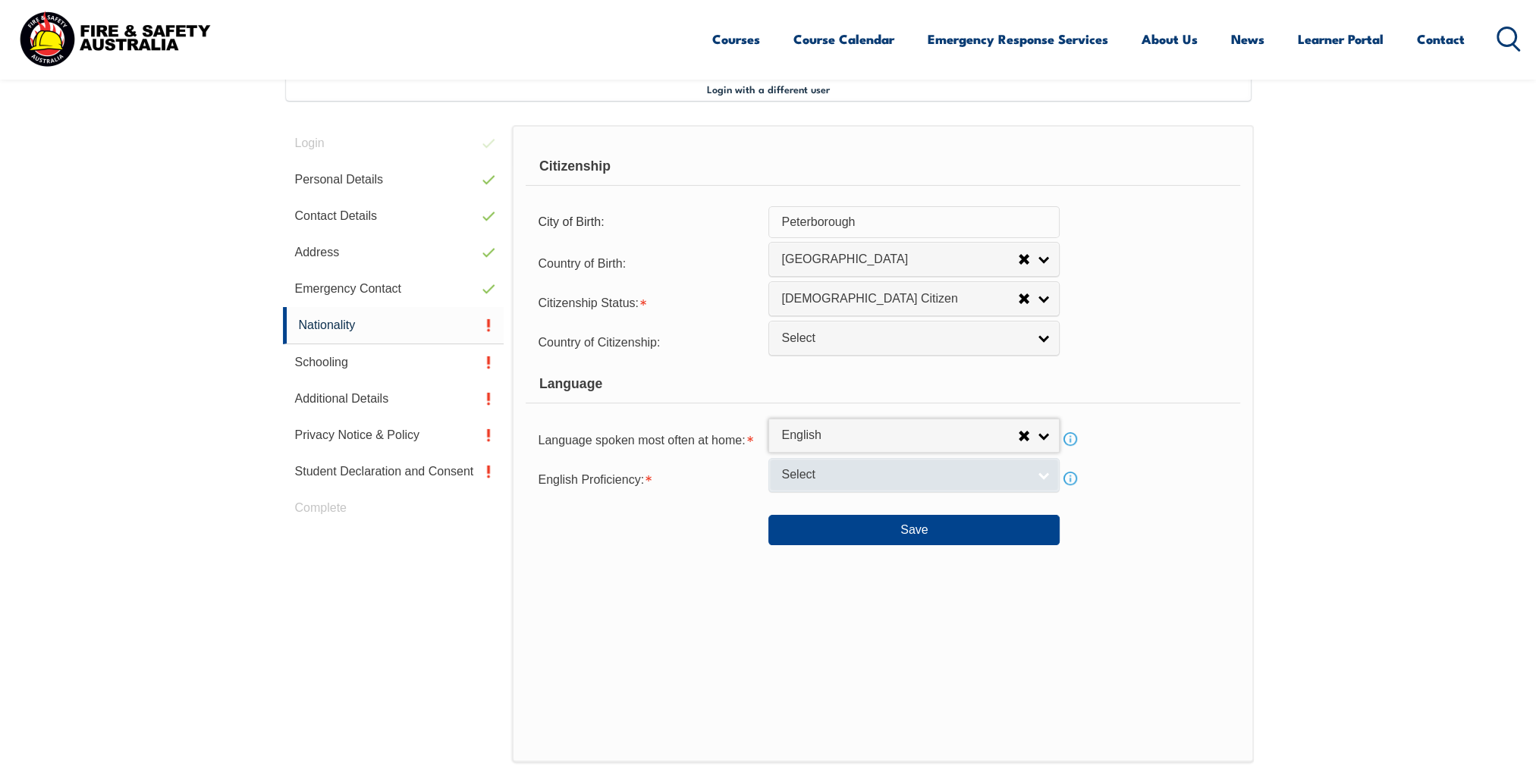
click at [1043, 481] on link "Select" at bounding box center [915, 475] width 291 height 34
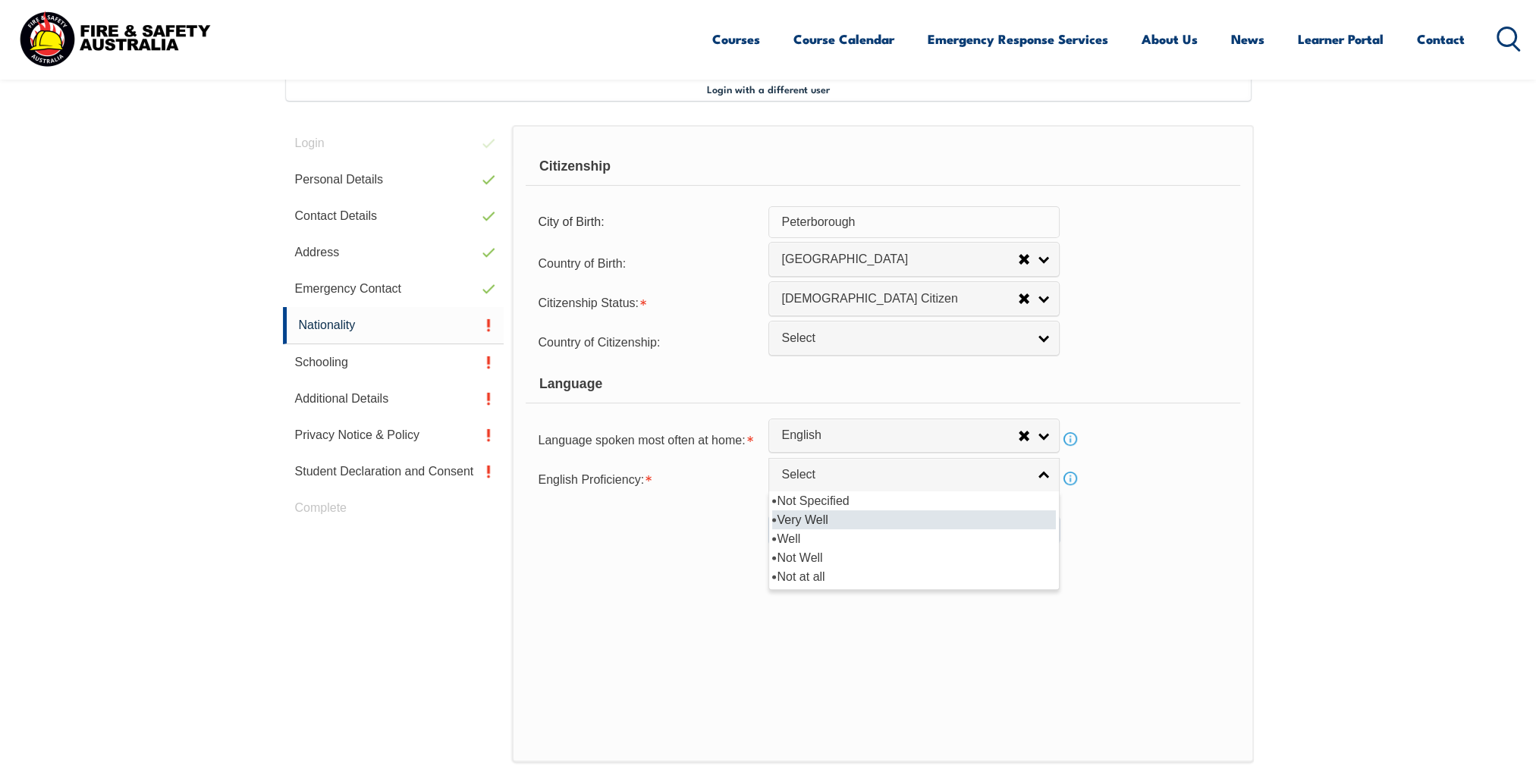
click at [832, 514] on li "Very Well" at bounding box center [914, 520] width 283 height 19
select select "1"
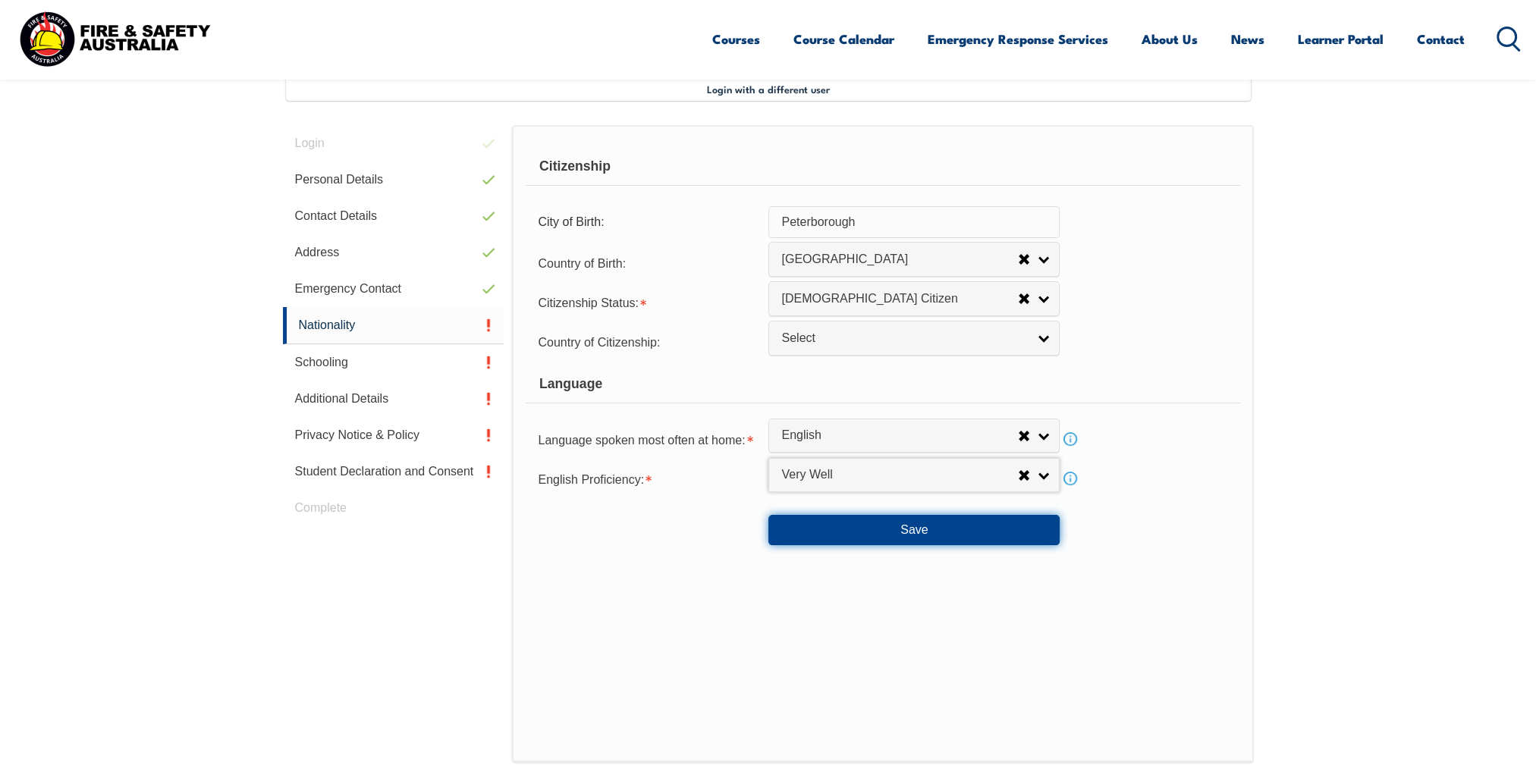
click at [919, 530] on button "Save" at bounding box center [915, 530] width 291 height 31
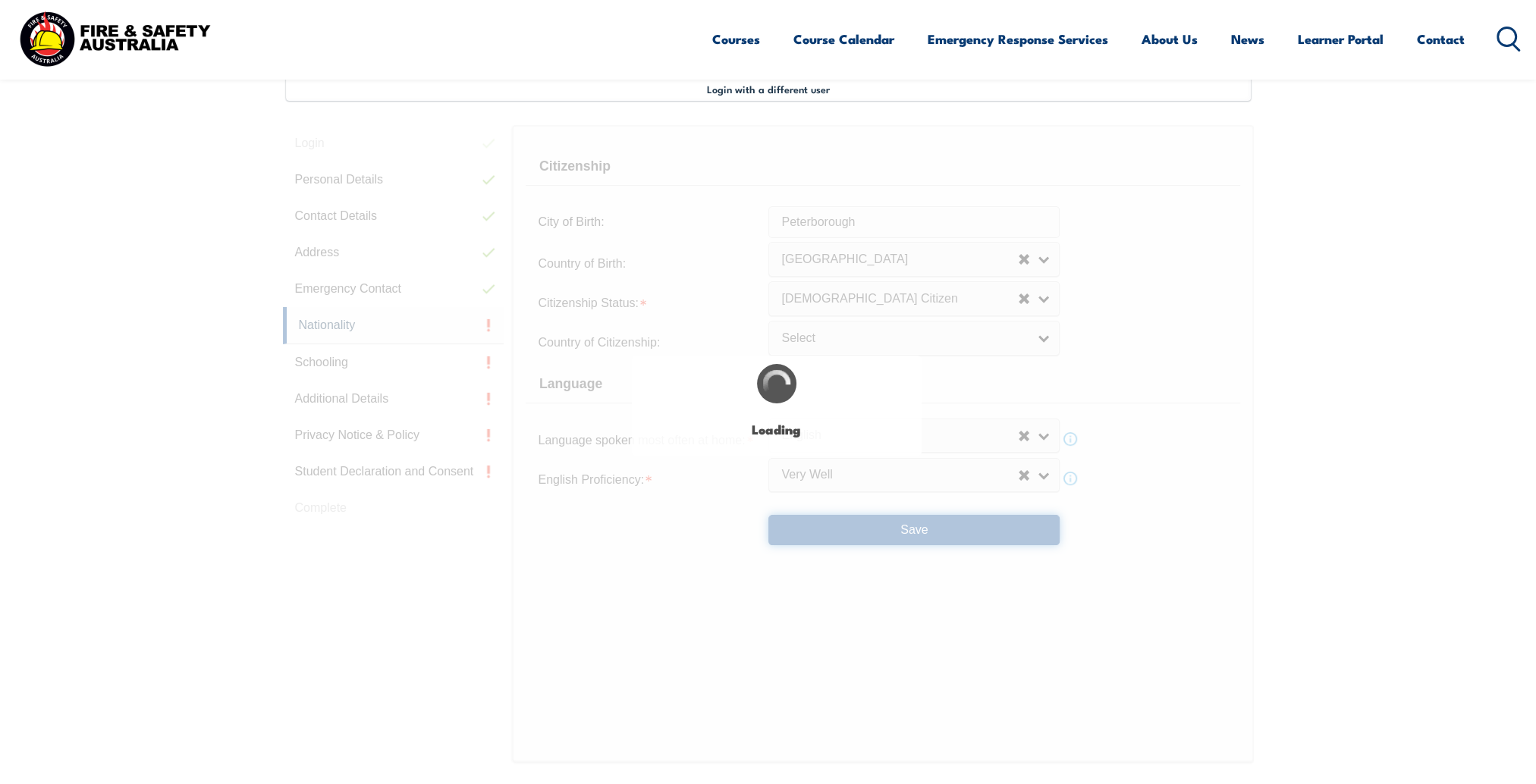
type input "Peterborough"
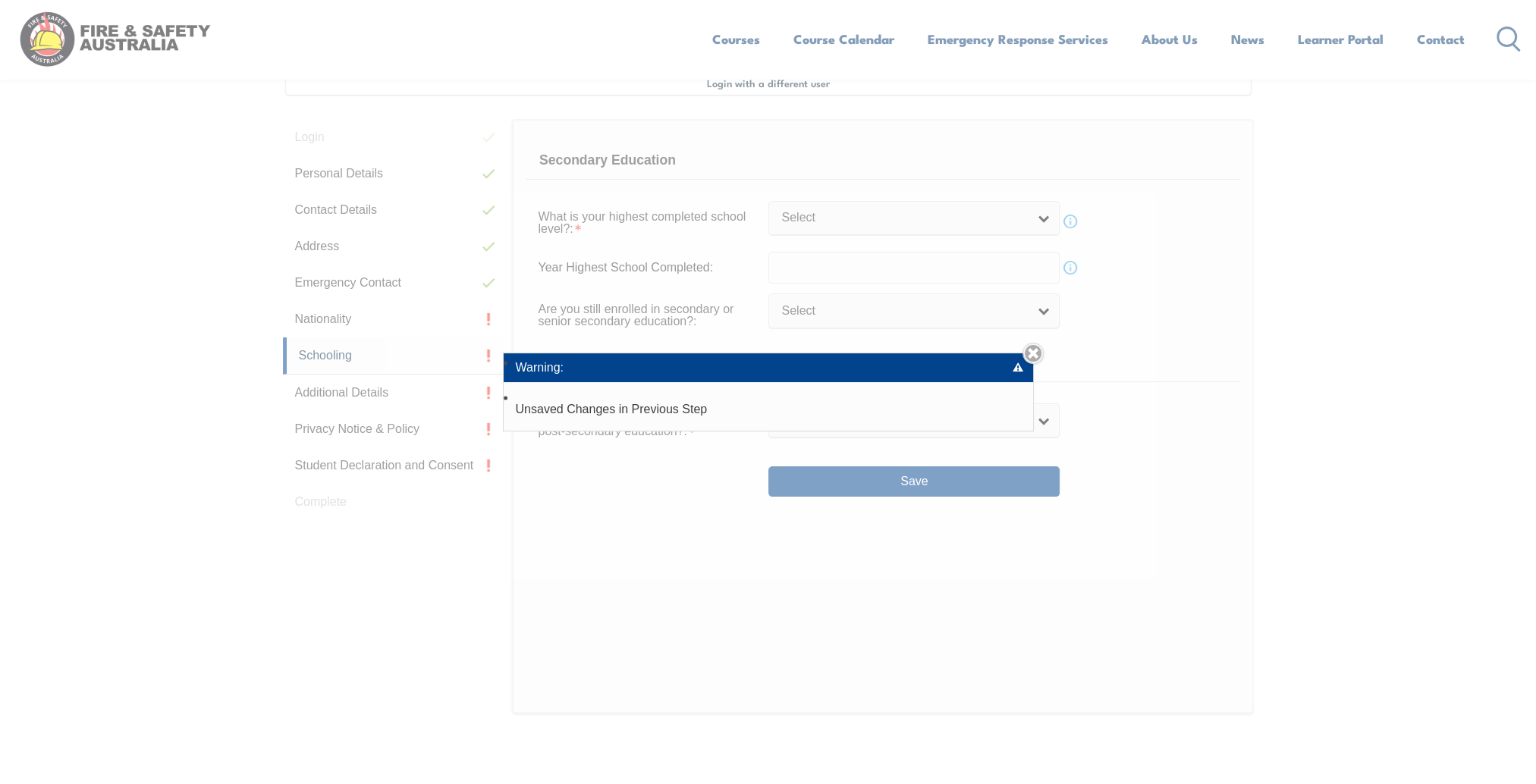
scroll to position [413, 0]
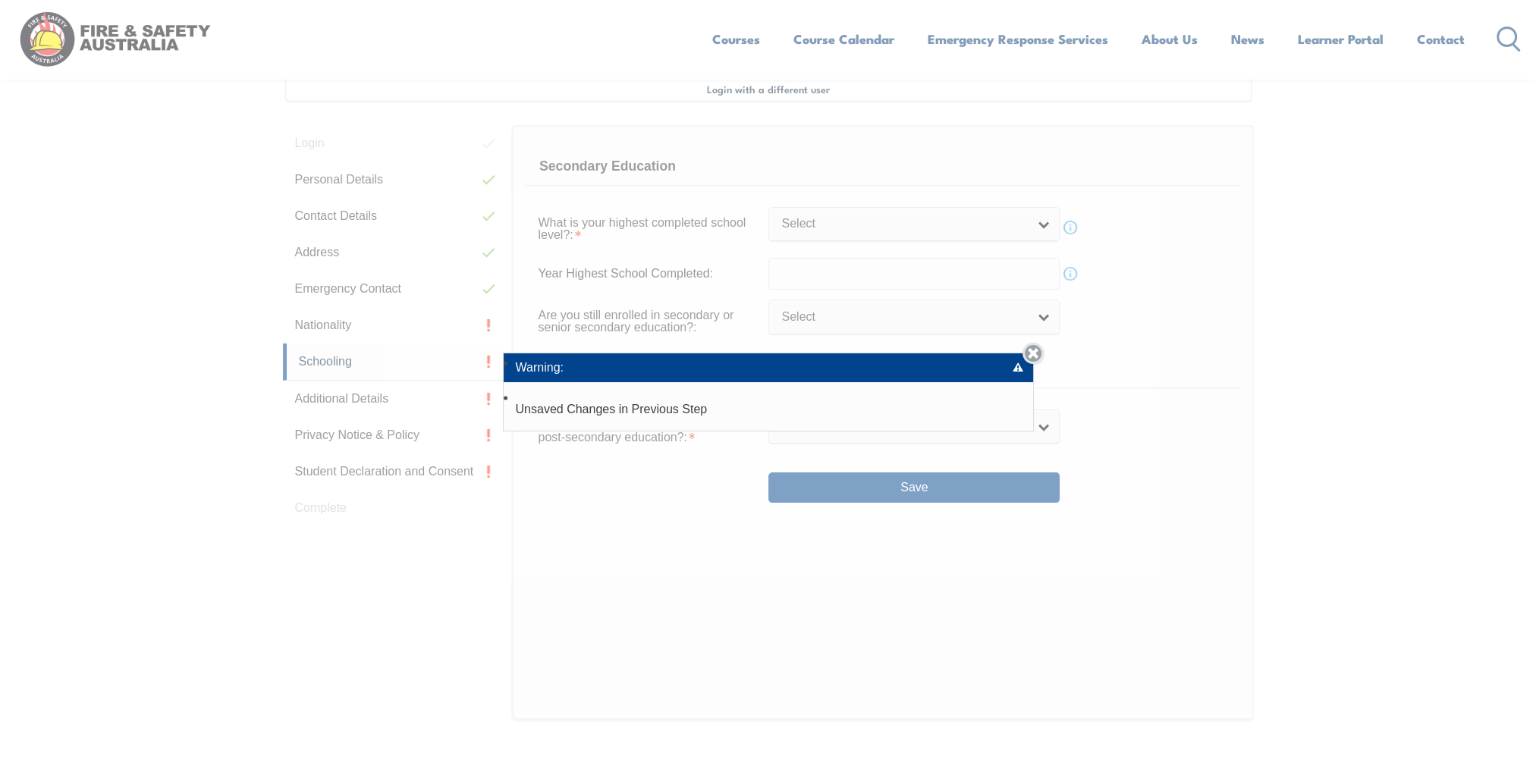
click at [1033, 359] on link "Close" at bounding box center [1033, 353] width 21 height 21
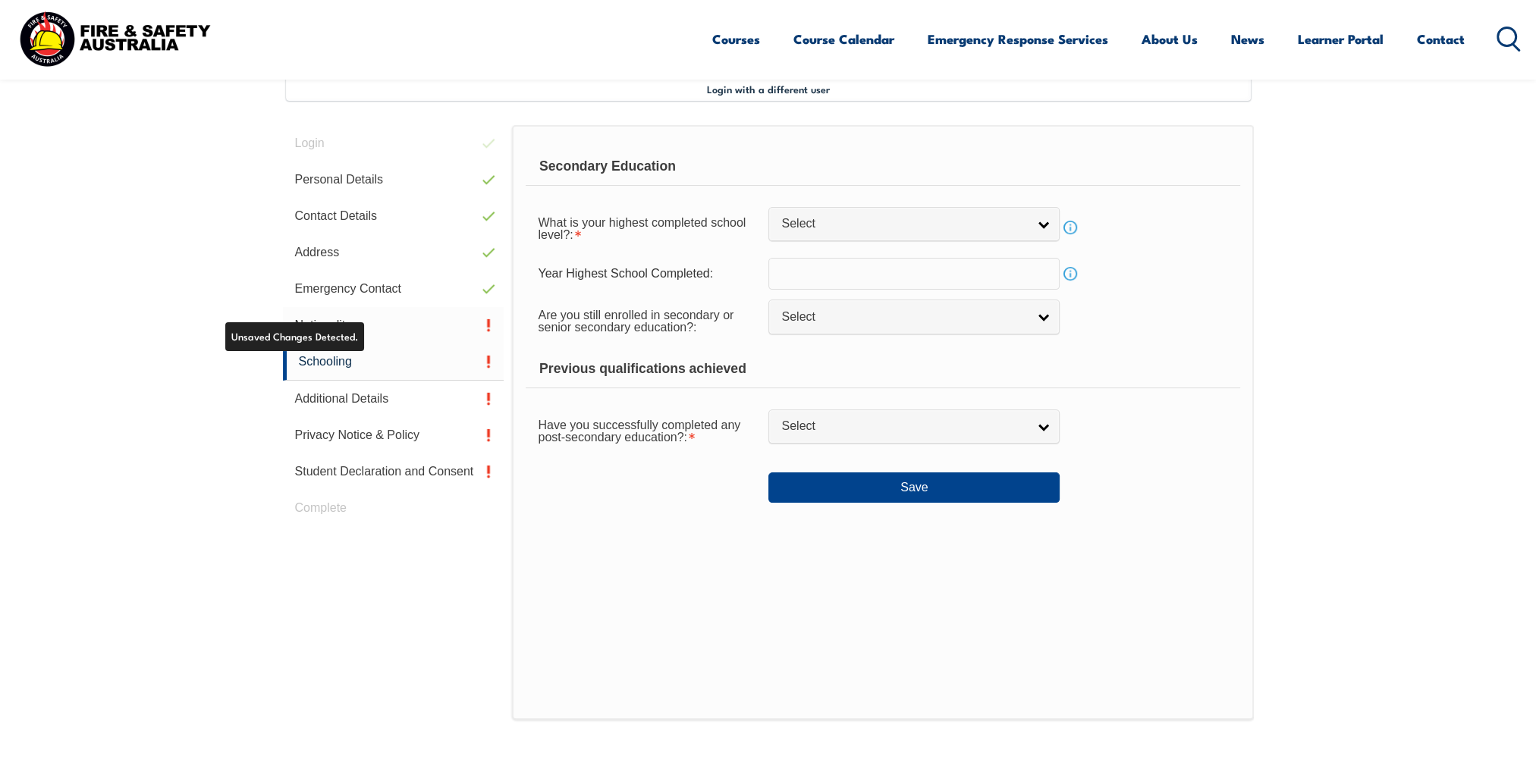
click at [335, 330] on link "Nationality" at bounding box center [393, 325] width 221 height 36
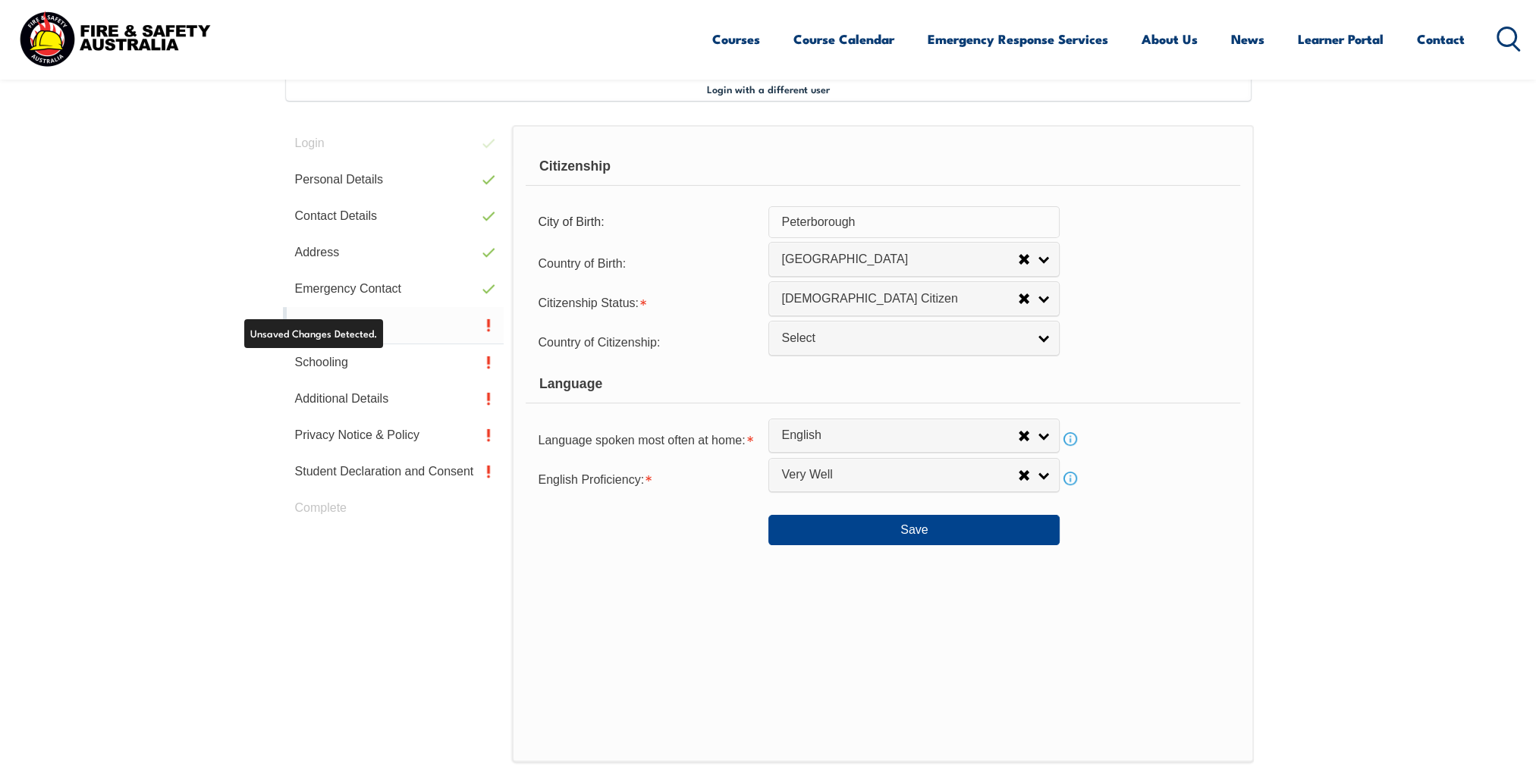
click at [347, 324] on link "Nationality" at bounding box center [393, 326] width 221 height 37
click at [341, 353] on link "Schooling" at bounding box center [393, 362] width 221 height 36
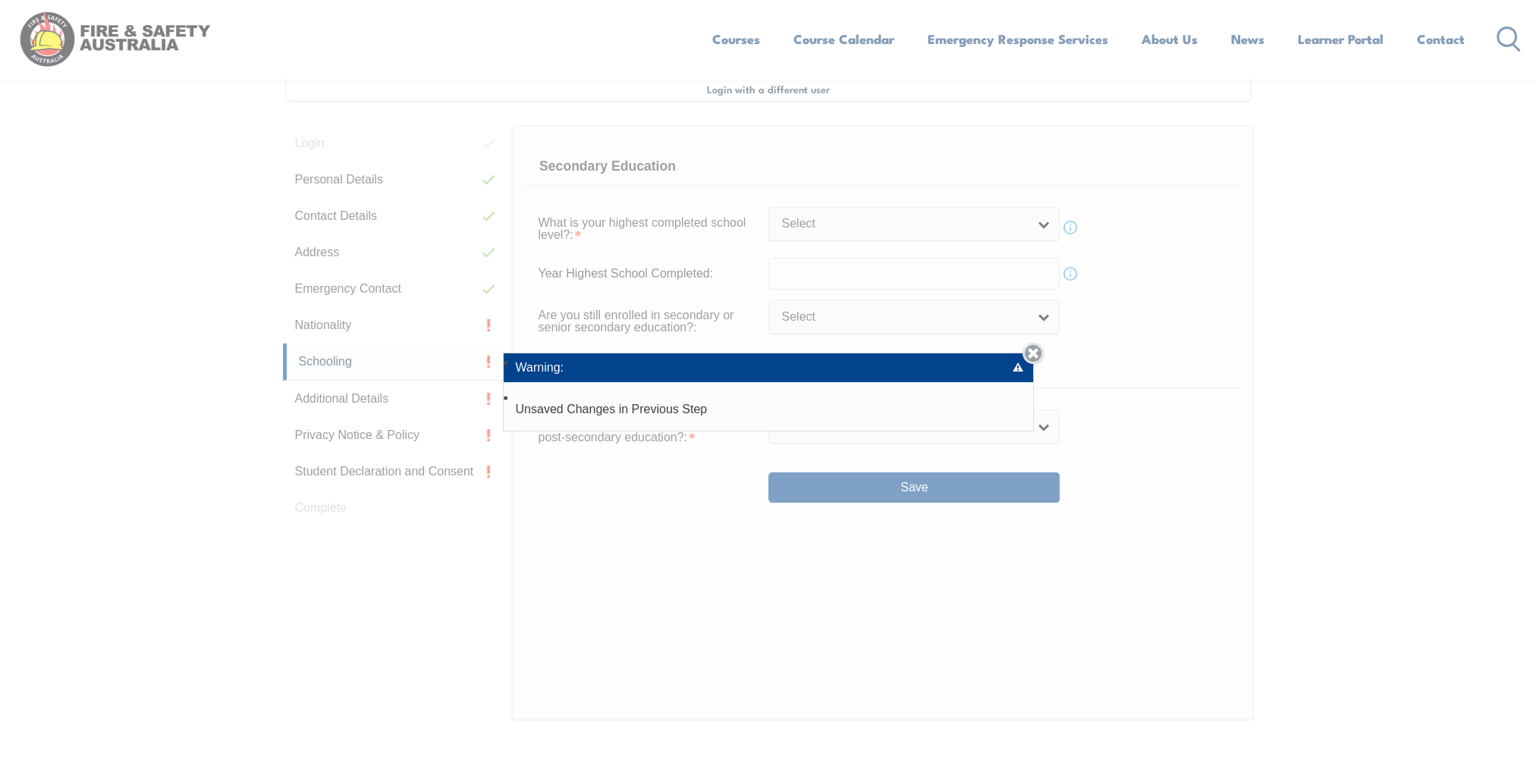
click at [1034, 360] on link "Close" at bounding box center [1033, 353] width 21 height 21
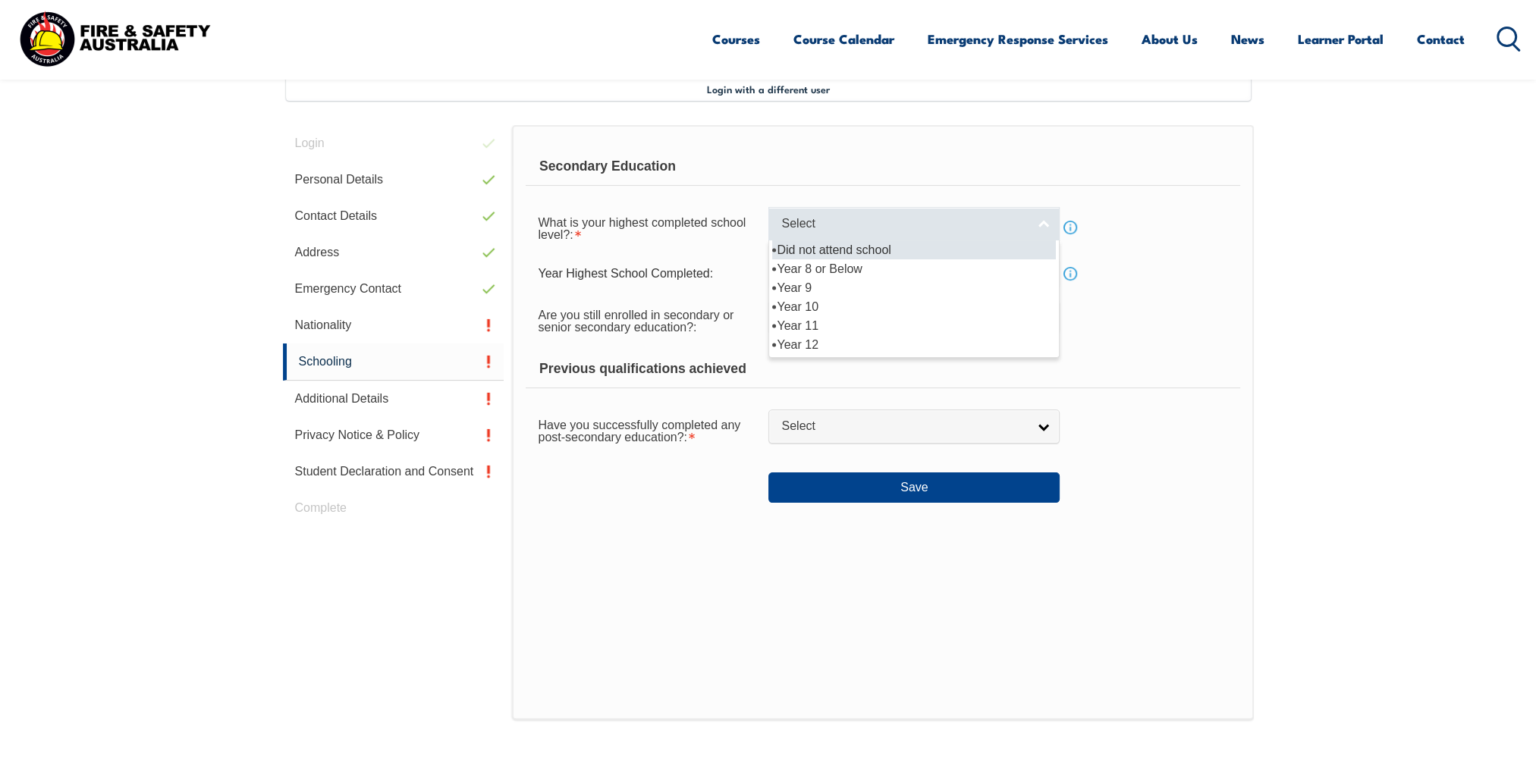
click at [1038, 235] on link "Select" at bounding box center [915, 224] width 291 height 34
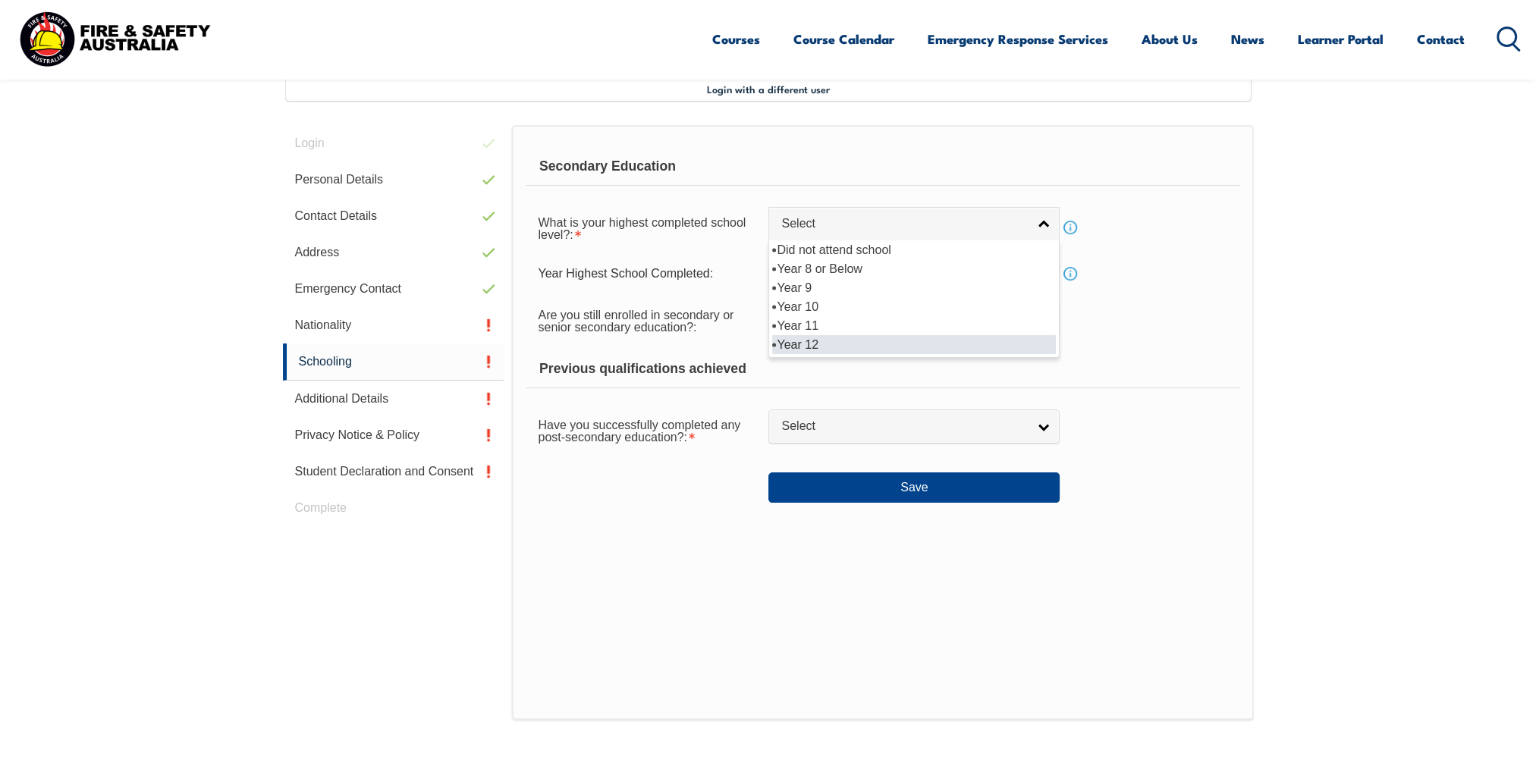
click at [800, 336] on li "Year 12" at bounding box center [914, 345] width 283 height 19
select select "12"
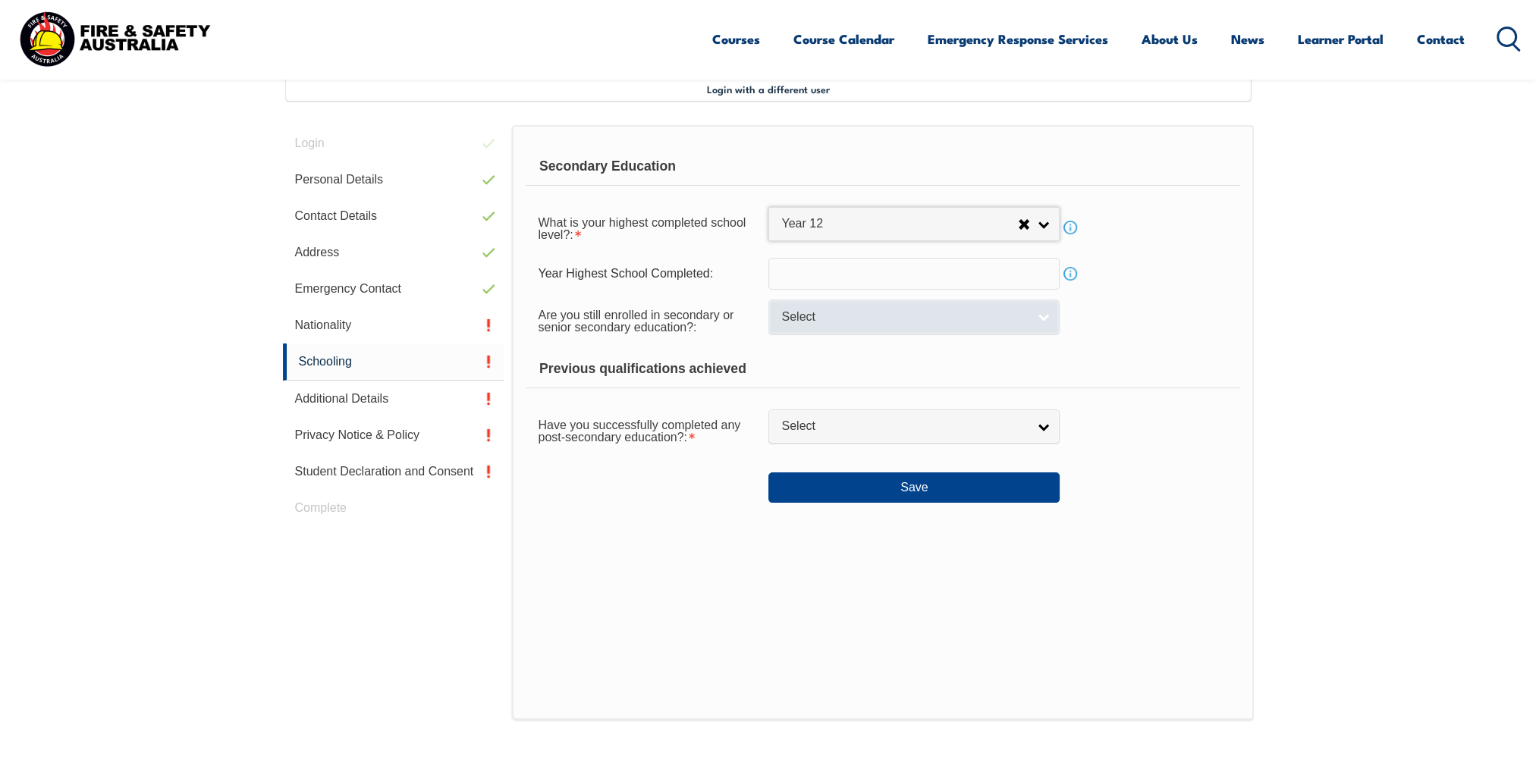
click at [1056, 326] on link "Select" at bounding box center [915, 316] width 291 height 34
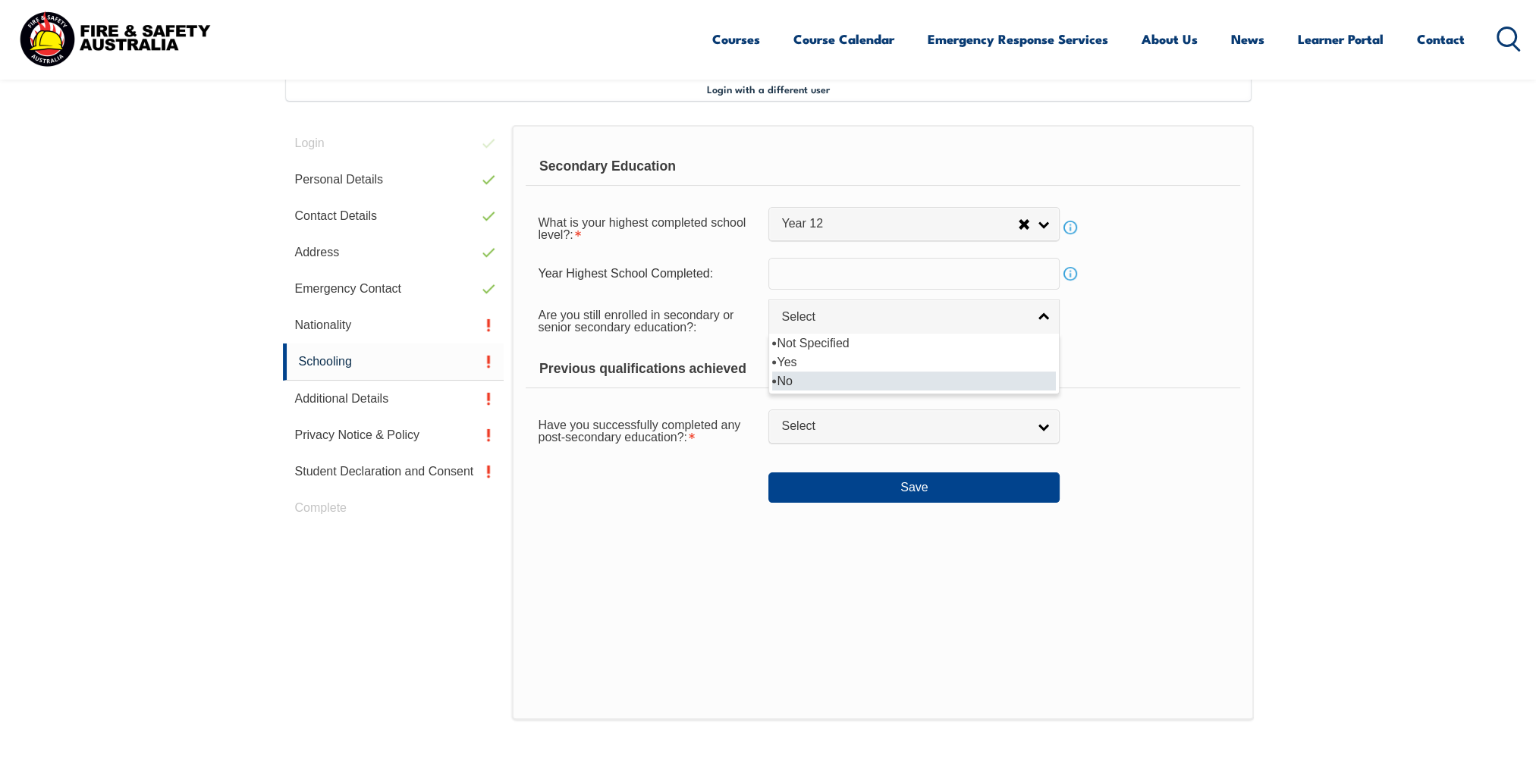
click at [974, 374] on li "No" at bounding box center [914, 382] width 283 height 19
select select "false"
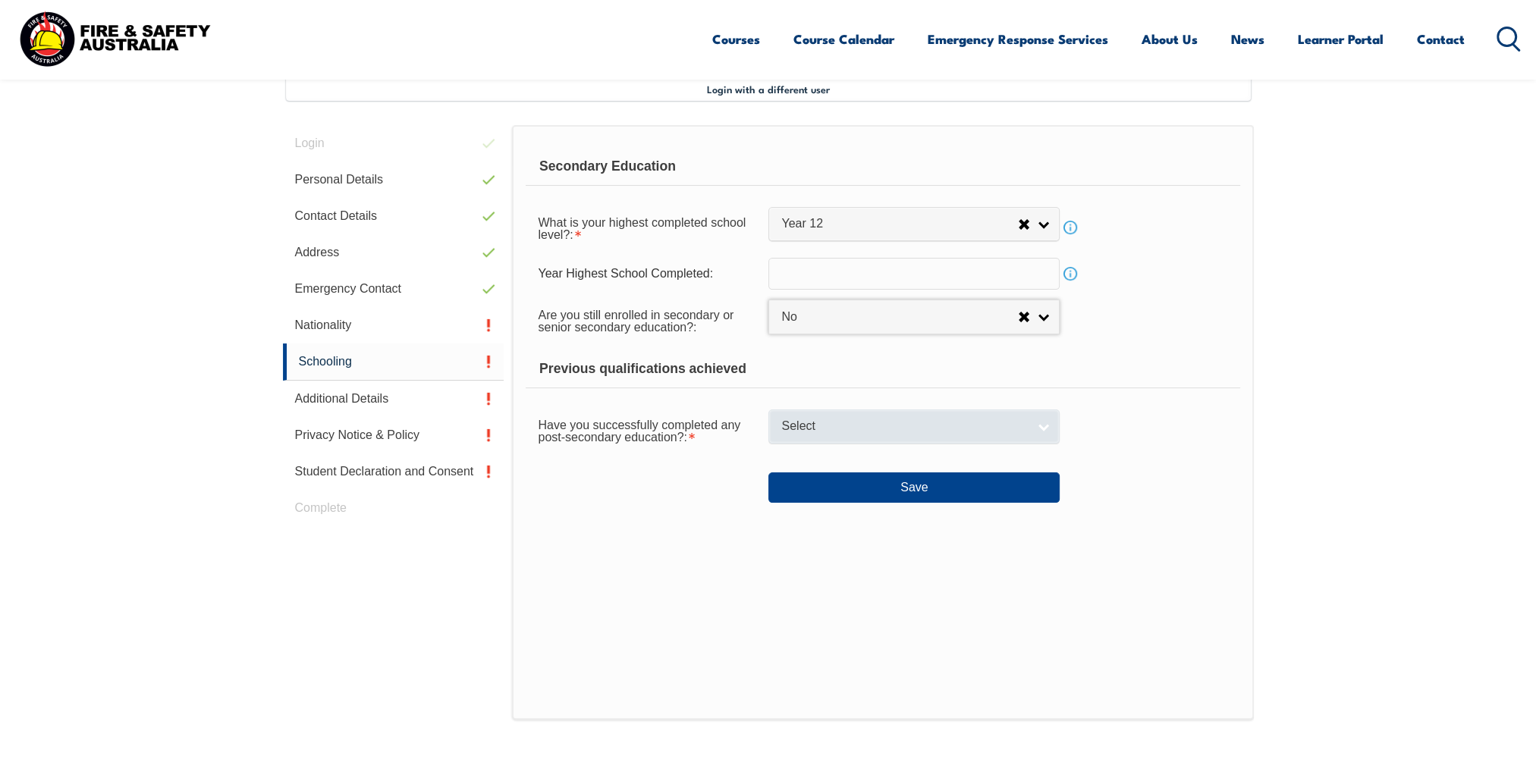
click at [1034, 423] on link "Select" at bounding box center [915, 427] width 291 height 34
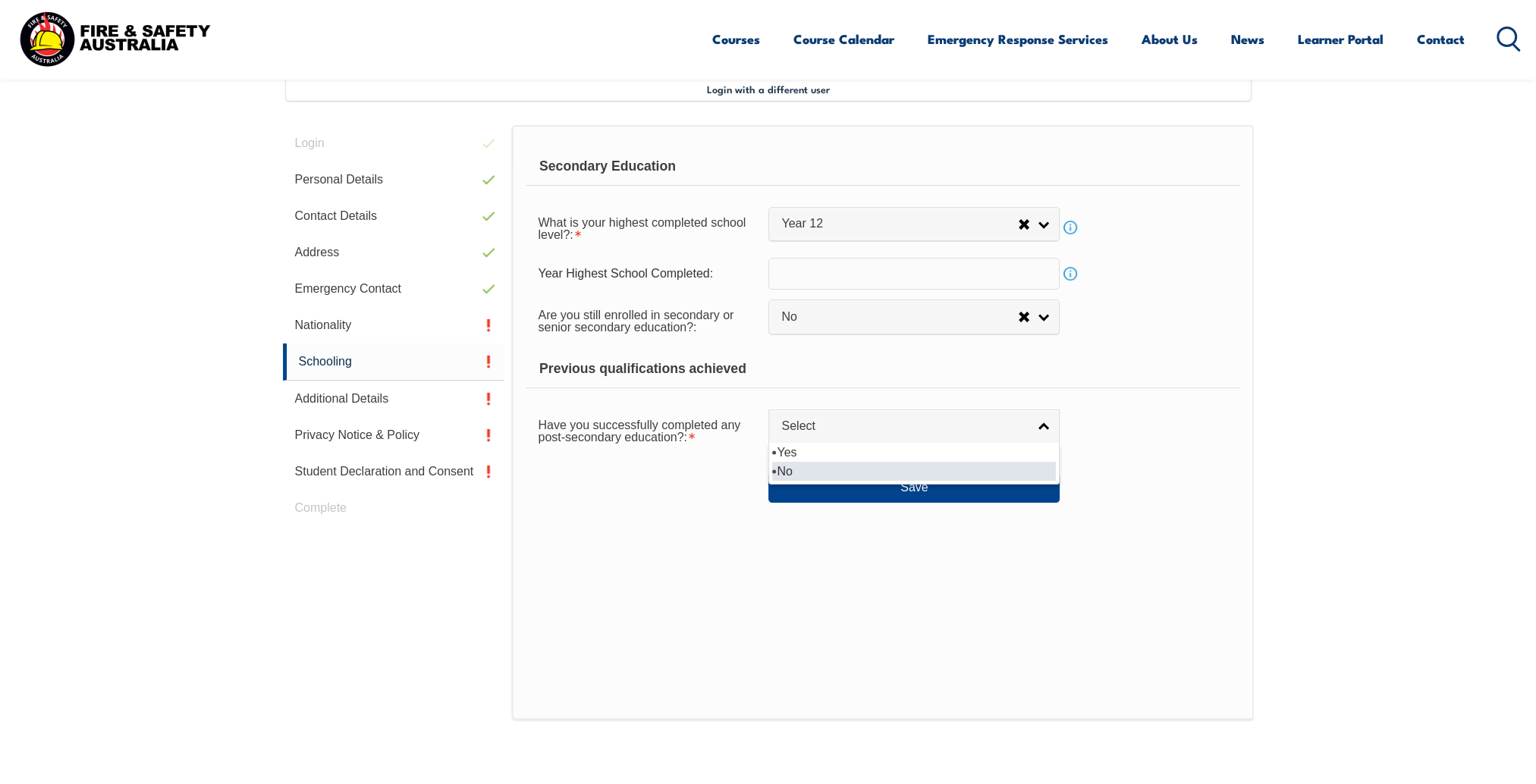
click at [818, 468] on li "No" at bounding box center [914, 472] width 283 height 19
select select "false"
click at [940, 489] on button "Save" at bounding box center [915, 488] width 291 height 31
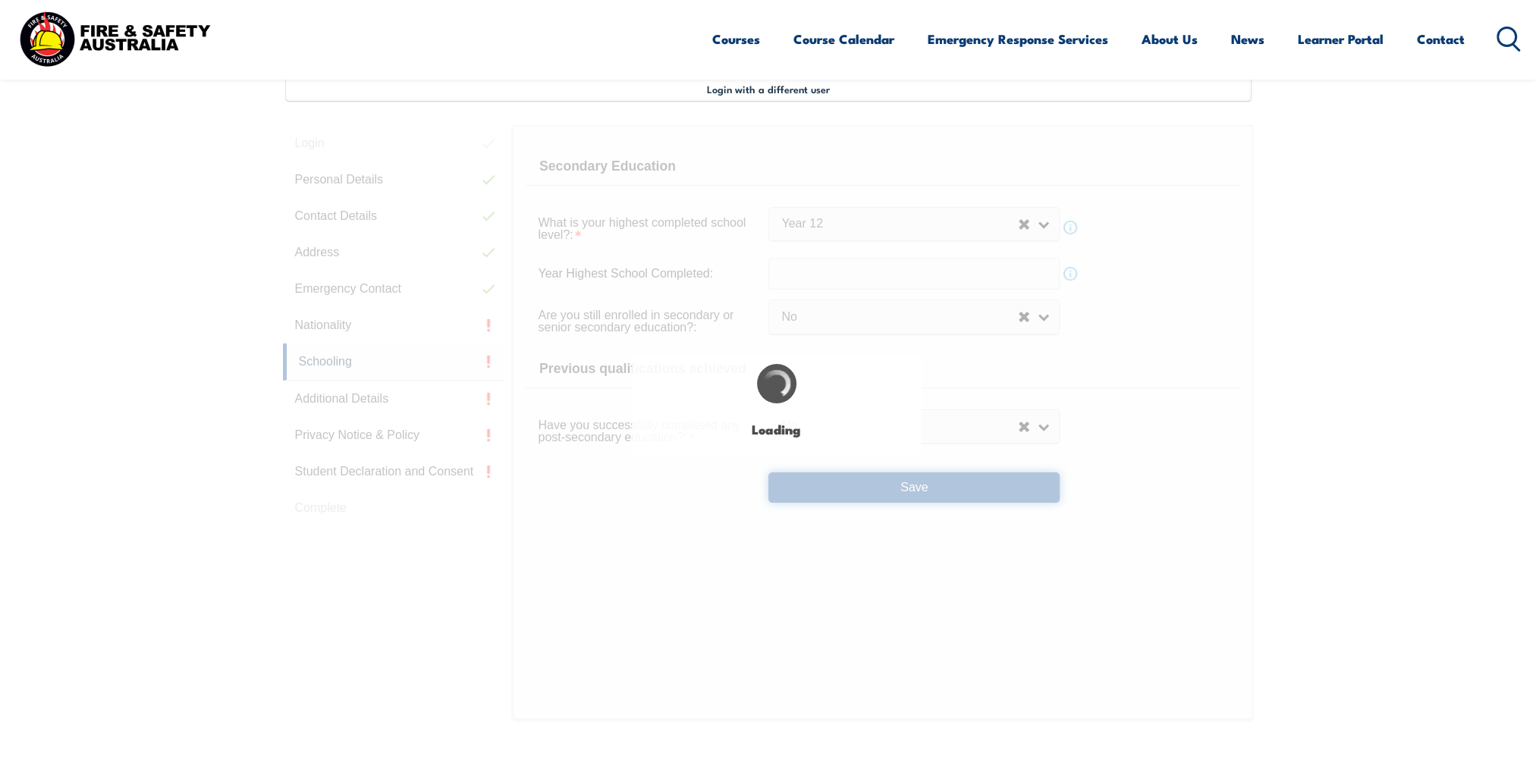
select select
select select "false"
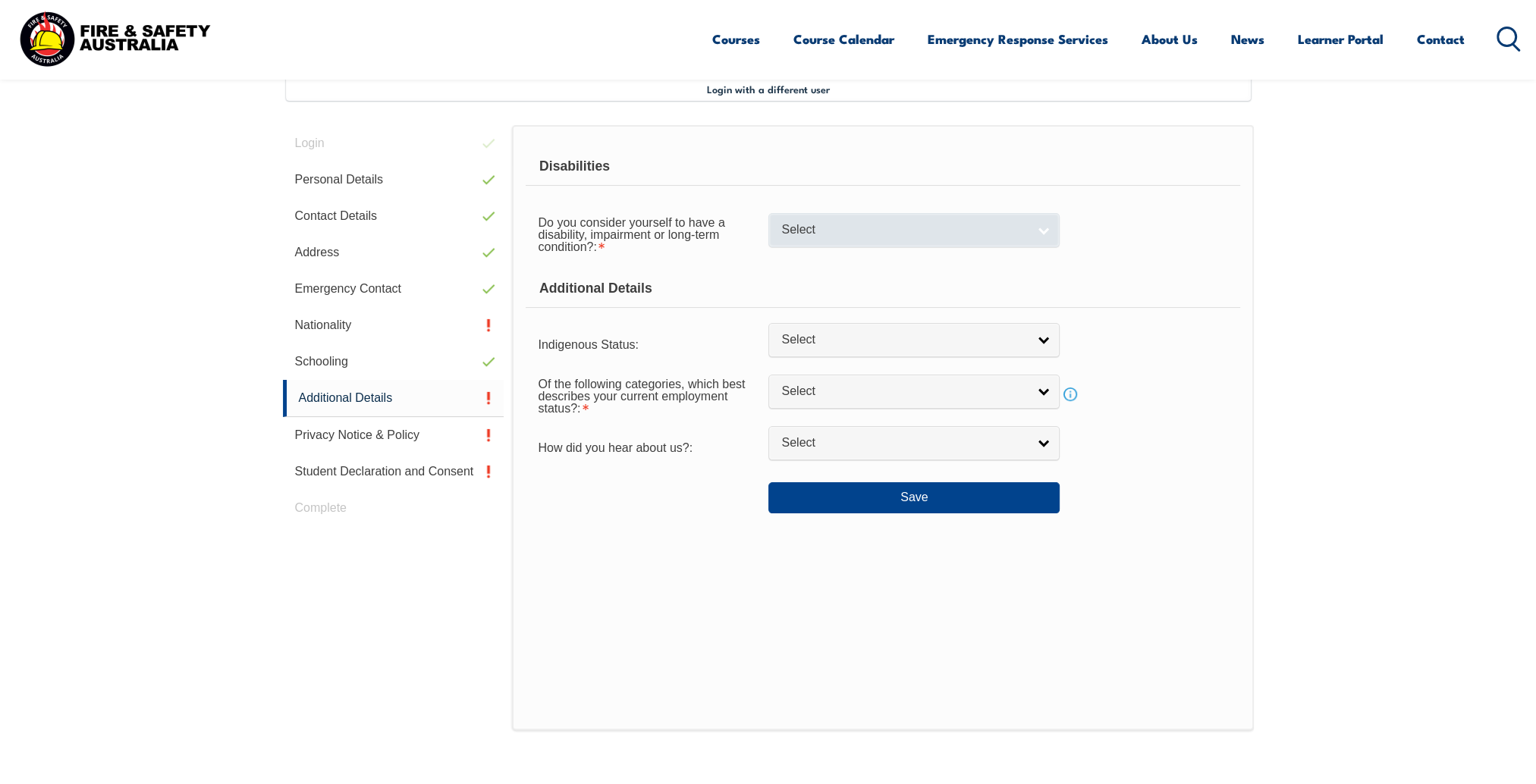
click at [1047, 229] on link "Select" at bounding box center [915, 230] width 291 height 34
click at [953, 259] on li "No" at bounding box center [914, 256] width 283 height 19
select select "false"
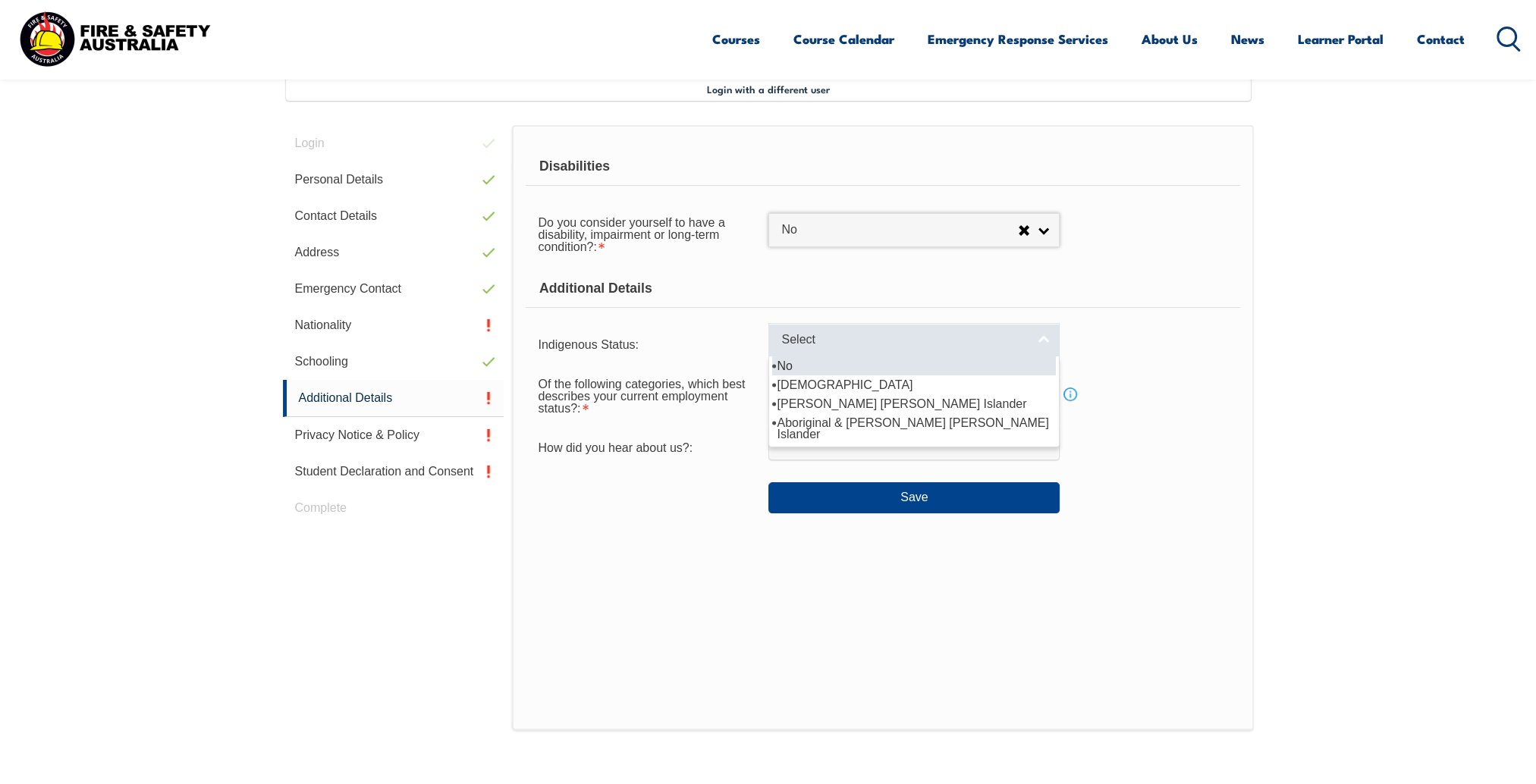
click at [1053, 338] on link "Select" at bounding box center [915, 340] width 291 height 34
click at [783, 363] on li "No" at bounding box center [914, 366] width 283 height 19
select select "4"
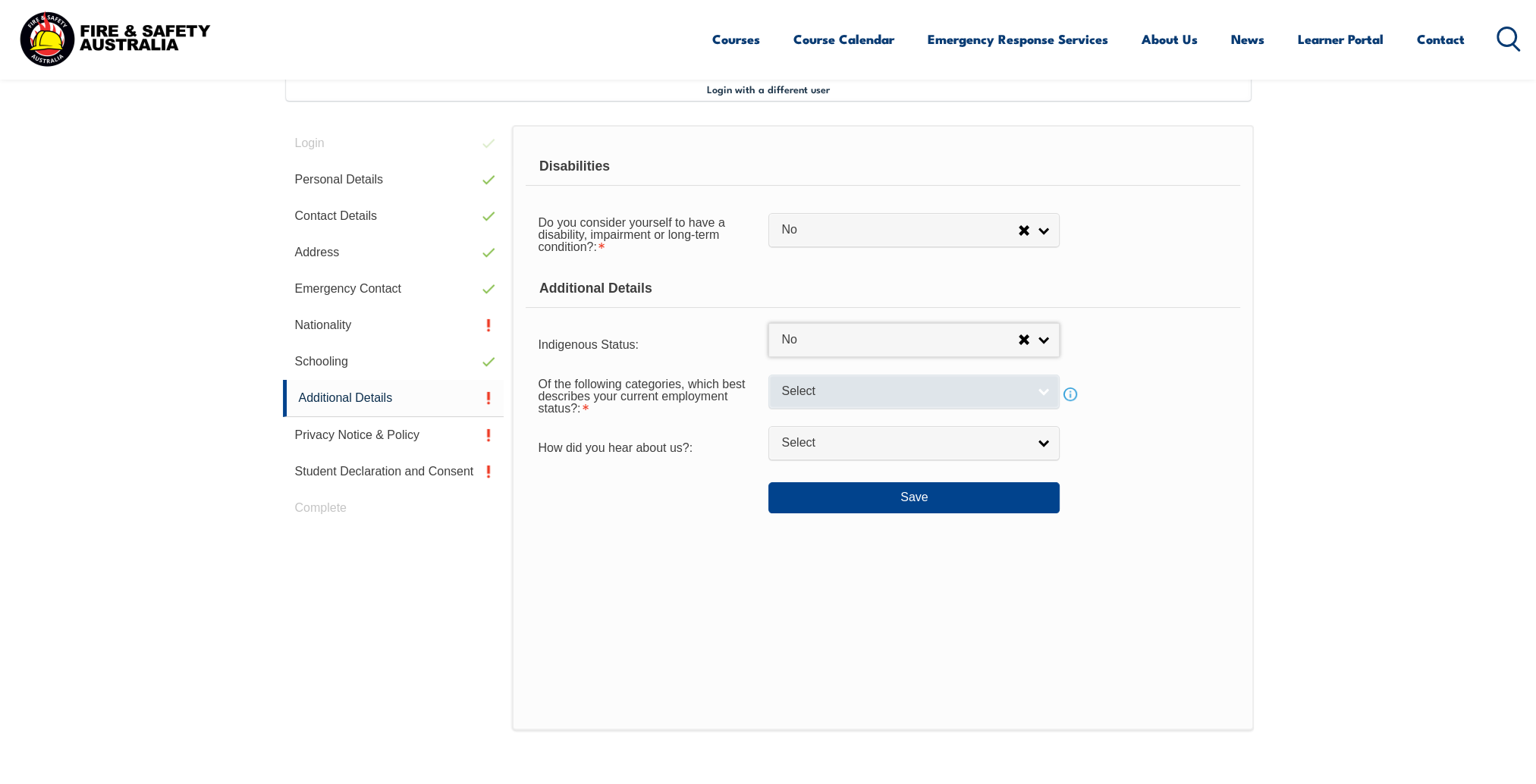
click at [1038, 390] on link "Select" at bounding box center [915, 391] width 291 height 34
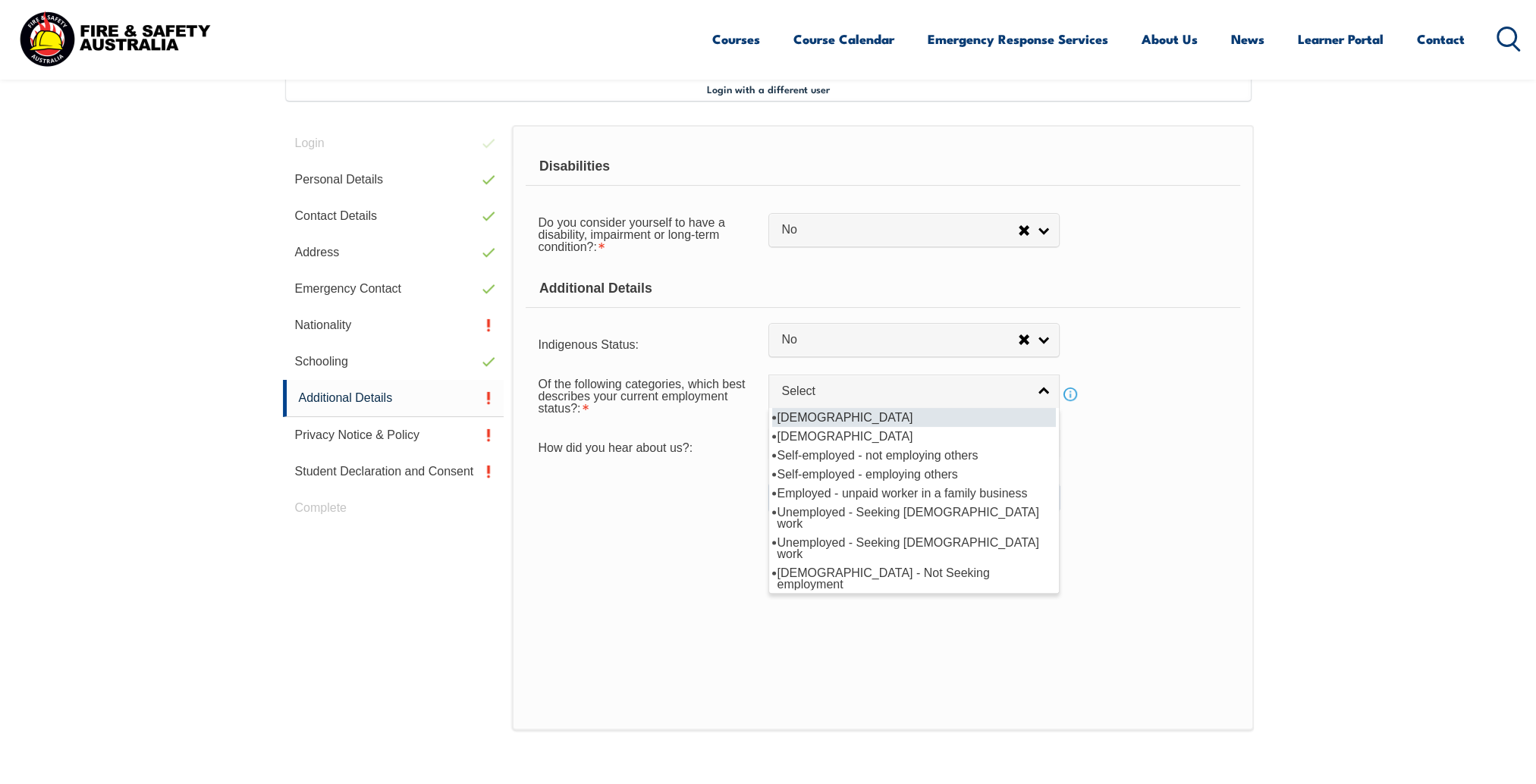
click at [821, 411] on li "Full-time employee" at bounding box center [914, 418] width 283 height 19
select select "1"
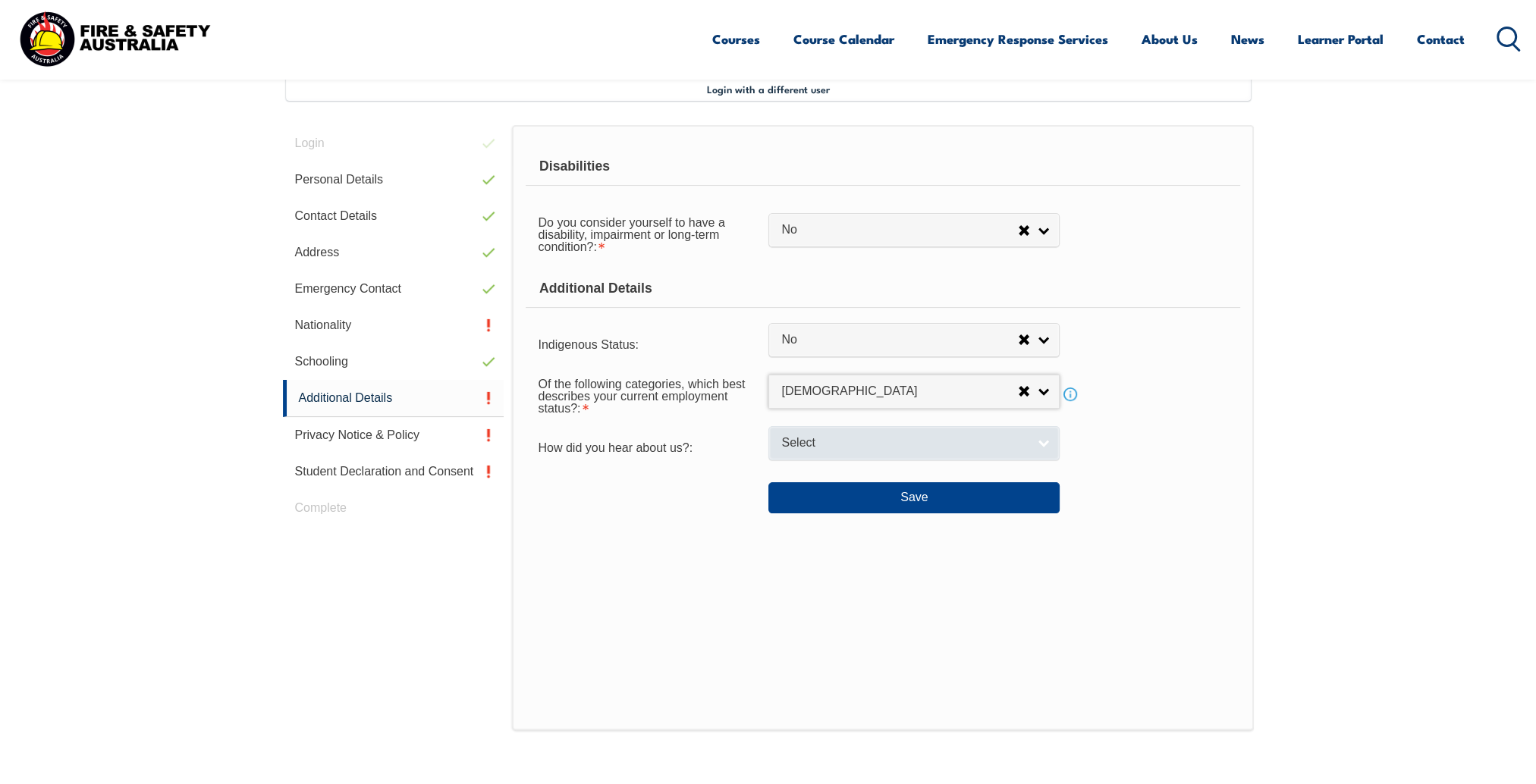
click at [1059, 450] on link "Select" at bounding box center [915, 444] width 291 height 34
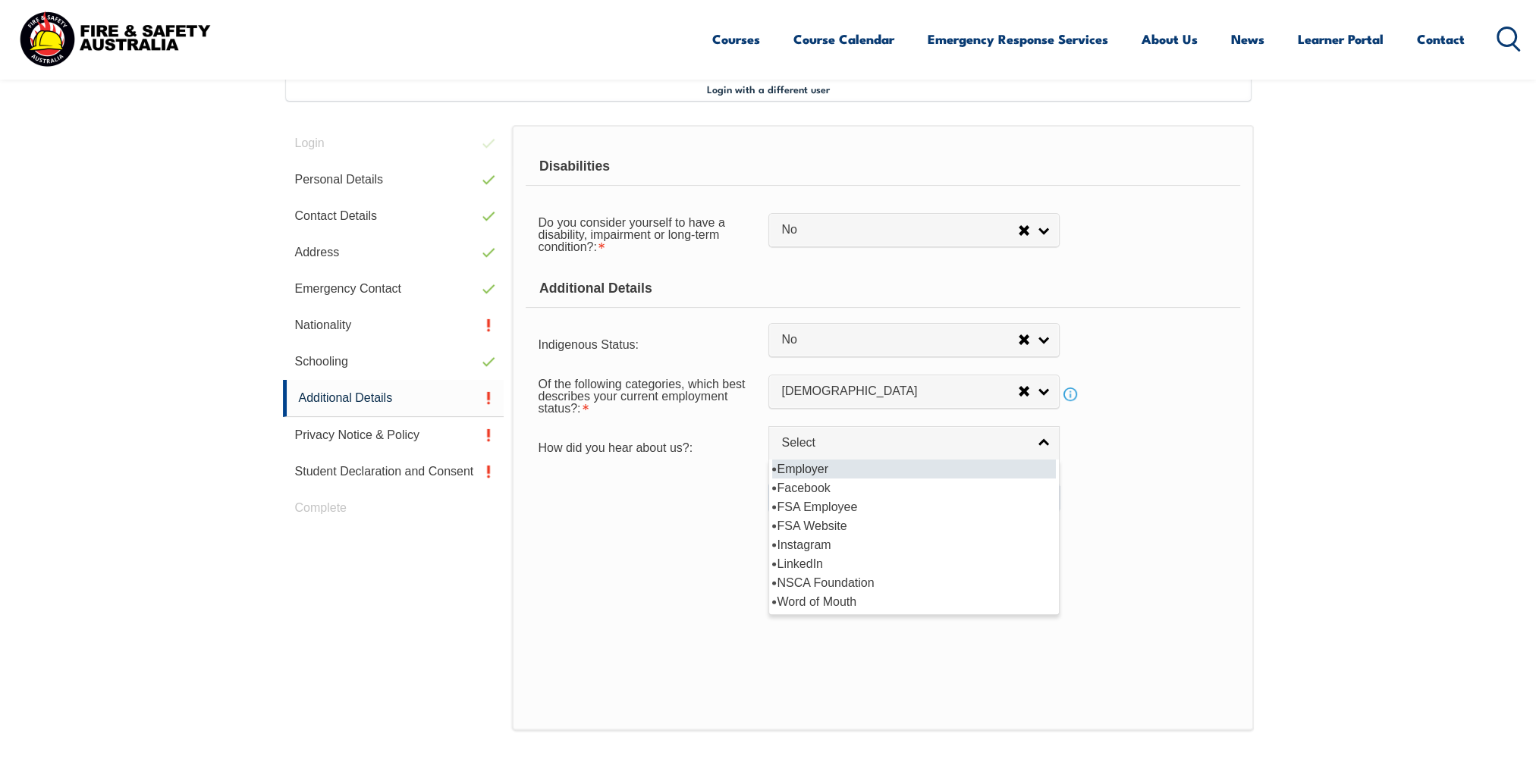
click at [819, 463] on li "Employer" at bounding box center [914, 469] width 283 height 19
select select "8019"
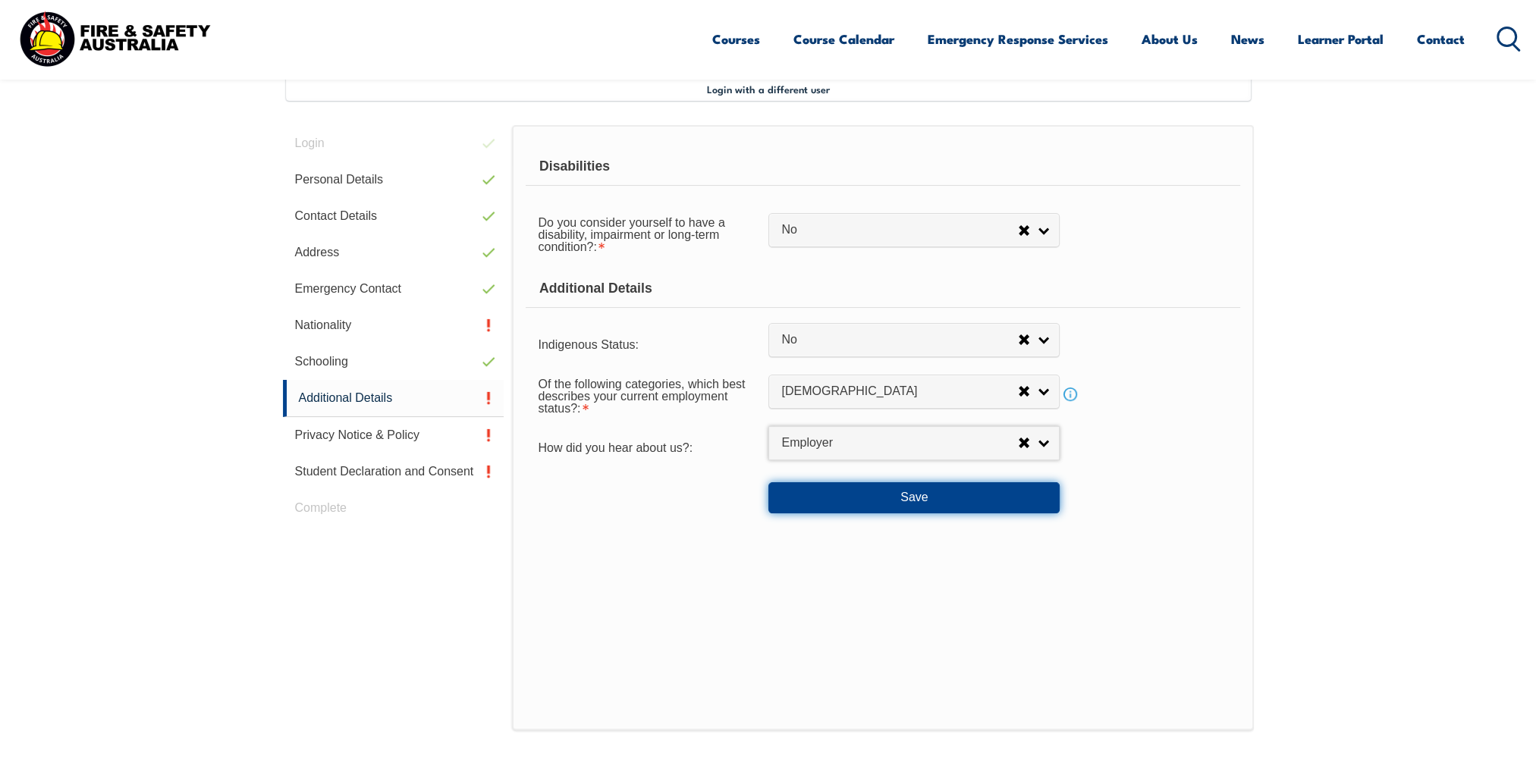
click at [924, 493] on button "Save" at bounding box center [915, 497] width 291 height 31
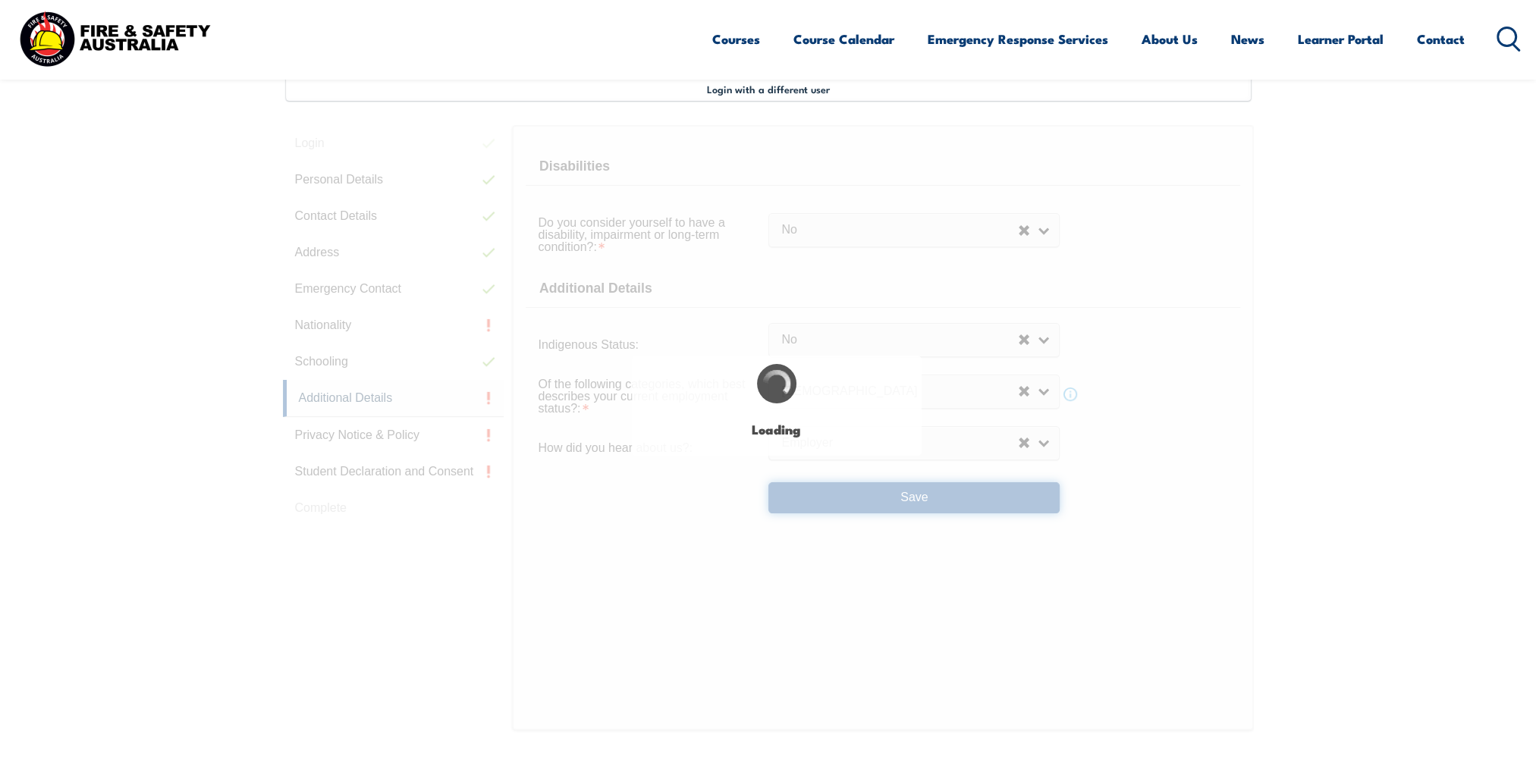
select select "false"
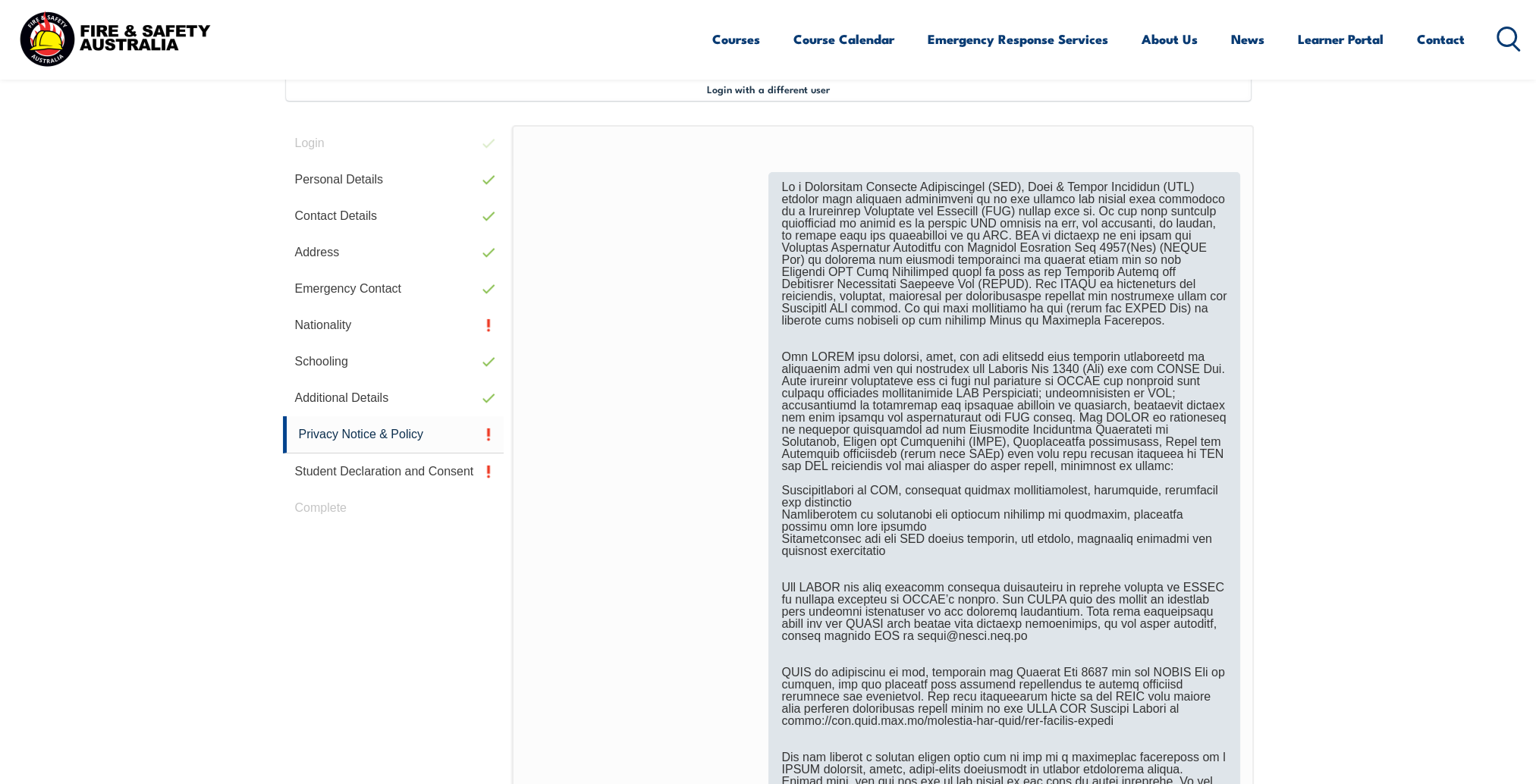
scroll to position [716, 0]
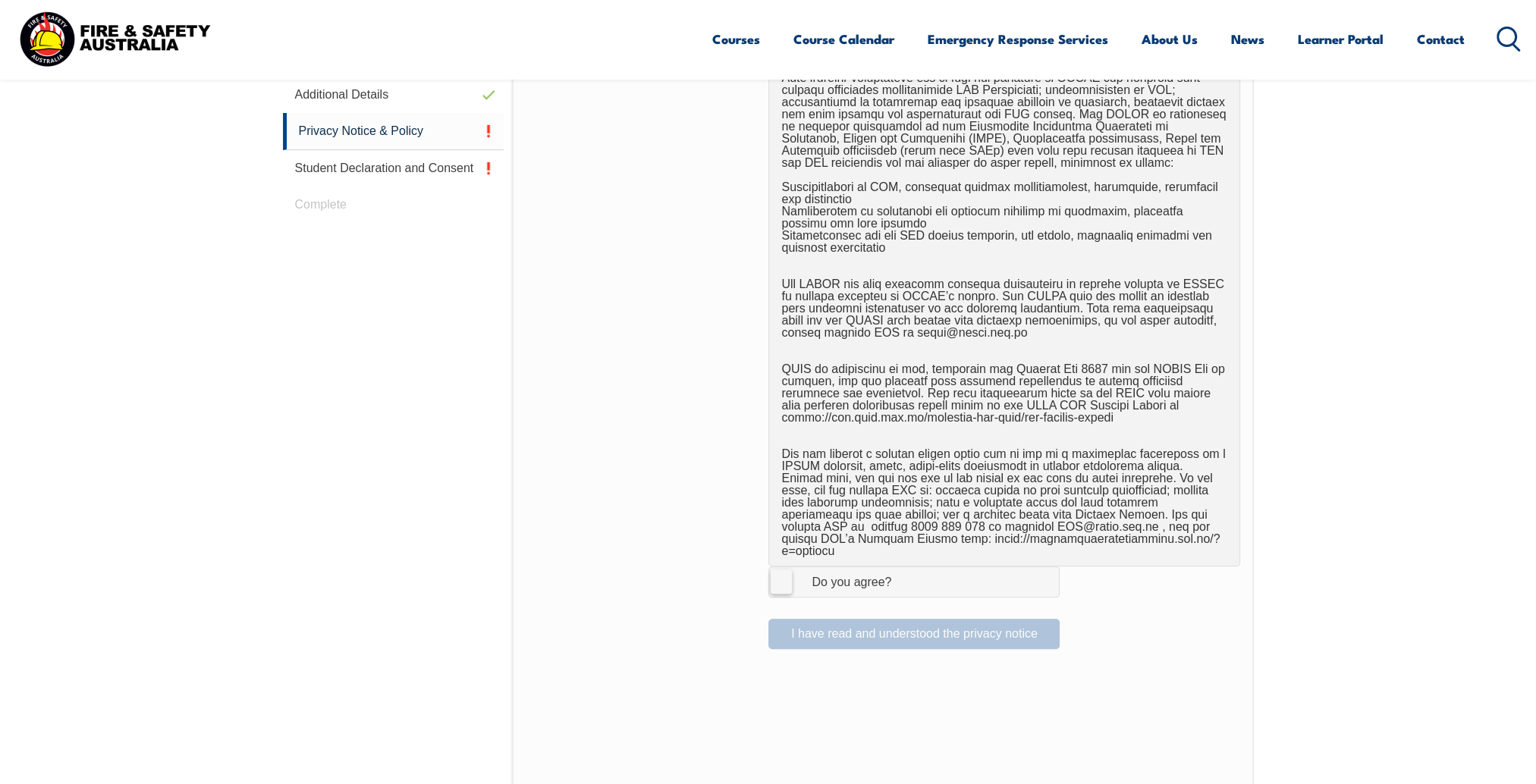
click at [791, 569] on label "I Agree Do you agree?" at bounding box center [915, 582] width 291 height 31
click at [903, 569] on input "I Agree Do you agree?" at bounding box center [916, 582] width 26 height 29
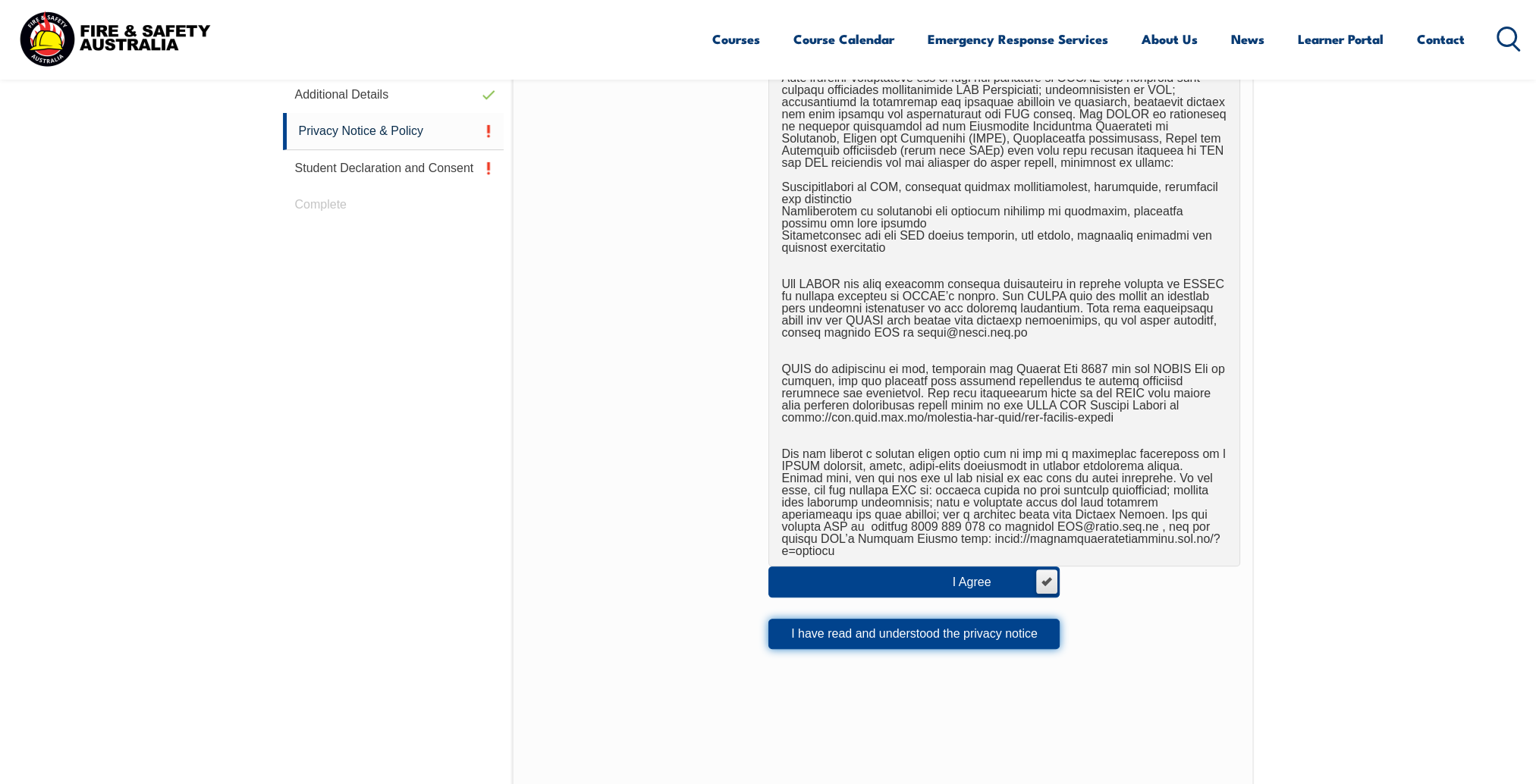
click at [890, 628] on button "I have read and understood the privacy notice" at bounding box center [915, 634] width 291 height 31
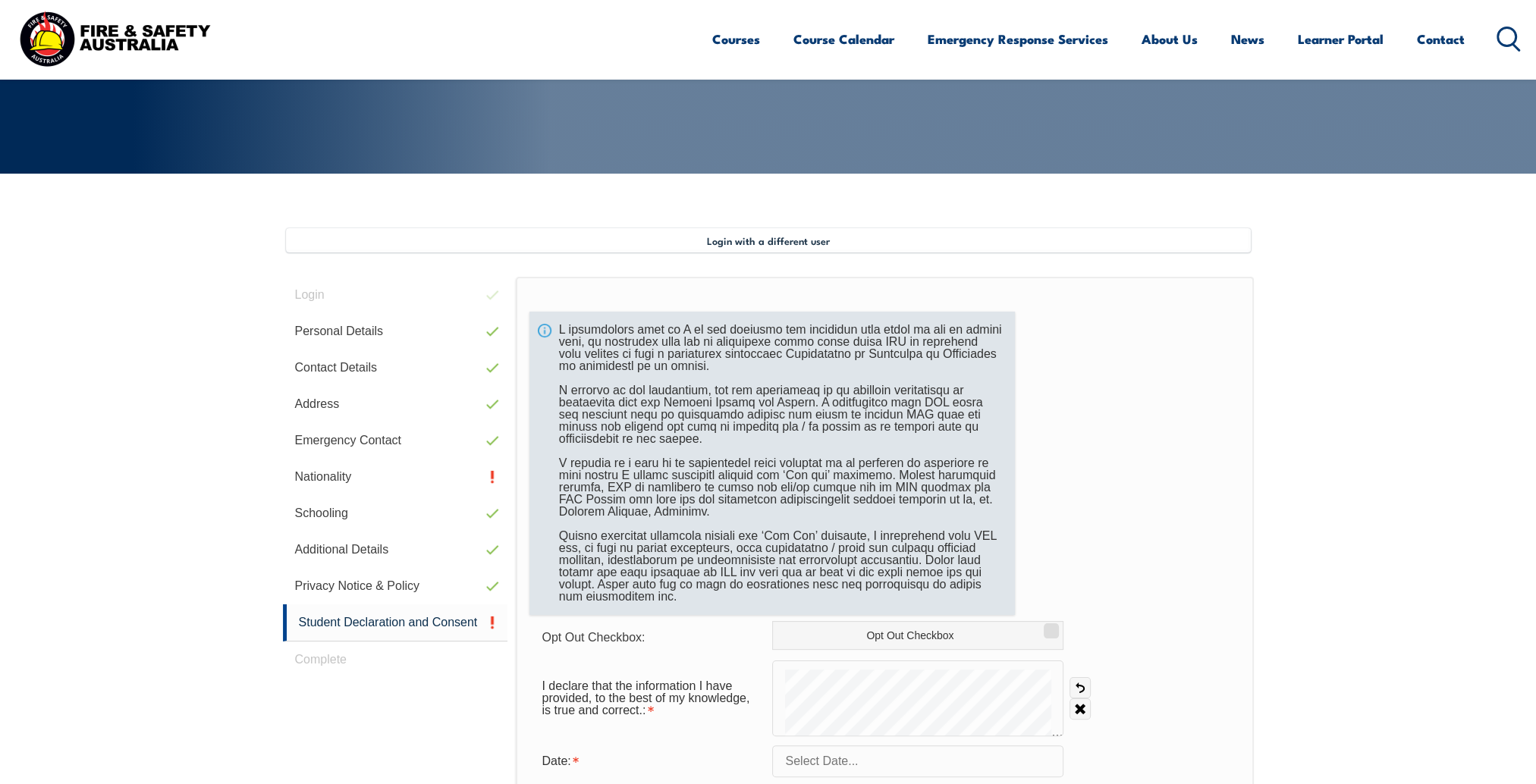
scroll to position [413, 0]
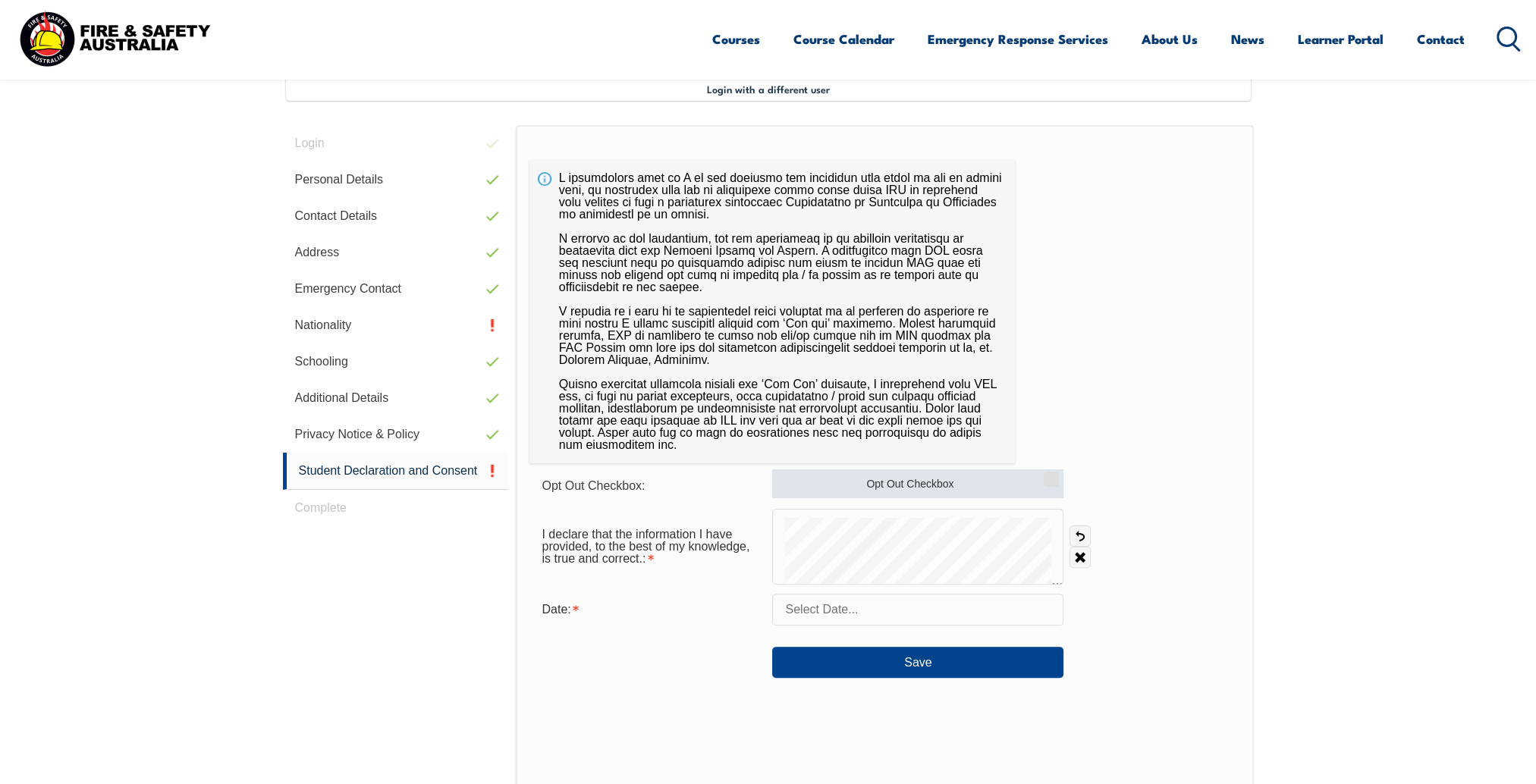
click at [1047, 475] on input "Opt Out Checkbox" at bounding box center [1049, 474] width 9 height 2
checkbox input "true"
click at [894, 602] on input "text" at bounding box center [918, 610] width 291 height 32
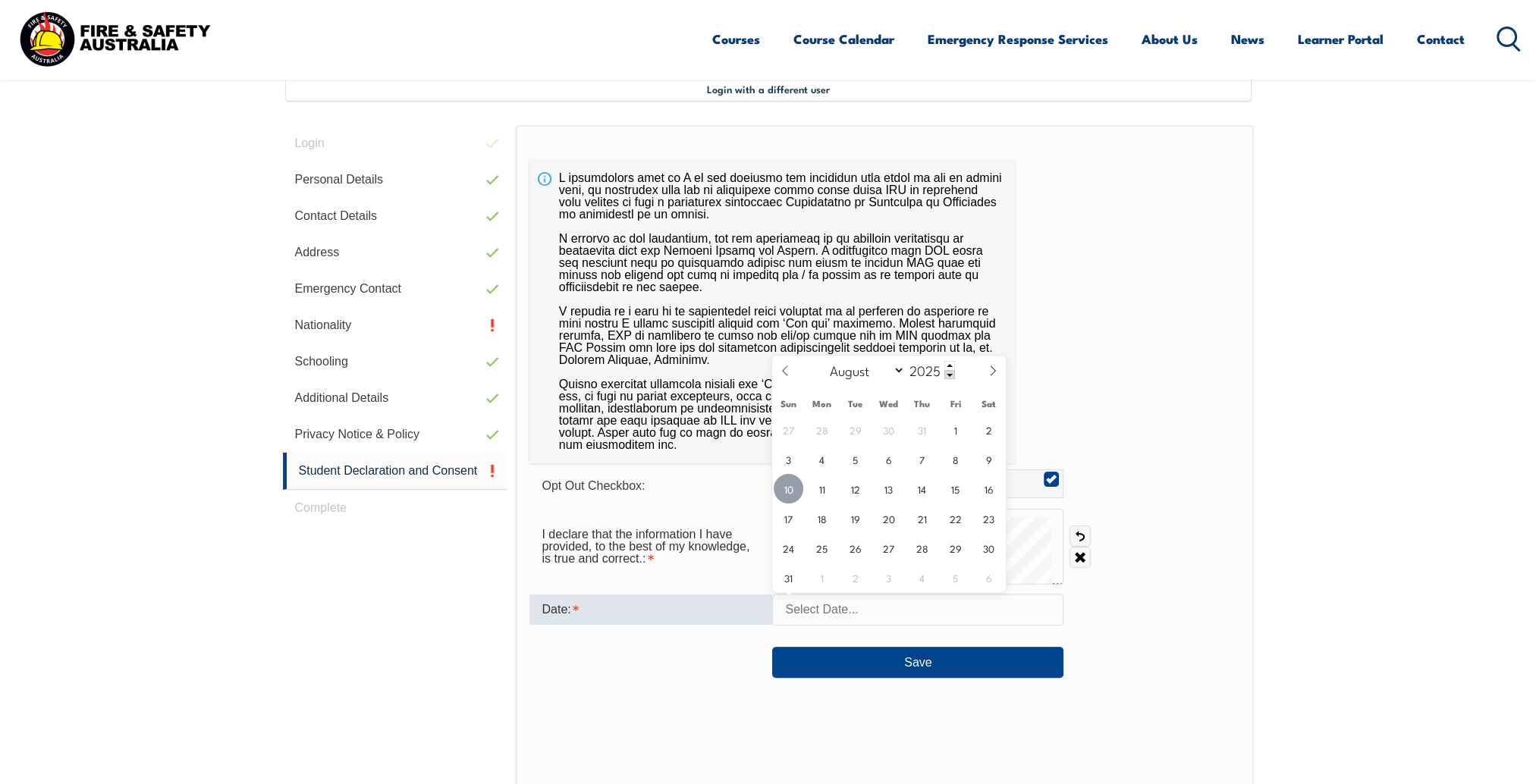
click at [782, 485] on span "10" at bounding box center [788, 489] width 30 height 30
type input "August 10, 2025"
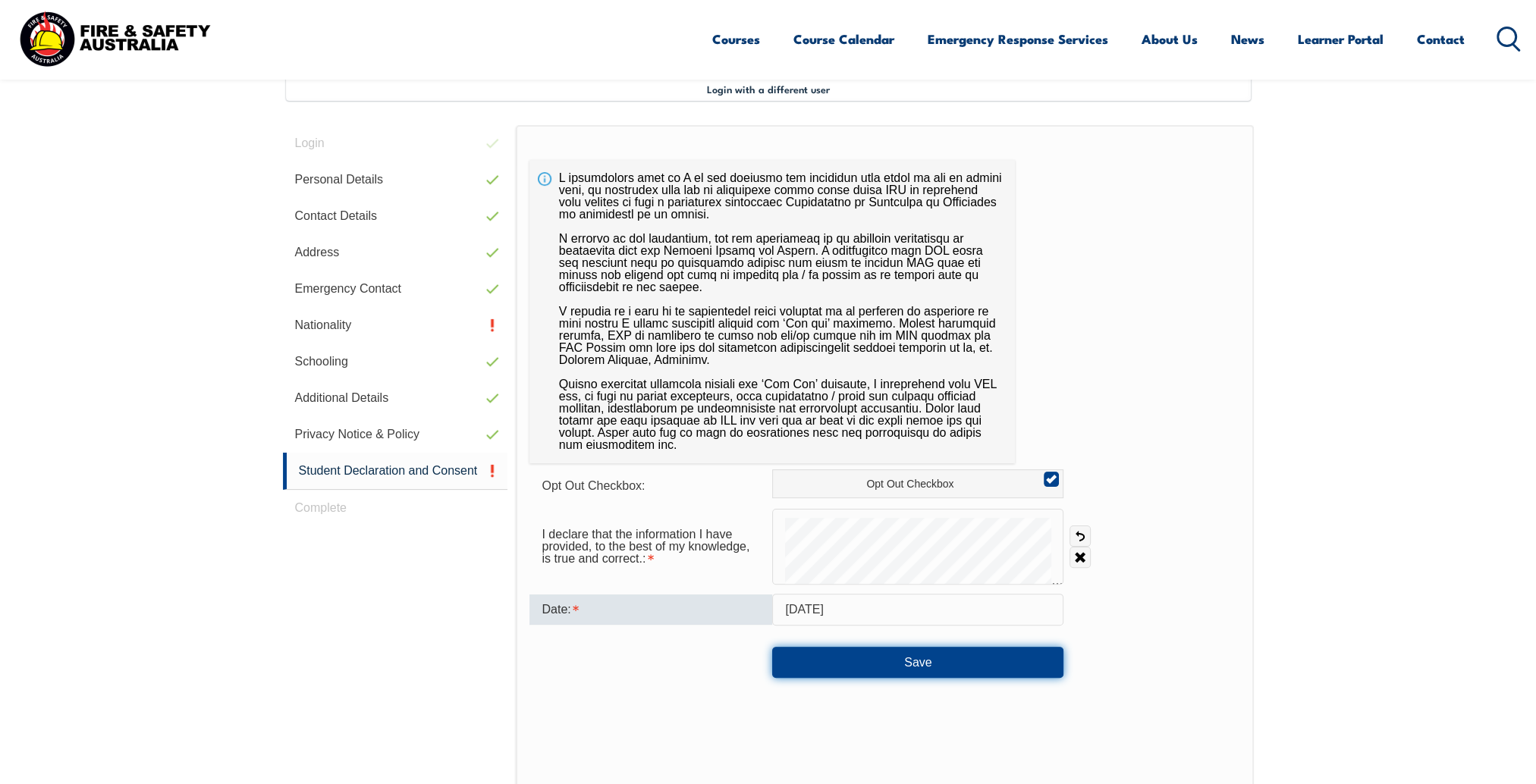
click at [889, 672] on button "Save" at bounding box center [918, 662] width 291 height 31
click at [950, 662] on button "Save" at bounding box center [918, 662] width 291 height 31
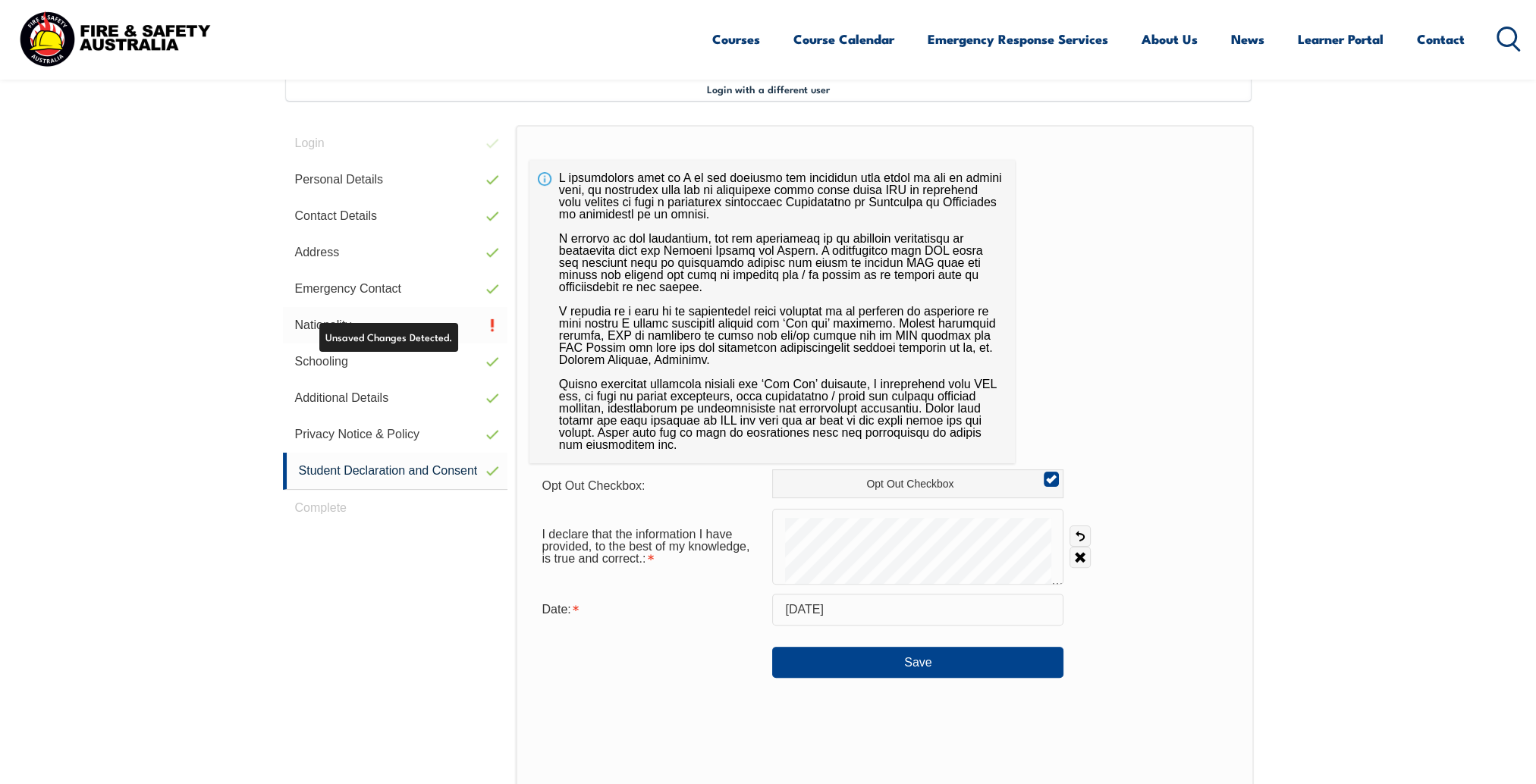
click at [378, 316] on link "Nationality" at bounding box center [395, 325] width 225 height 36
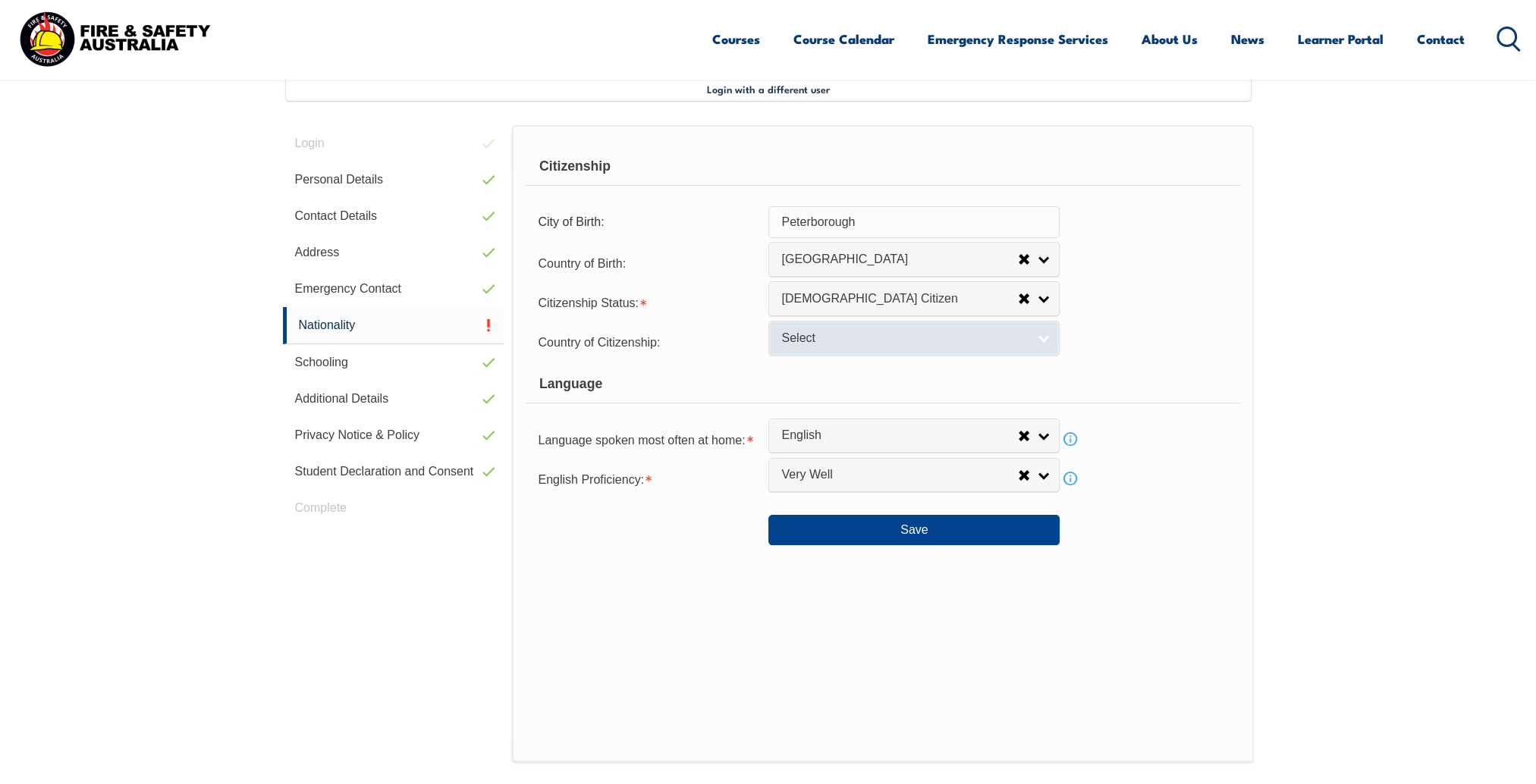
click at [1026, 345] on span "Select" at bounding box center [904, 339] width 246 height 16
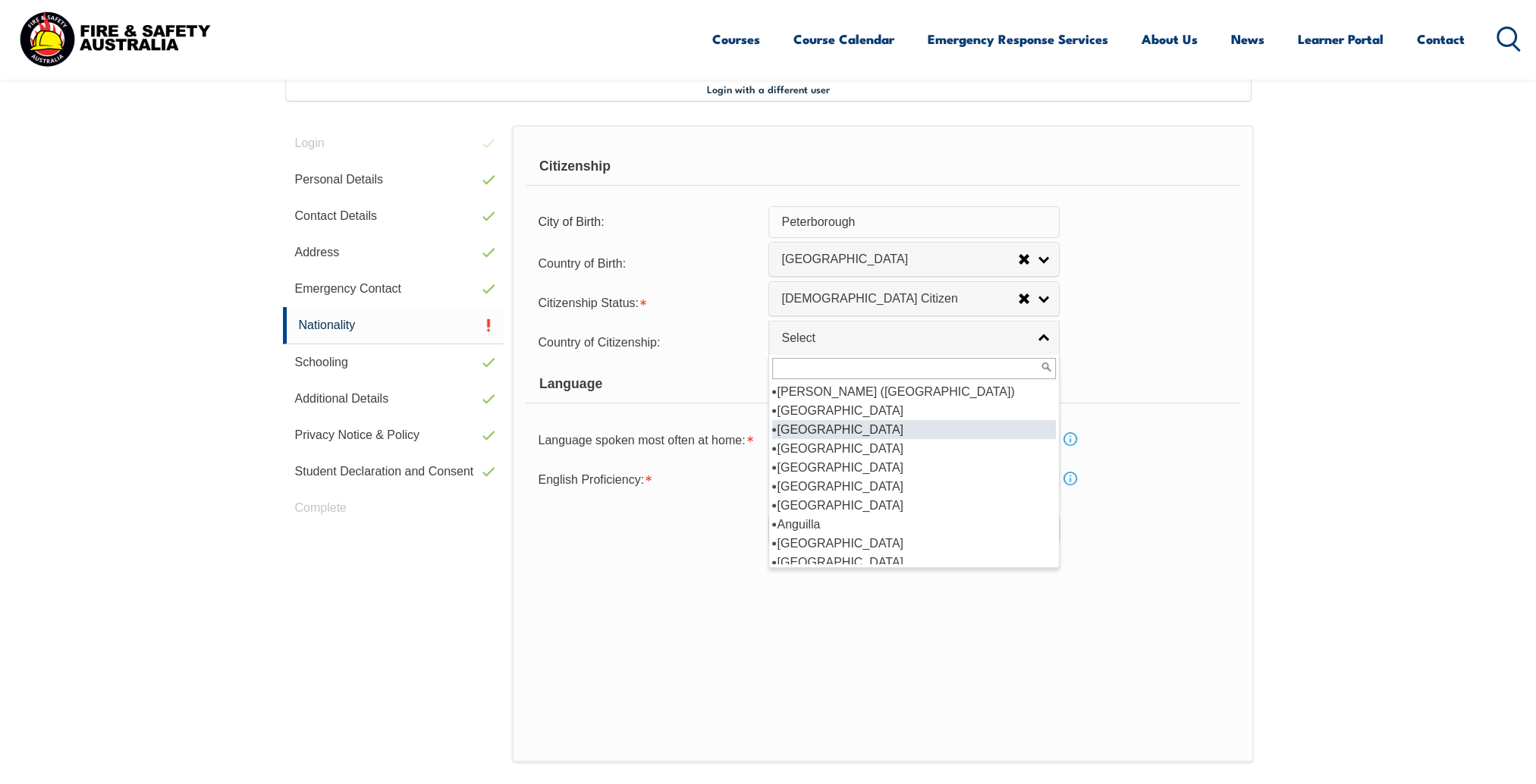
scroll to position [151, 0]
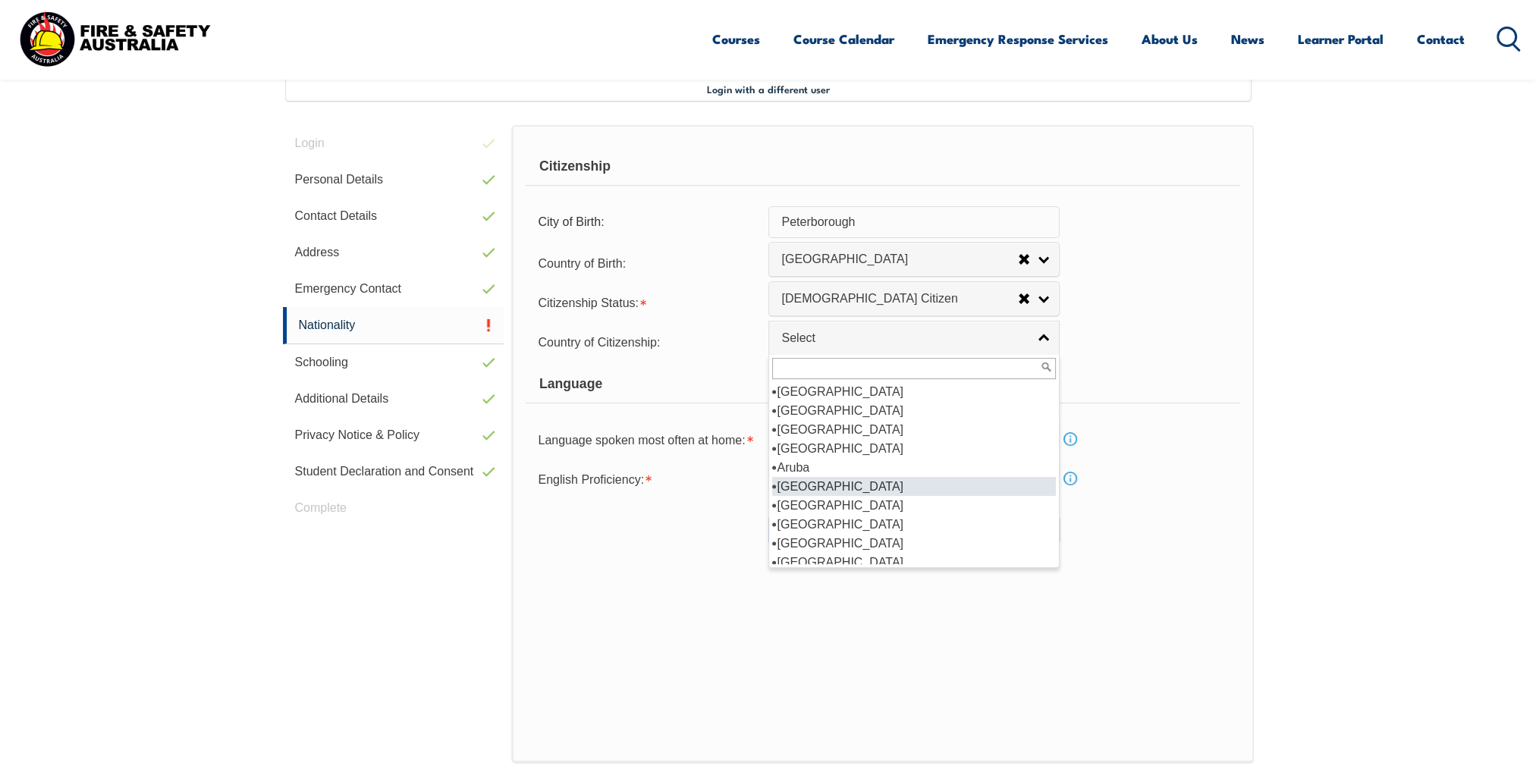
click at [815, 481] on li "Australia" at bounding box center [914, 487] width 283 height 19
select select "1101"
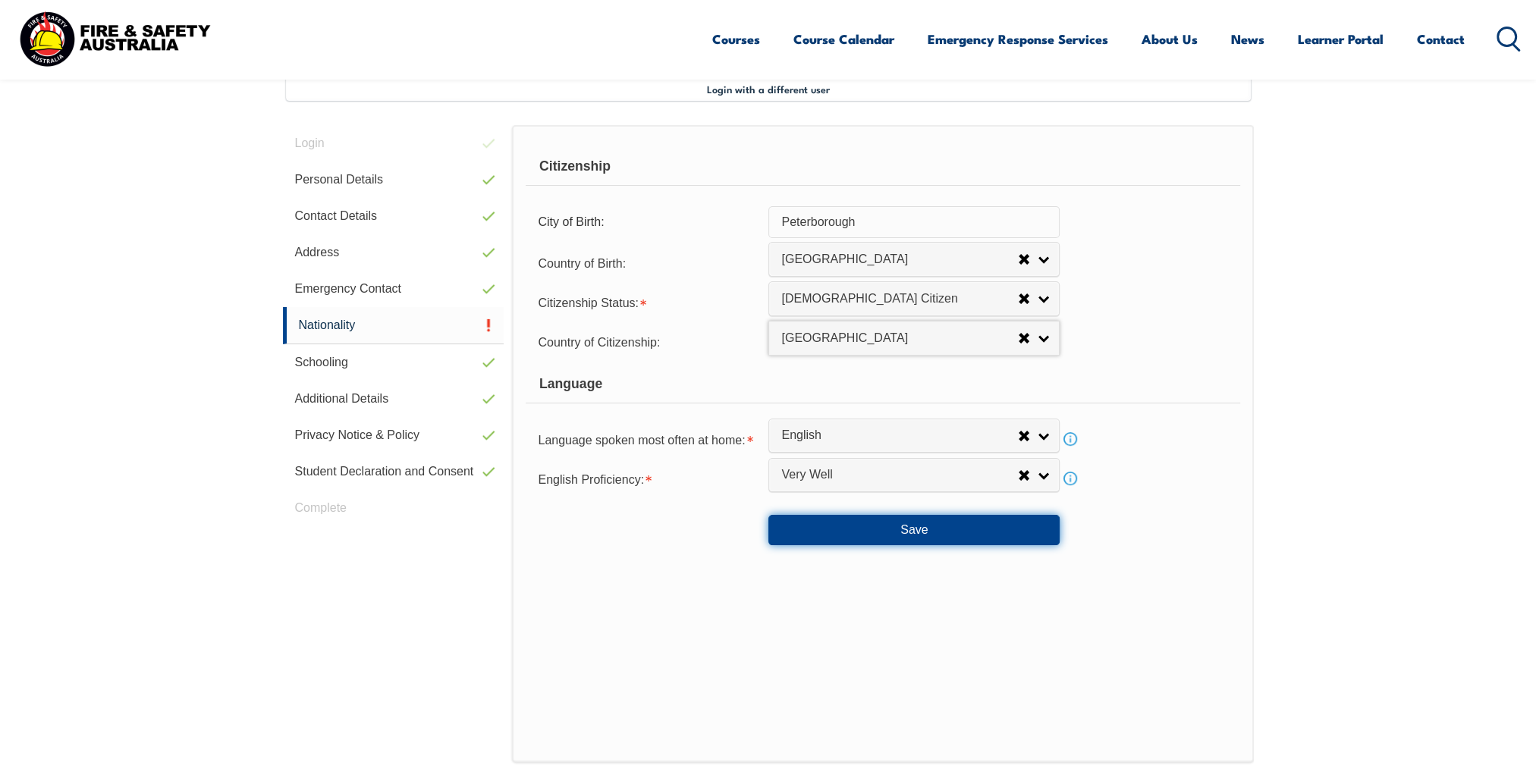
click at [869, 523] on button "Save" at bounding box center [915, 530] width 291 height 31
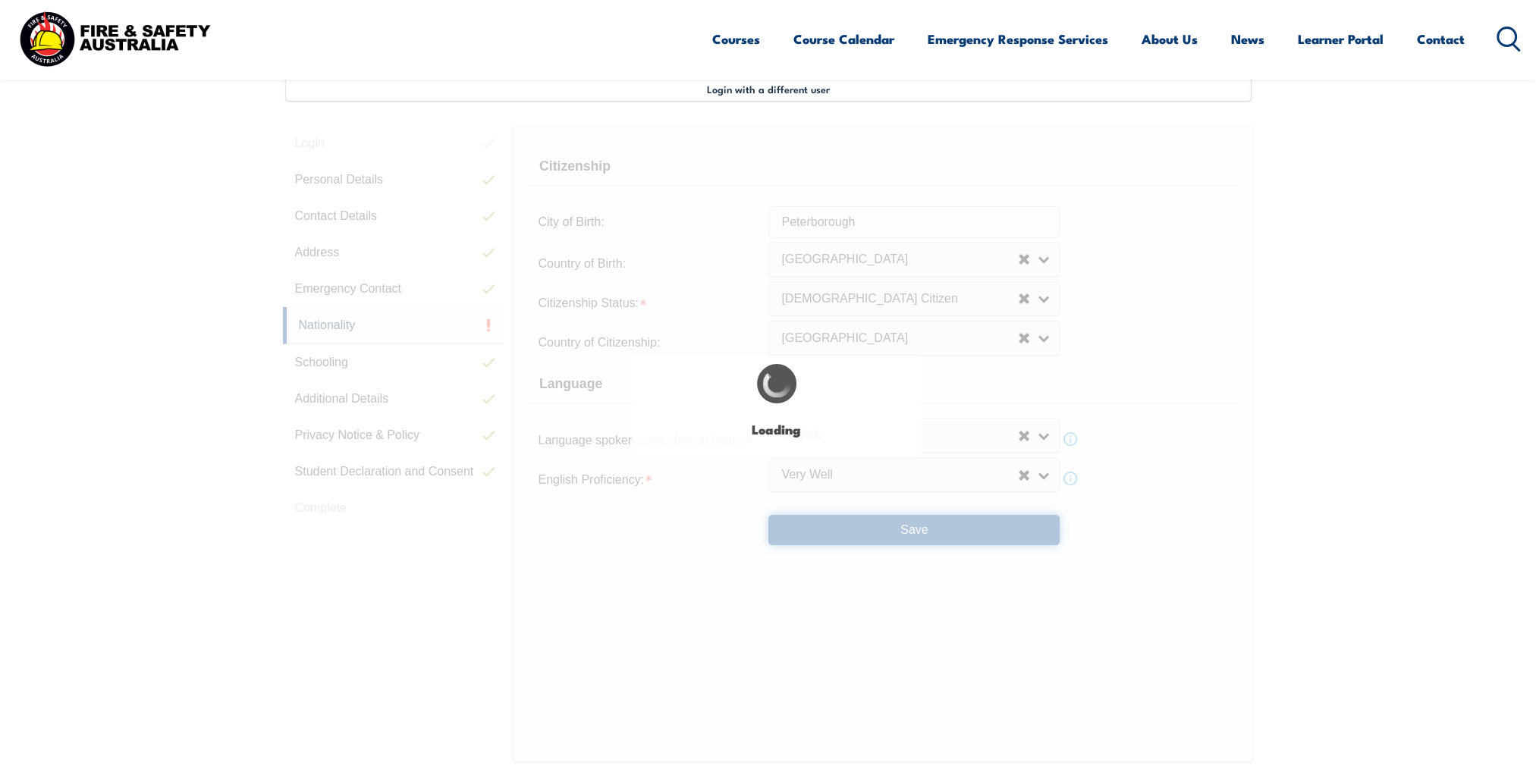
select select "false"
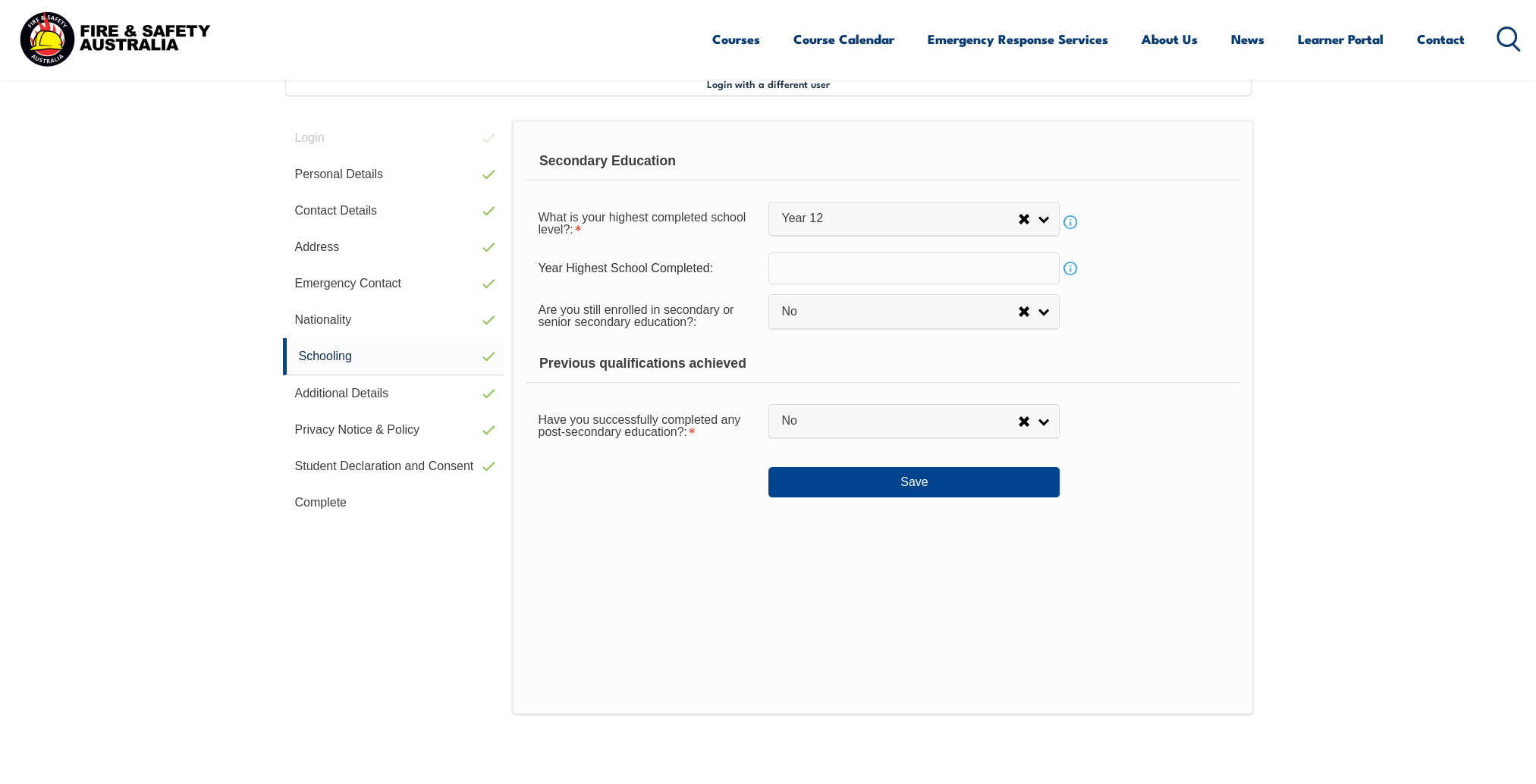
scroll to position [413, 0]
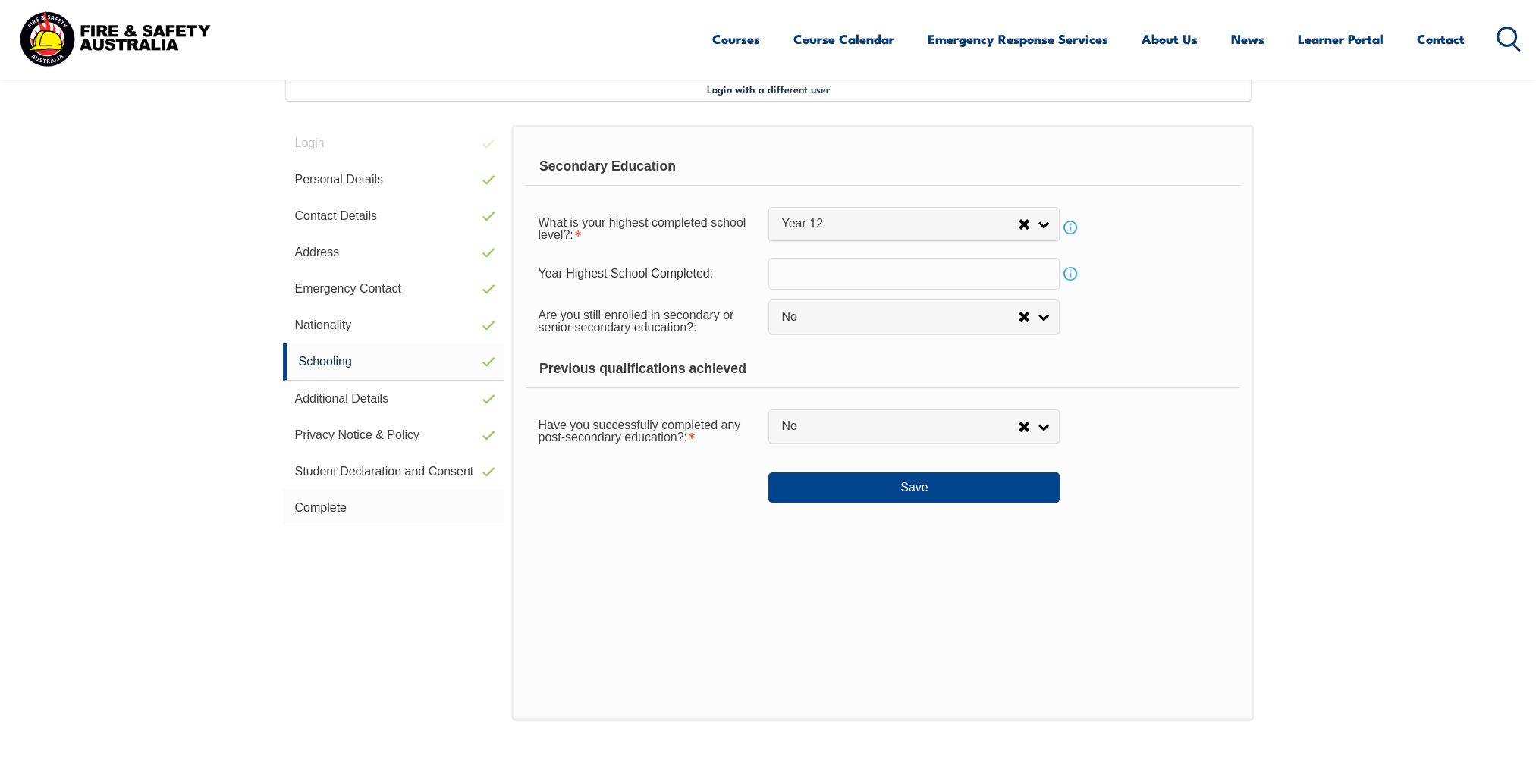
click at [338, 500] on link "Complete" at bounding box center [393, 508] width 221 height 36
